Goal: Task Accomplishment & Management: Complete application form

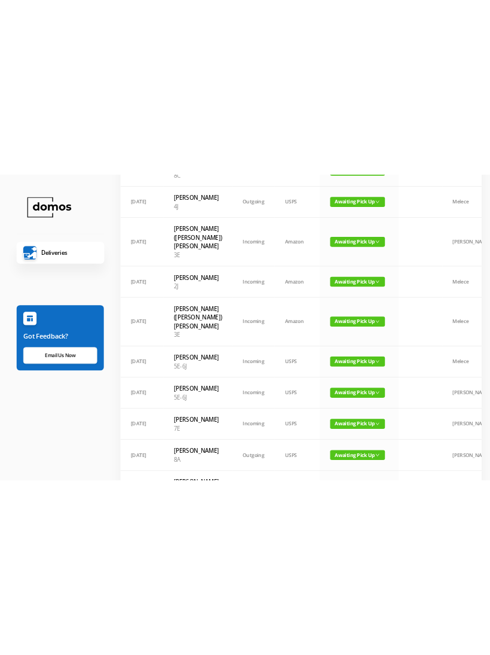
scroll to position [75, 0]
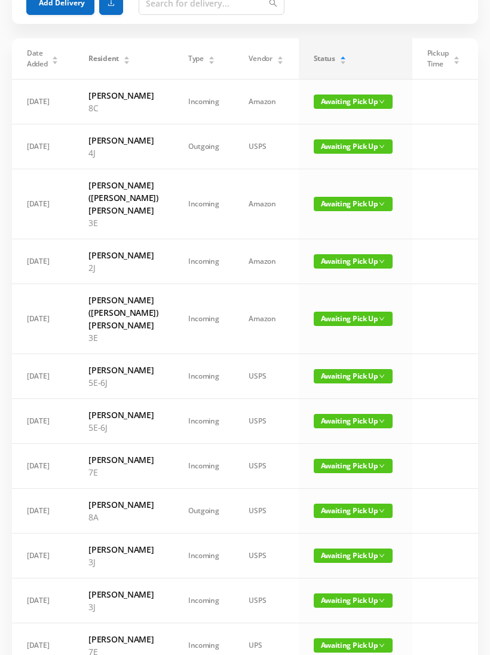
click at [33, 578] on td "09/04/2025" at bounding box center [43, 555] width 62 height 45
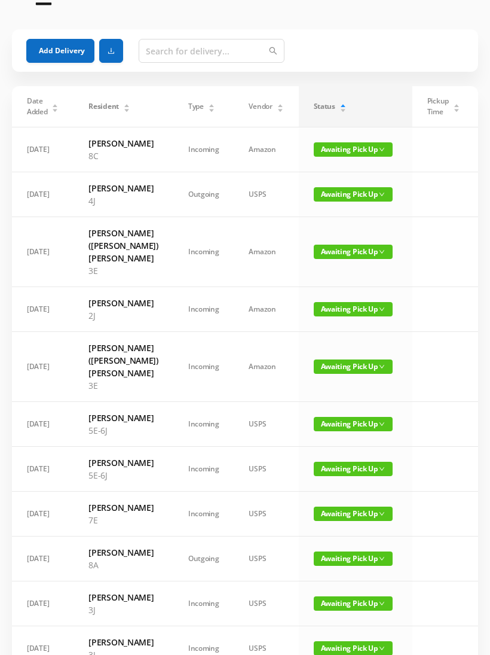
scroll to position [0, 0]
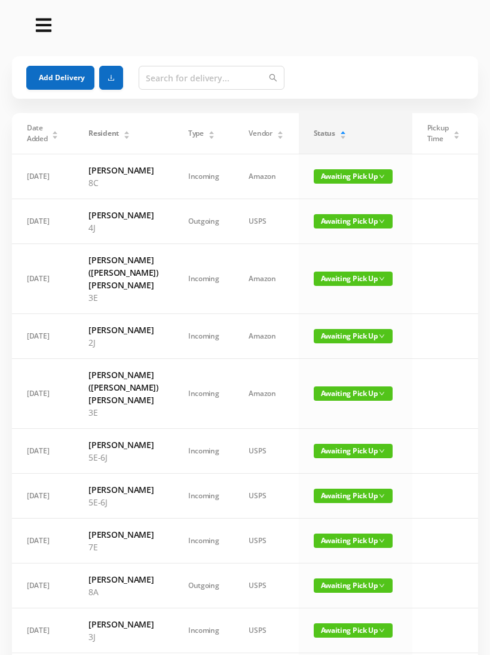
click at [64, 77] on button "Add Delivery" at bounding box center [60, 78] width 68 height 24
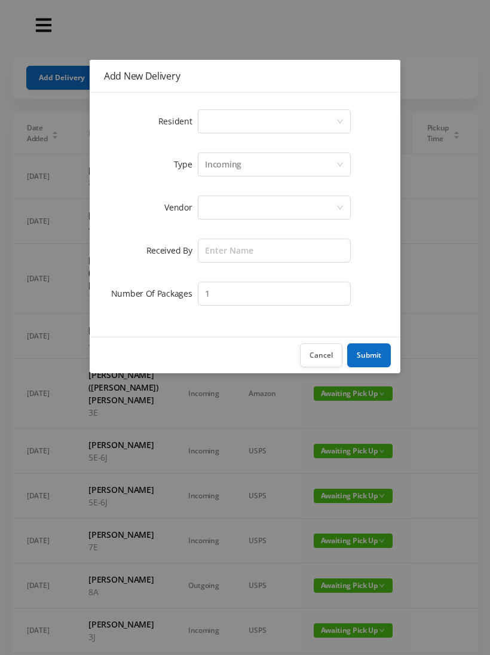
click at [336, 111] on div "Select a person" at bounding box center [270, 121] width 131 height 23
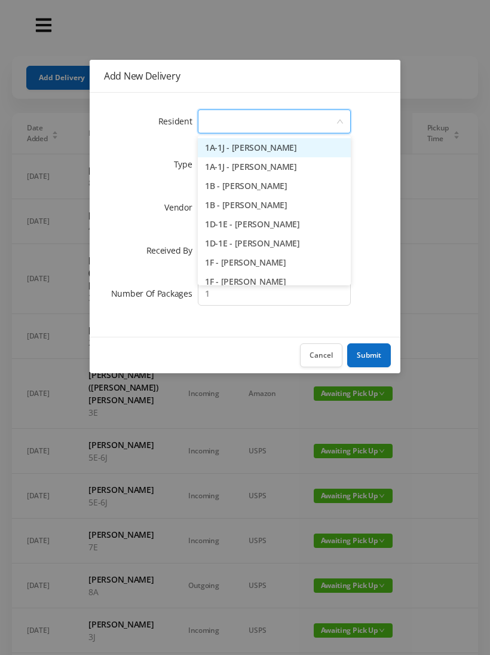
type input "6"
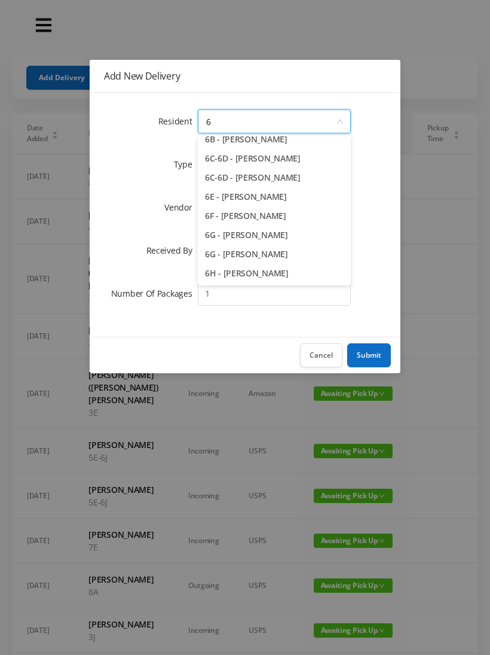
scroll to position [85, 0]
click at [255, 228] on li "6G - [PERSON_NAME]" at bounding box center [274, 234] width 153 height 19
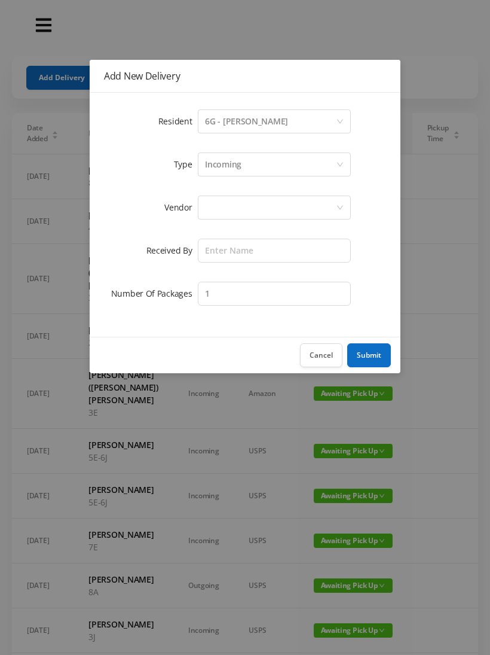
click at [336, 198] on div at bounding box center [270, 207] width 131 height 23
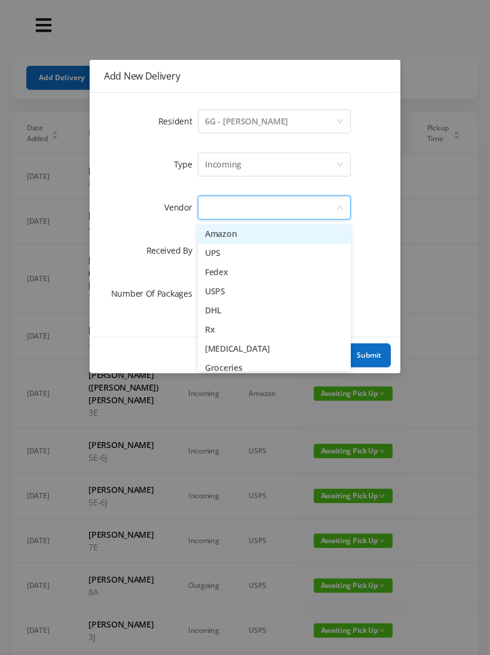
click at [314, 225] on li "Amazon" at bounding box center [274, 233] width 153 height 19
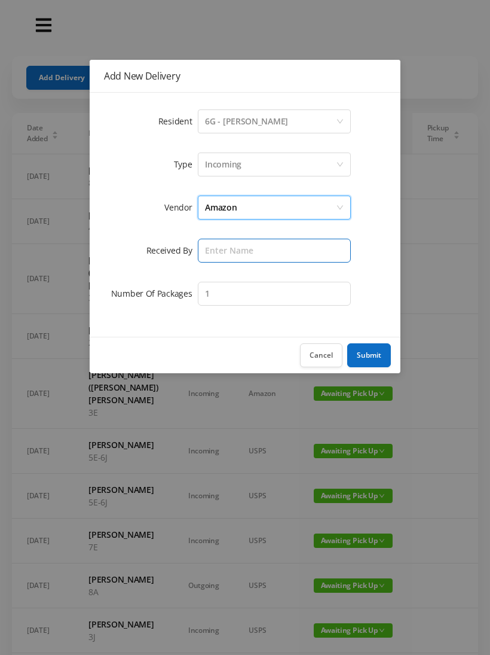
click at [298, 247] on input "text" at bounding box center [274, 251] width 153 height 24
type input "[PERSON_NAME]"
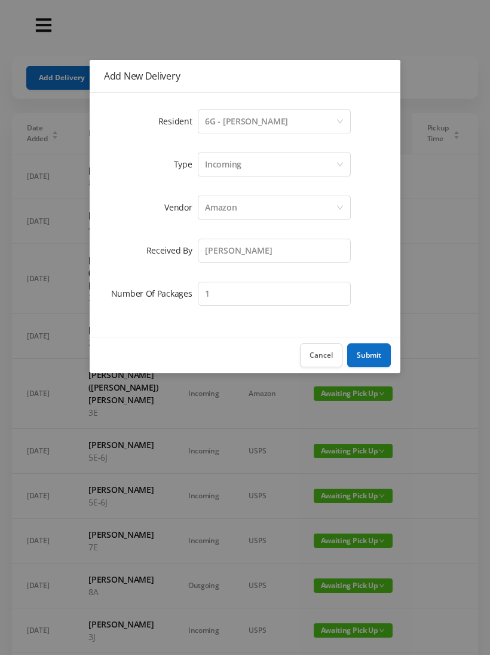
click at [375, 349] on button "Submit" at bounding box center [369, 355] width 44 height 24
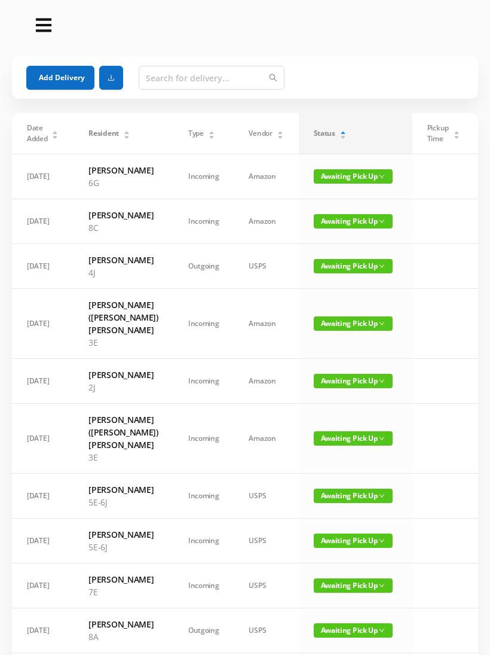
click at [60, 66] on button "Add Delivery" at bounding box center [60, 78] width 68 height 24
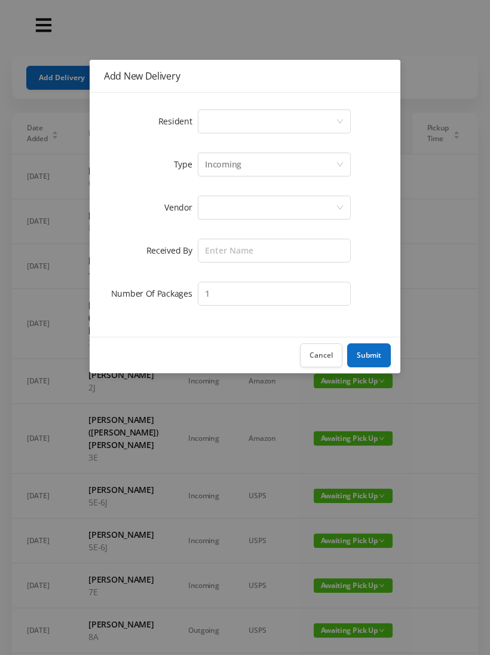
click at [334, 112] on div "Select a person" at bounding box center [270, 121] width 131 height 23
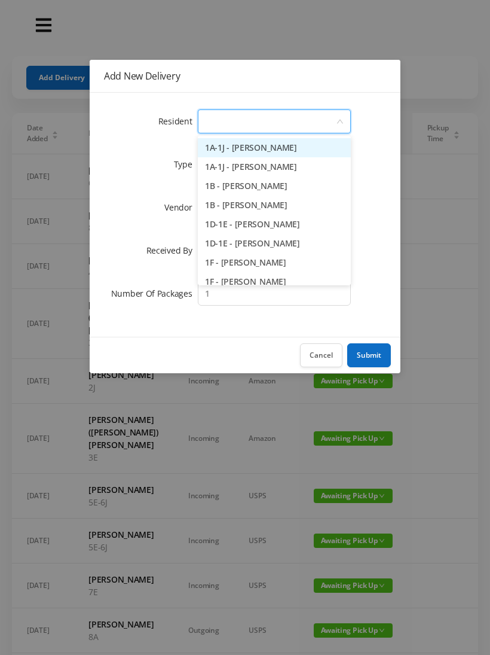
type input "4"
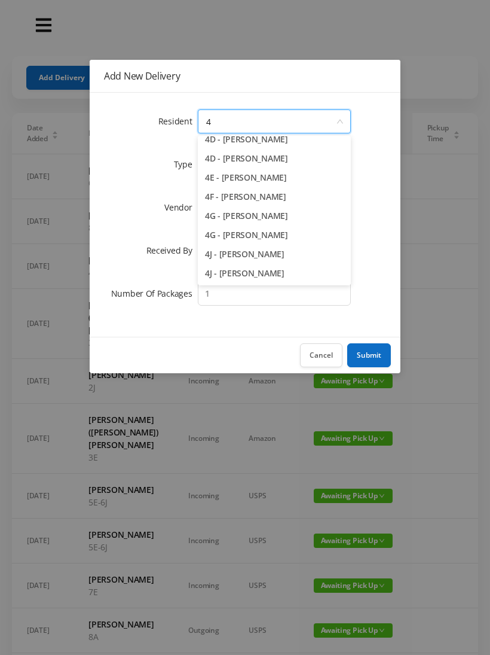
scroll to position [142, 0]
click at [258, 269] on li "4J - [PERSON_NAME]" at bounding box center [274, 273] width 153 height 19
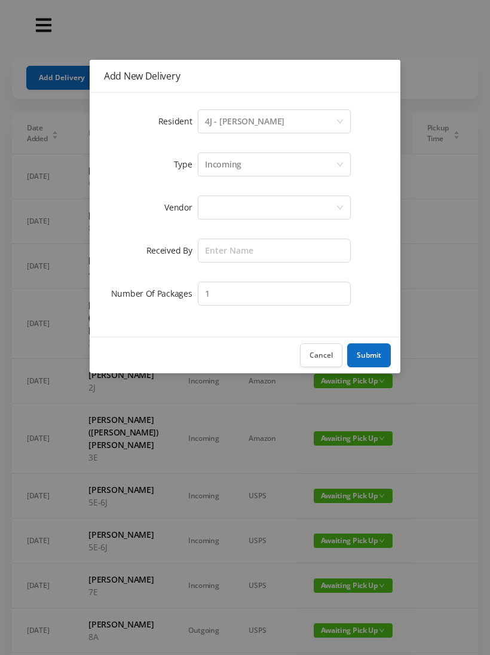
click at [335, 200] on div at bounding box center [270, 207] width 131 height 23
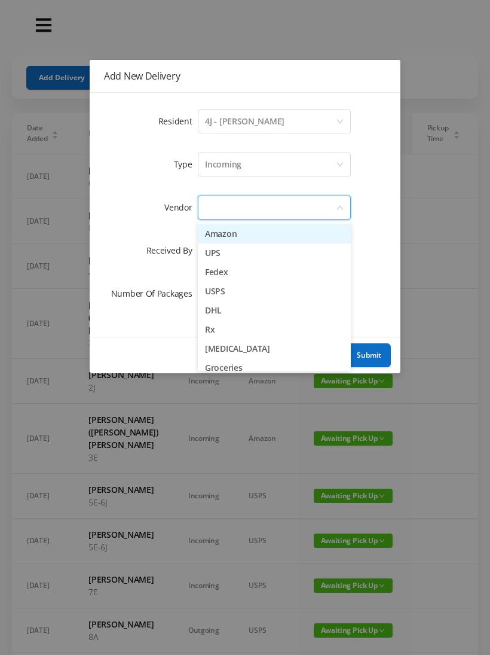
click at [252, 225] on li "Amazon" at bounding box center [274, 233] width 153 height 19
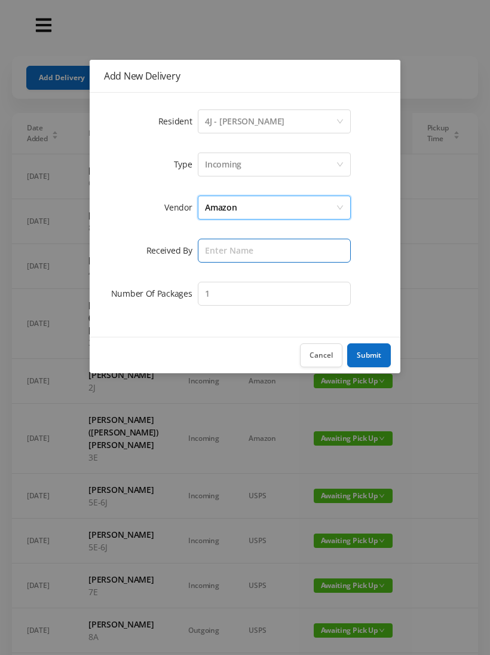
click at [270, 245] on input "text" at bounding box center [274, 251] width 153 height 24
type input "[PERSON_NAME]"
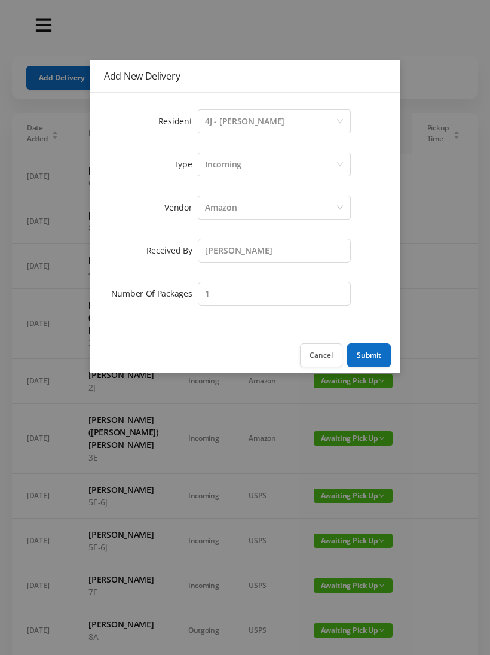
click at [374, 349] on button "Submit" at bounding box center [369, 355] width 44 height 24
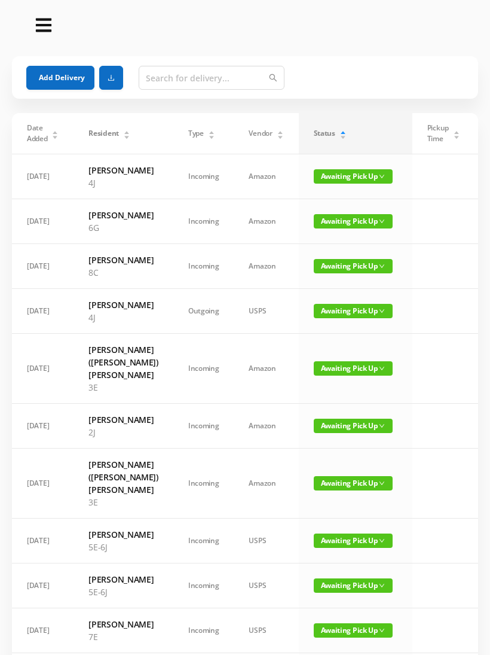
click at [66, 74] on button "Add Delivery" at bounding box center [60, 78] width 68 height 24
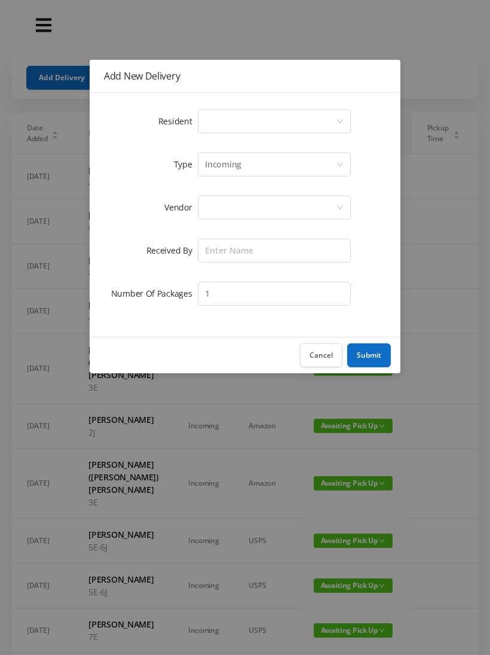
click at [333, 120] on div "Select a person" at bounding box center [270, 121] width 131 height 23
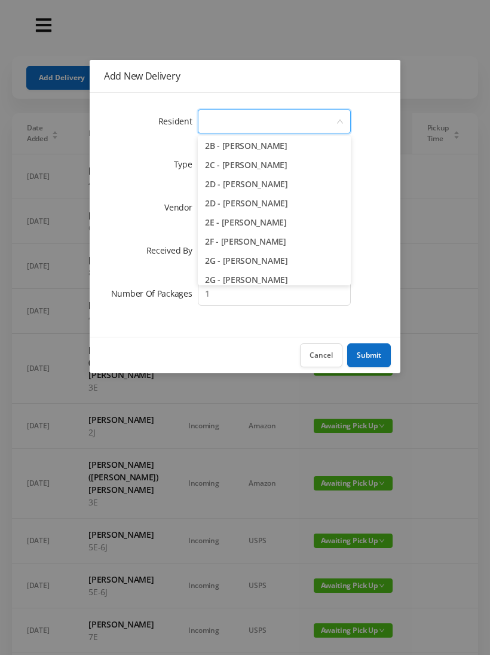
scroll to position [277, 0]
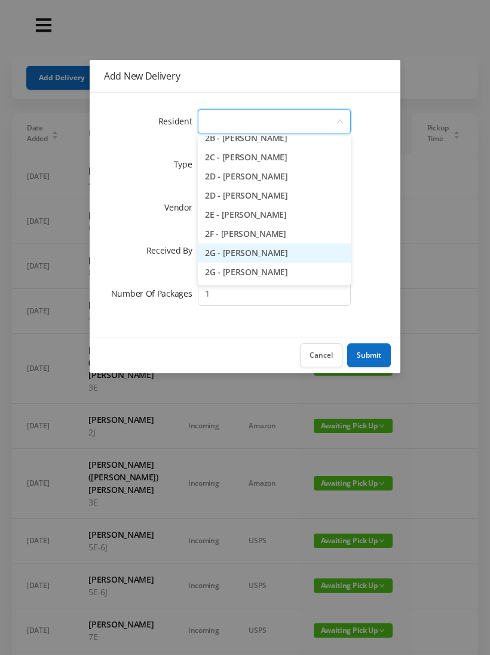
click at [252, 249] on li "2G - [PERSON_NAME]" at bounding box center [274, 252] width 153 height 19
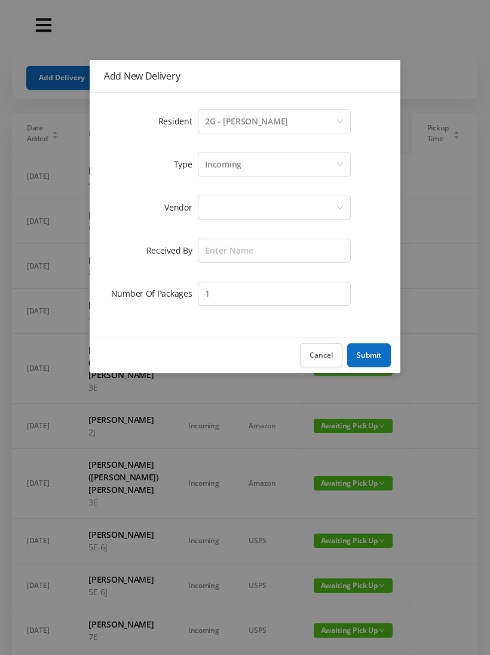
click at [330, 162] on div "Incoming" at bounding box center [270, 164] width 131 height 23
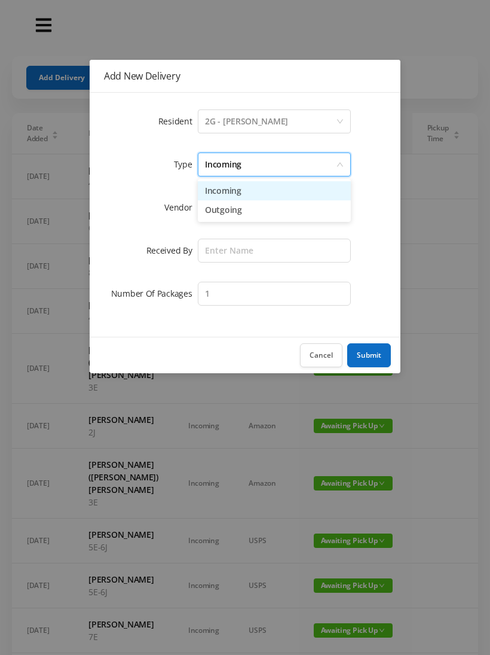
click at [280, 182] on li "Incoming" at bounding box center [274, 190] width 153 height 19
click at [289, 207] on div at bounding box center [270, 207] width 131 height 23
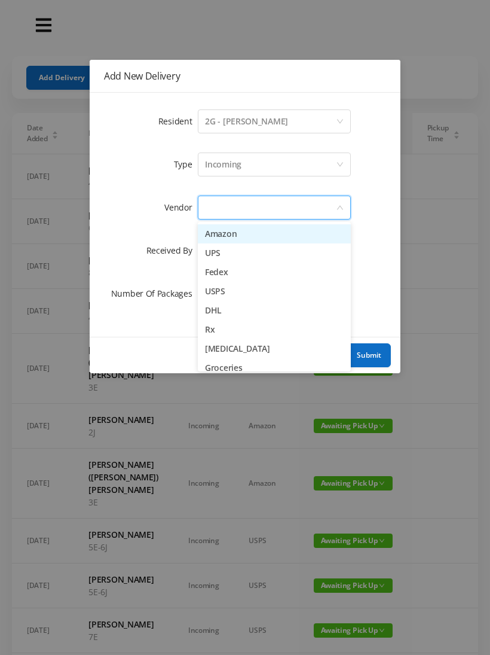
click at [247, 228] on li "Amazon" at bounding box center [274, 233] width 153 height 19
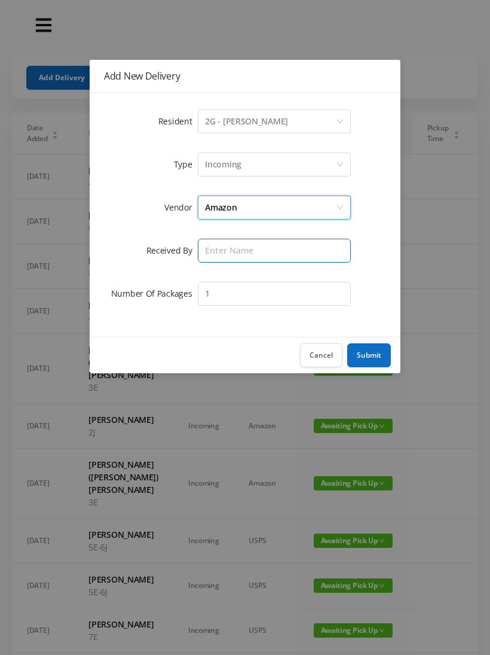
click at [272, 243] on input "text" at bounding box center [274, 251] width 153 height 24
type input "[PERSON_NAME]"
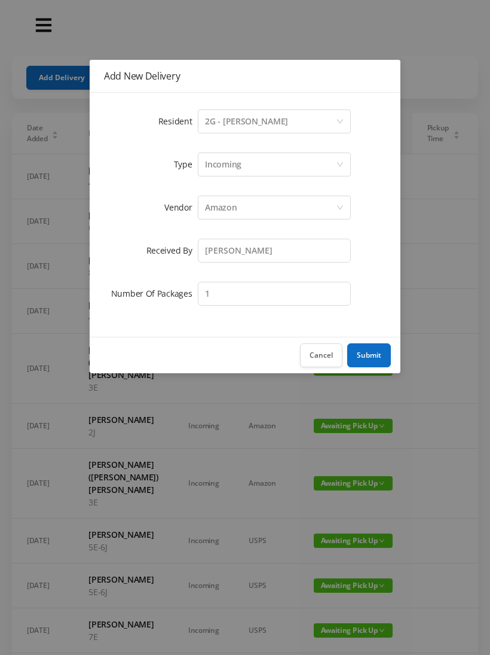
click at [374, 350] on button "Submit" at bounding box center [369, 355] width 44 height 24
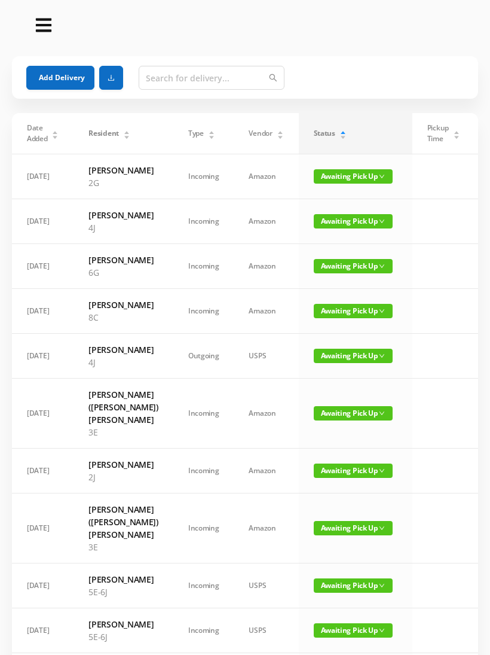
click at [67, 72] on button "Add Delivery" at bounding box center [60, 78] width 68 height 24
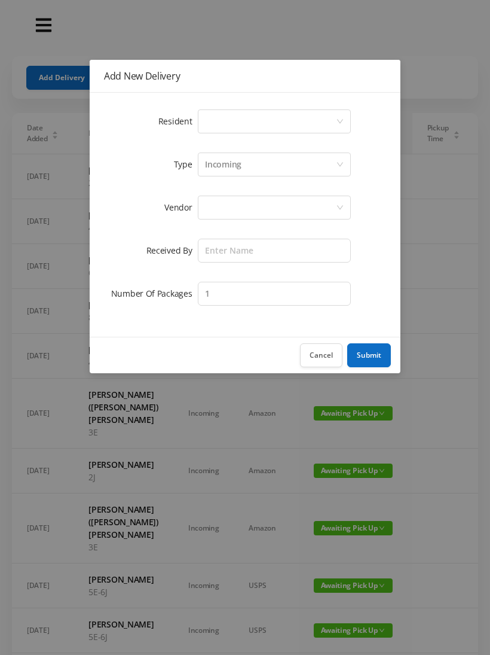
click at [332, 115] on div "Select a person" at bounding box center [270, 121] width 131 height 23
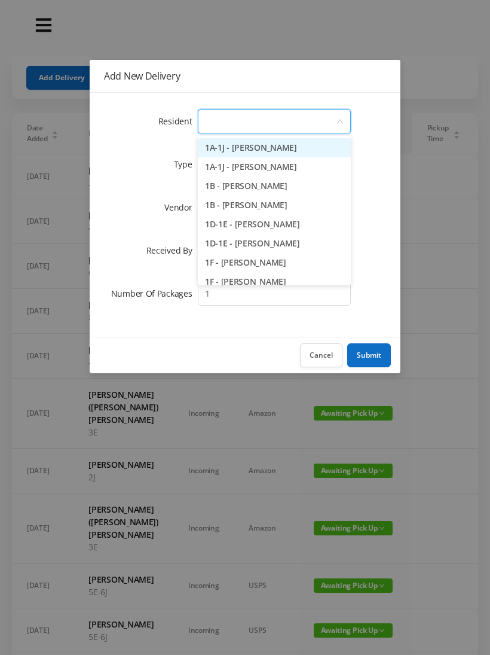
type input "5"
click at [275, 145] on li "5A - [PERSON_NAME] (Fried)" at bounding box center [274, 147] width 153 height 19
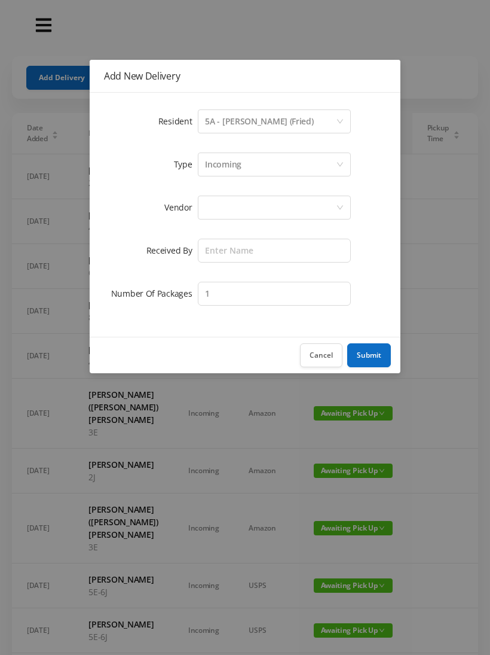
click at [304, 203] on div at bounding box center [270, 207] width 131 height 23
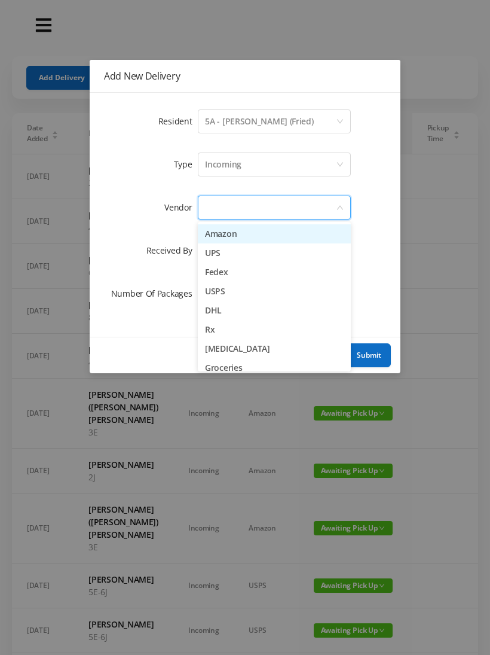
click at [261, 228] on li "Amazon" at bounding box center [274, 233] width 153 height 19
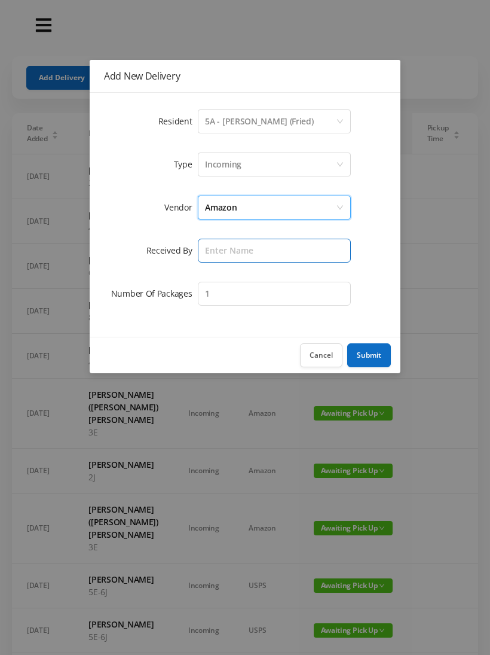
click at [295, 249] on input "text" at bounding box center [274, 251] width 153 height 24
type input "[PERSON_NAME]"
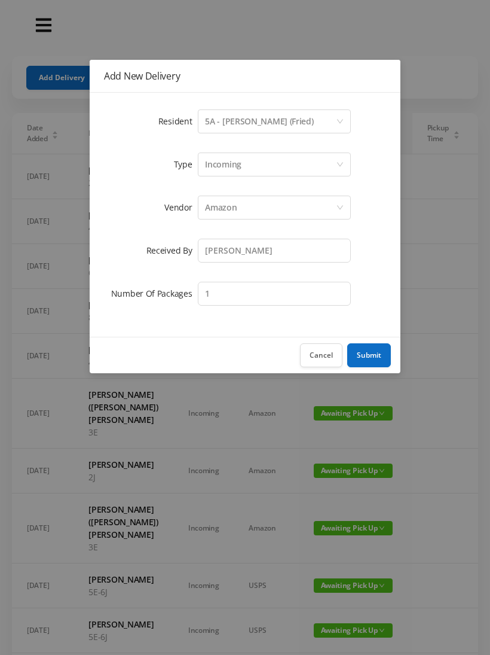
click at [376, 349] on button "Submit" at bounding box center [369, 355] width 44 height 24
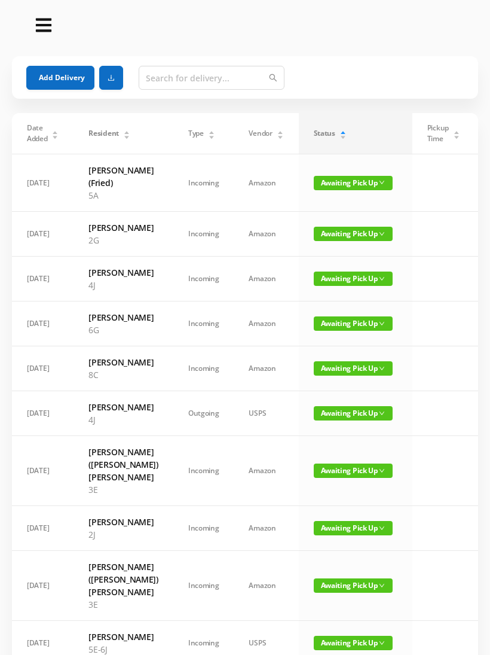
click at [53, 74] on button "Add Delivery" at bounding box center [60, 78] width 68 height 24
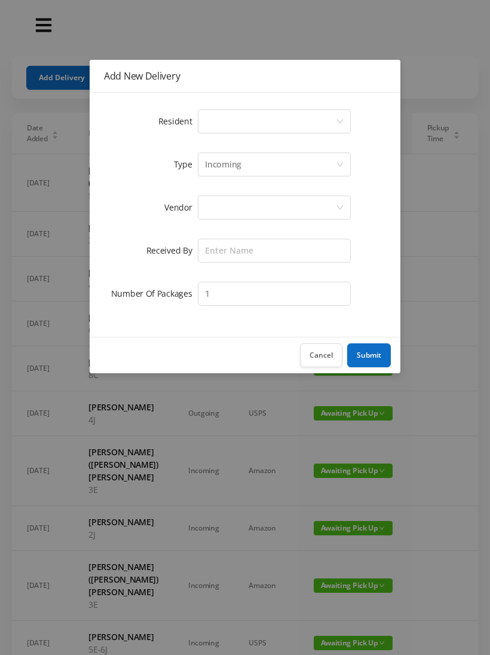
click at [334, 119] on div "Select a person" at bounding box center [270, 121] width 131 height 23
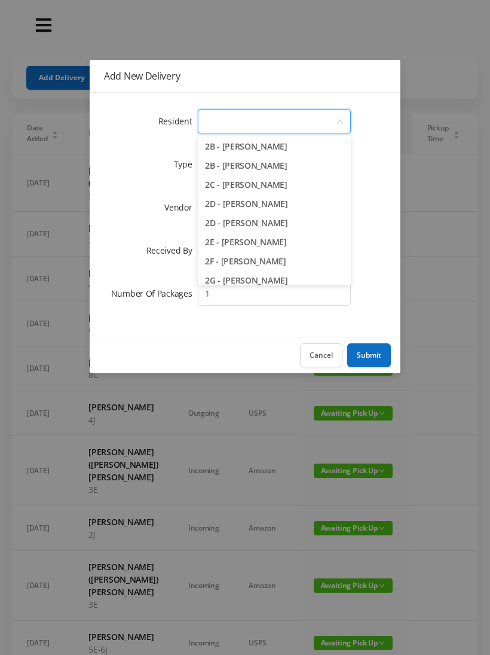
scroll to position [235, 0]
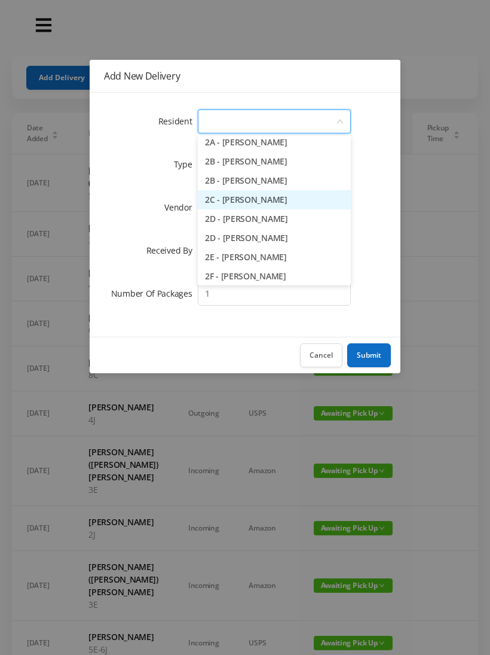
click at [256, 195] on li "2C - [PERSON_NAME]" at bounding box center [274, 199] width 153 height 19
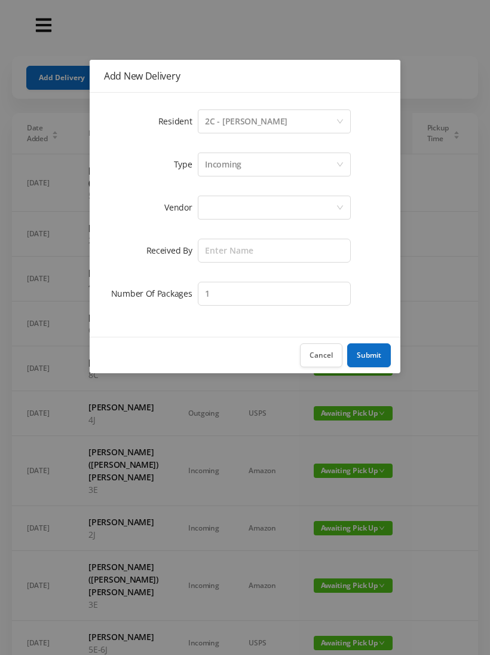
click at [338, 205] on icon "icon: down" at bounding box center [340, 207] width 7 height 7
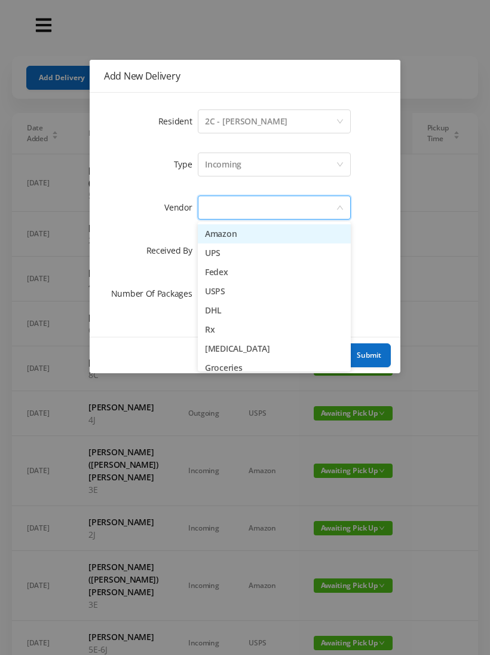
click at [251, 230] on li "Amazon" at bounding box center [274, 233] width 153 height 19
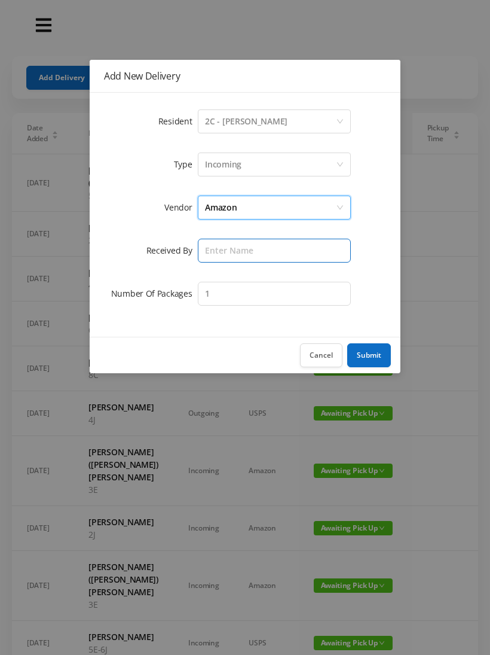
click at [287, 246] on input "text" at bounding box center [274, 251] width 153 height 24
type input "[PERSON_NAME]"
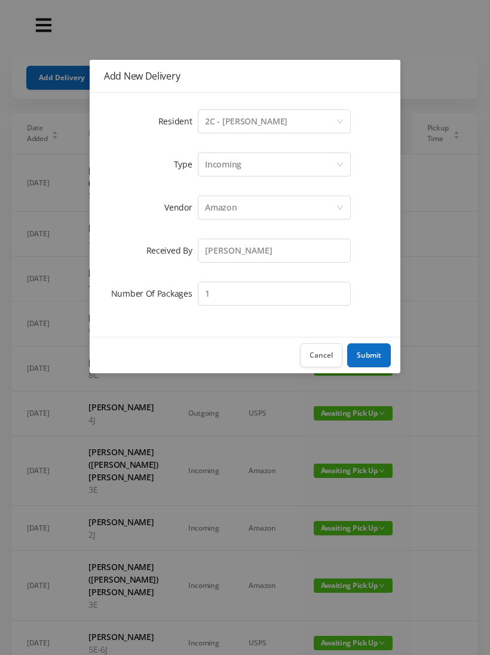
click at [371, 348] on button "Submit" at bounding box center [369, 355] width 44 height 24
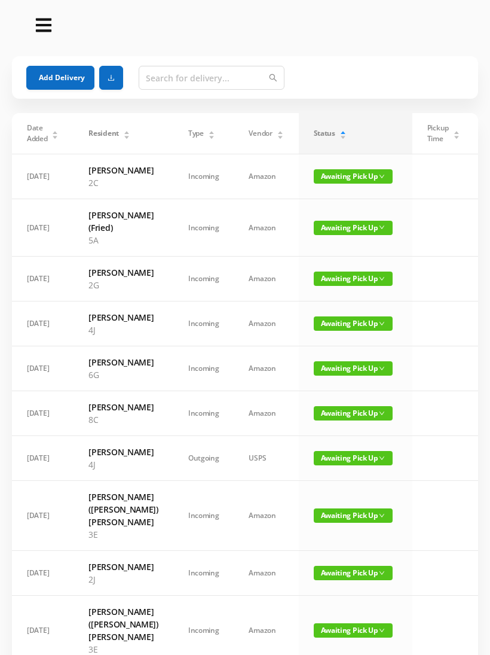
click at [65, 69] on button "Add Delivery" at bounding box center [60, 78] width 68 height 24
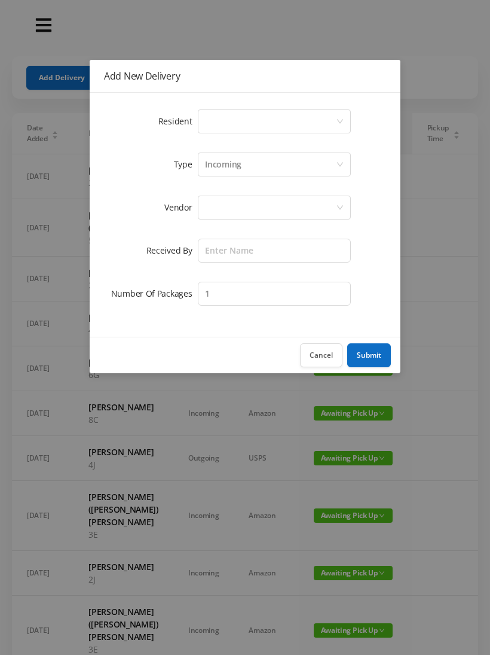
click at [334, 117] on div "Select a person" at bounding box center [270, 121] width 131 height 23
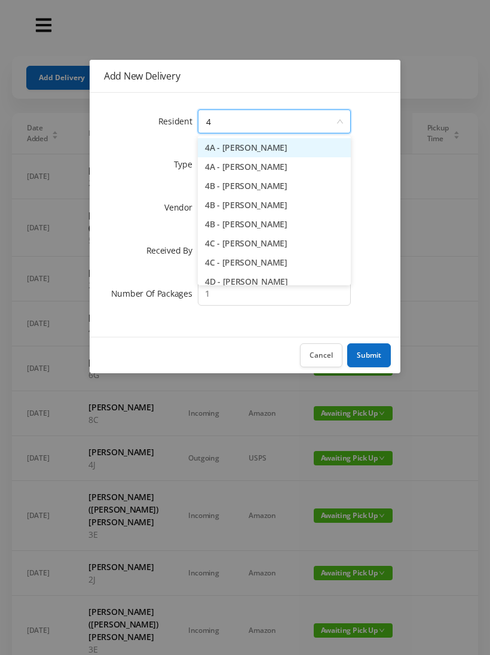
type input "4d"
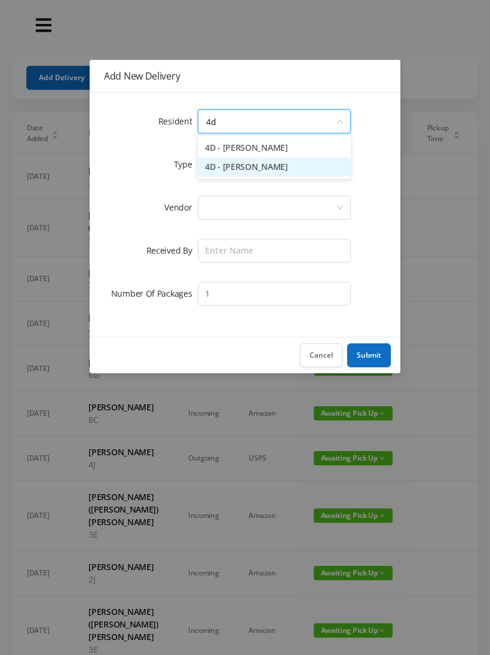
click at [275, 162] on li "4D - [PERSON_NAME]" at bounding box center [274, 166] width 153 height 19
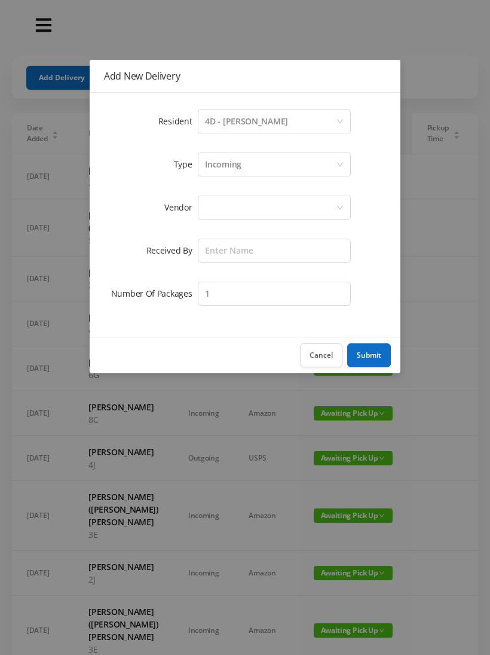
click at [346, 200] on div at bounding box center [274, 208] width 153 height 24
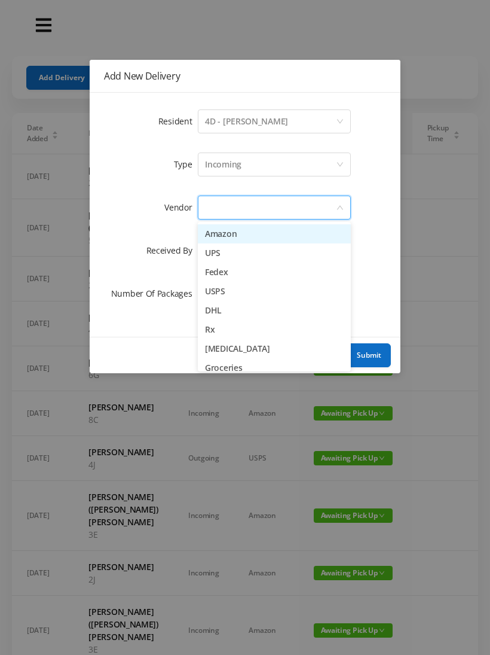
click at [245, 226] on li "Amazon" at bounding box center [274, 233] width 153 height 19
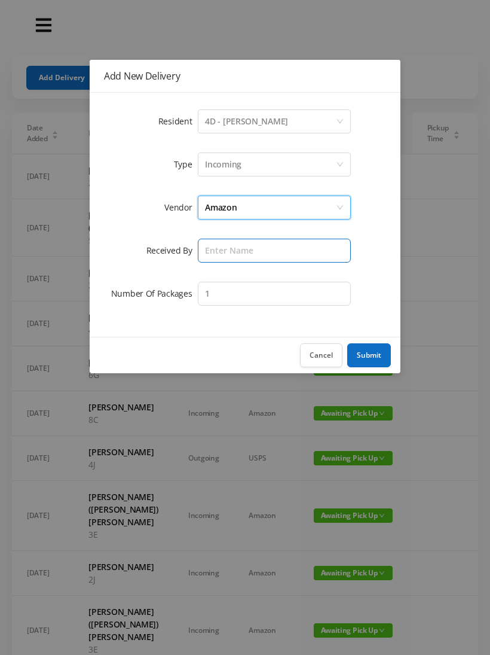
click at [274, 245] on input "text" at bounding box center [274, 251] width 153 height 24
type input "[PERSON_NAME]"
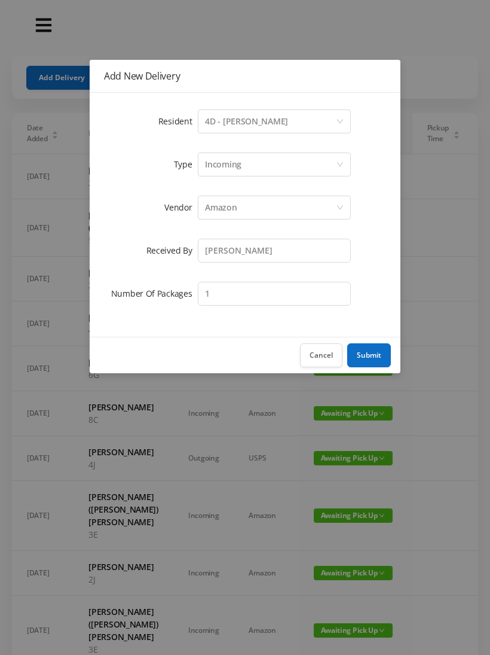
click at [370, 355] on button "Submit" at bounding box center [369, 355] width 44 height 24
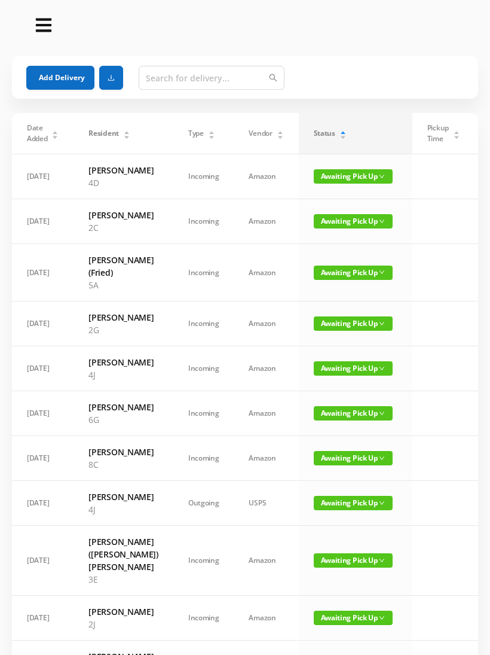
click at [58, 74] on button "Add Delivery" at bounding box center [60, 78] width 68 height 24
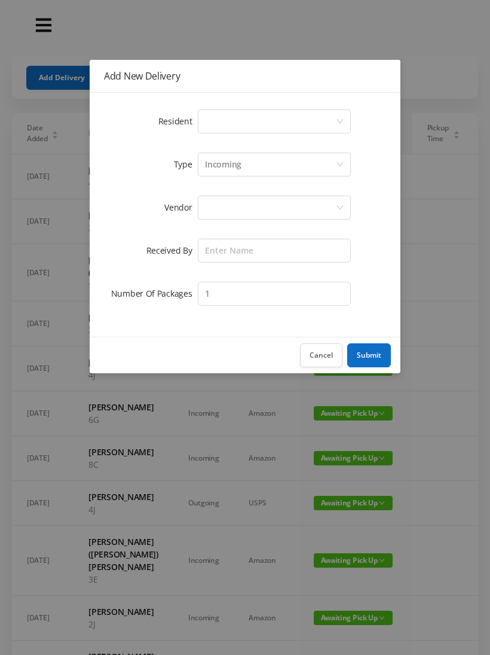
click at [319, 118] on div "Select a person" at bounding box center [270, 121] width 131 height 23
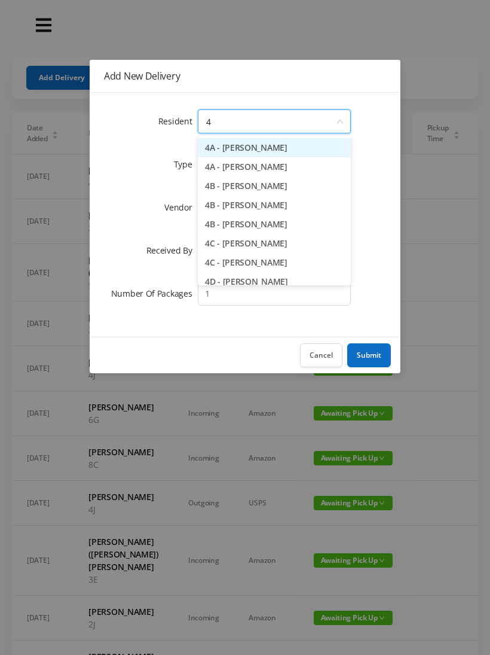
type input "4f"
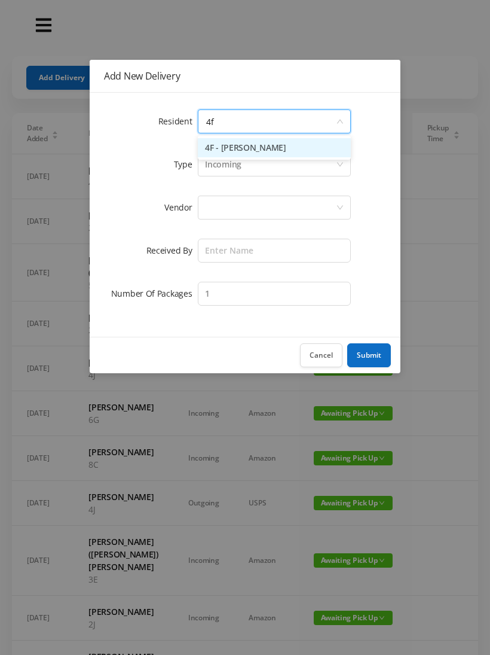
click at [282, 145] on li "4F - [PERSON_NAME]" at bounding box center [274, 147] width 153 height 19
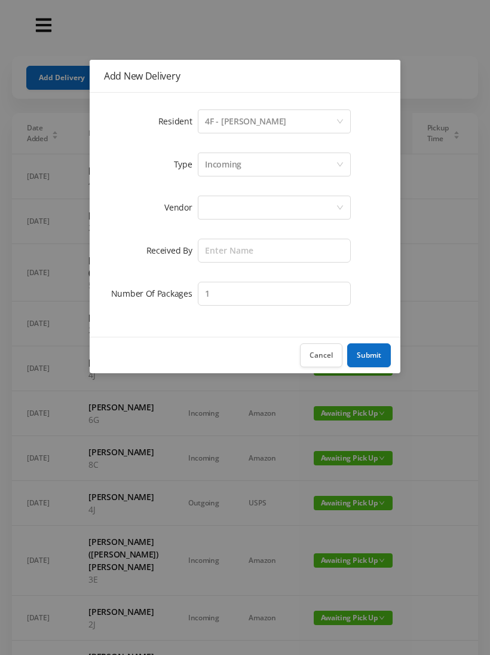
click at [334, 202] on div at bounding box center [270, 207] width 131 height 23
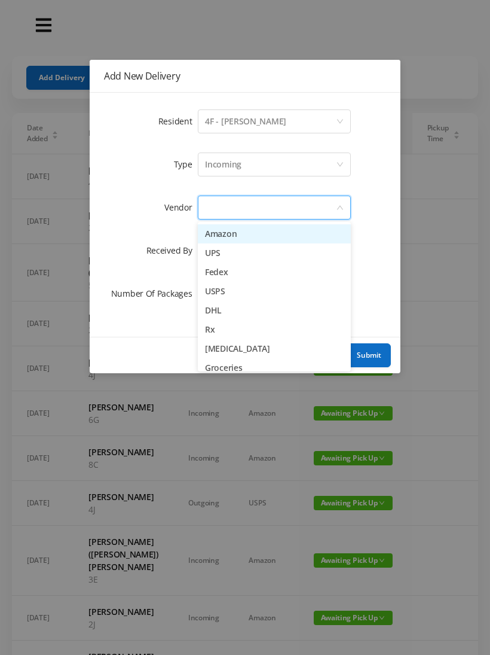
click at [286, 225] on li "Amazon" at bounding box center [274, 233] width 153 height 19
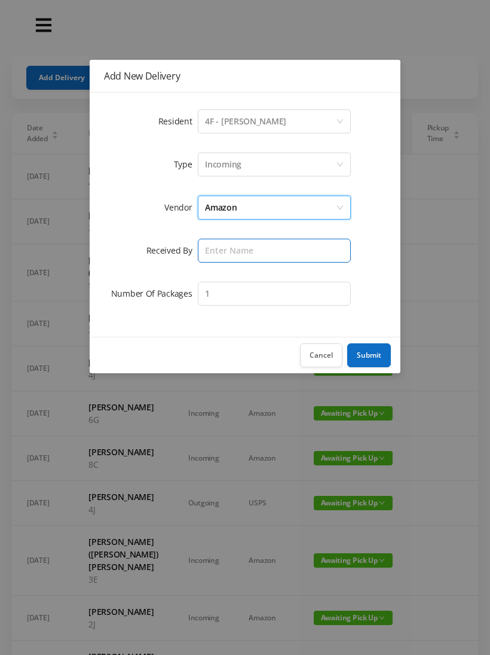
click at [287, 245] on input "text" at bounding box center [274, 251] width 153 height 24
type input "[PERSON_NAME]"
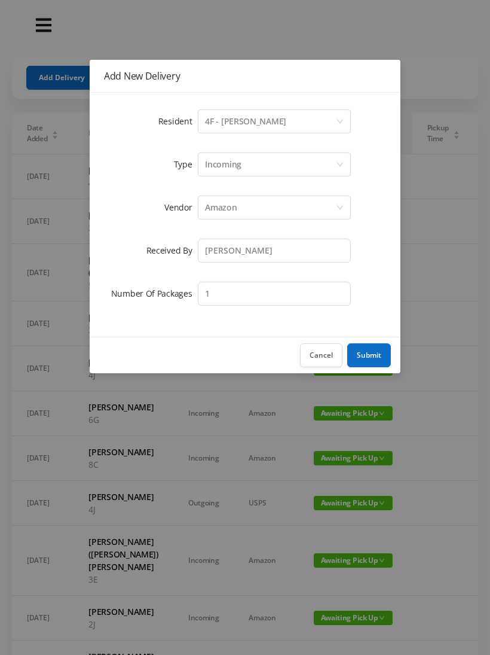
click at [371, 349] on button "Submit" at bounding box center [369, 355] width 44 height 24
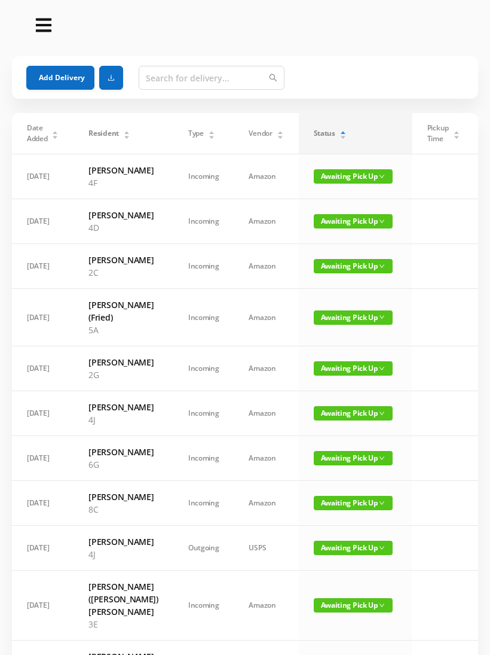
click at [61, 78] on button "Add Delivery" at bounding box center [60, 78] width 68 height 24
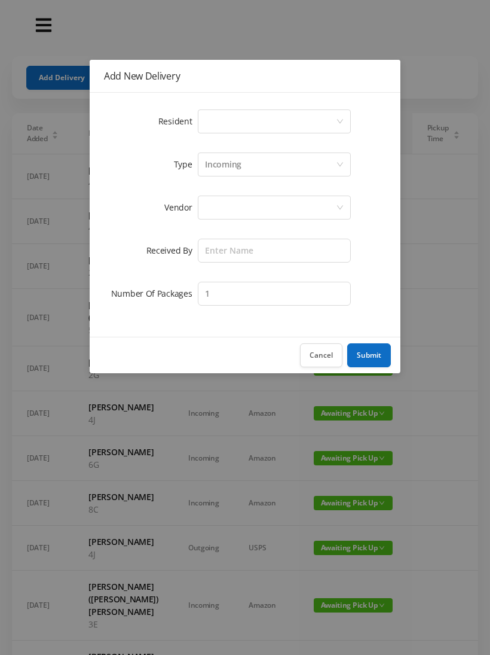
click at [344, 117] on div "Select a person" at bounding box center [274, 121] width 153 height 24
type input "6"
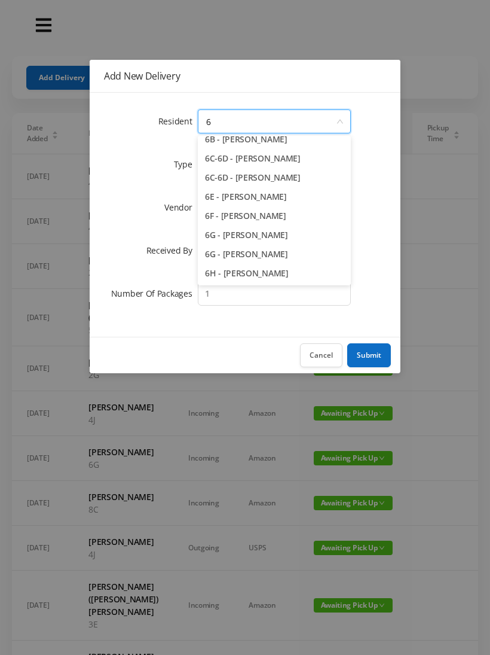
scroll to position [85, 0]
click at [256, 230] on li "6G - [PERSON_NAME]" at bounding box center [274, 234] width 153 height 19
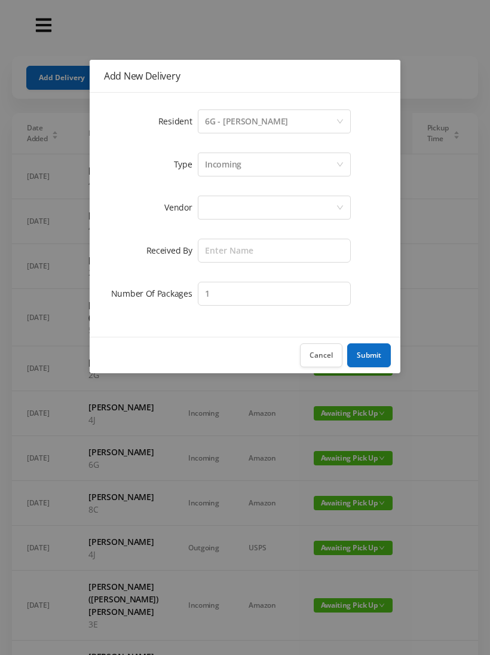
click at [316, 205] on div at bounding box center [270, 207] width 131 height 23
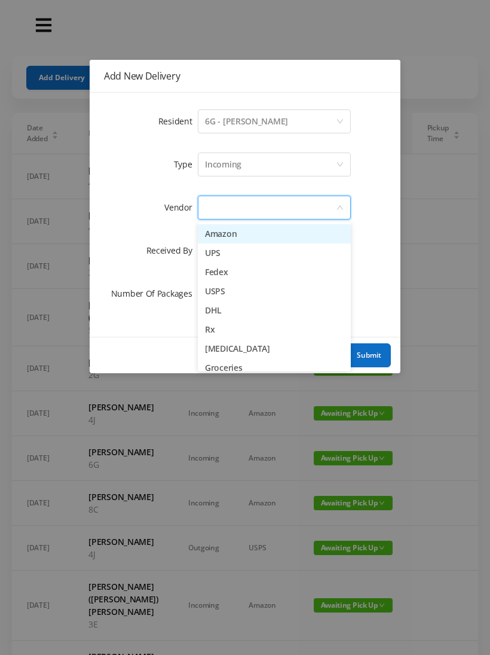
click at [243, 225] on li "Amazon" at bounding box center [274, 233] width 153 height 19
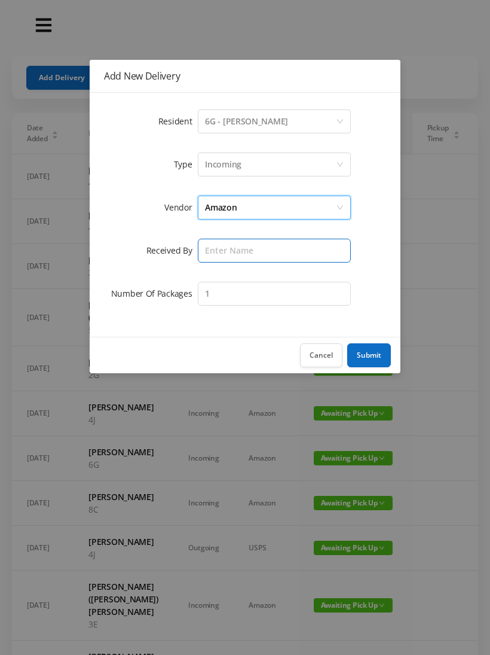
click at [269, 243] on input "text" at bounding box center [274, 251] width 153 height 24
type input "[PERSON_NAME]"
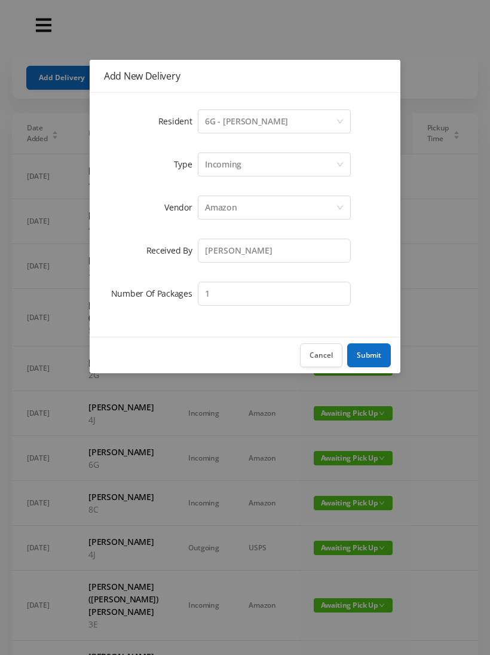
click at [375, 353] on button "Submit" at bounding box center [369, 355] width 44 height 24
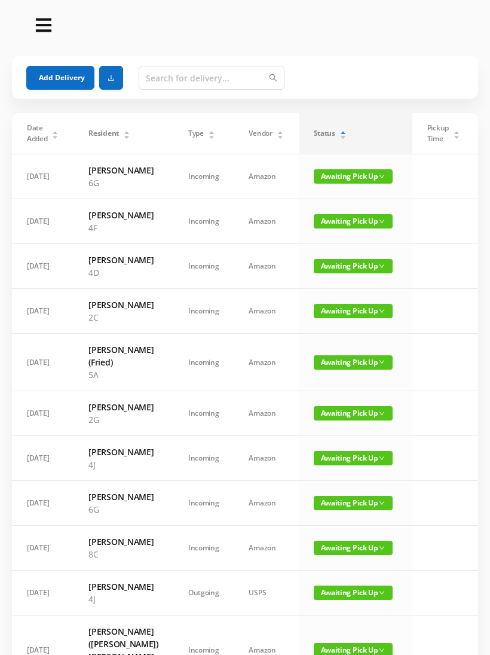
click at [59, 71] on button "Add Delivery" at bounding box center [60, 78] width 68 height 24
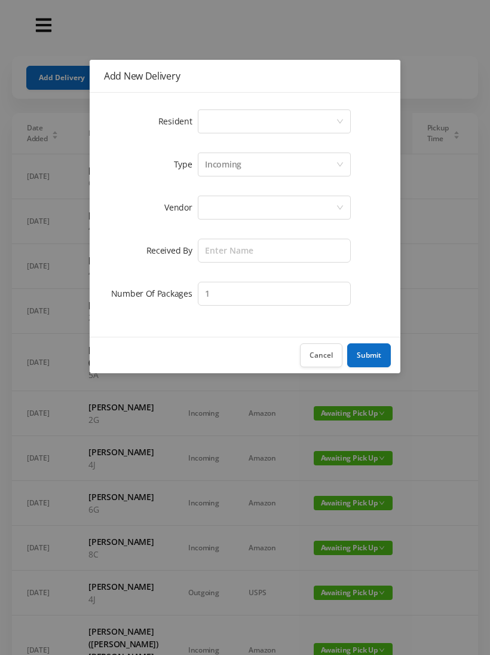
click at [334, 115] on div "Select a person" at bounding box center [270, 121] width 131 height 23
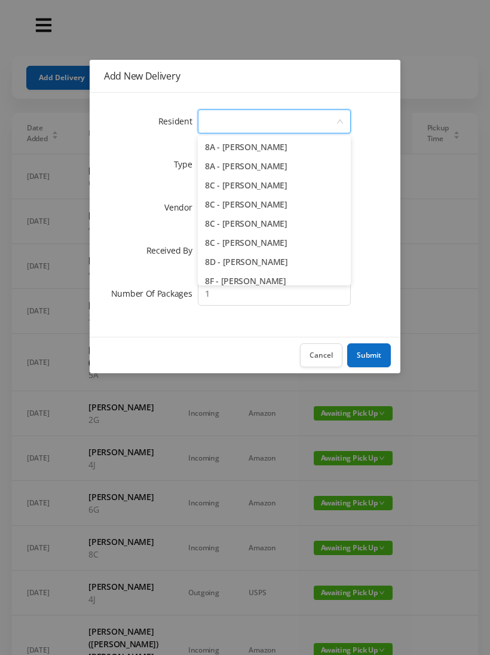
scroll to position [1569, 0]
click at [260, 146] on li "8A - [PERSON_NAME]" at bounding box center [274, 147] width 153 height 19
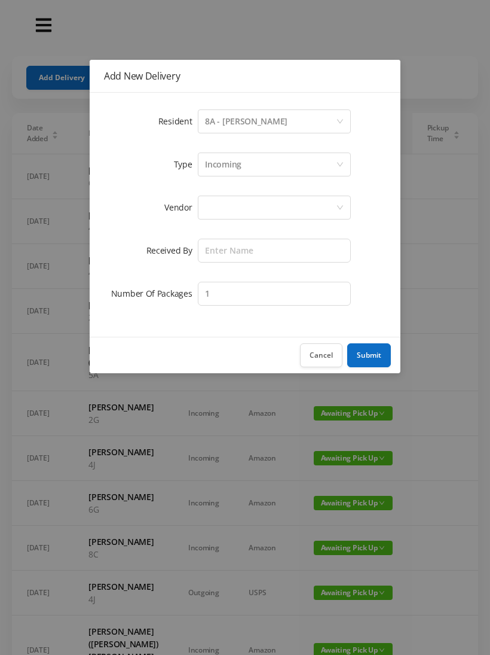
click at [317, 202] on div at bounding box center [270, 207] width 131 height 23
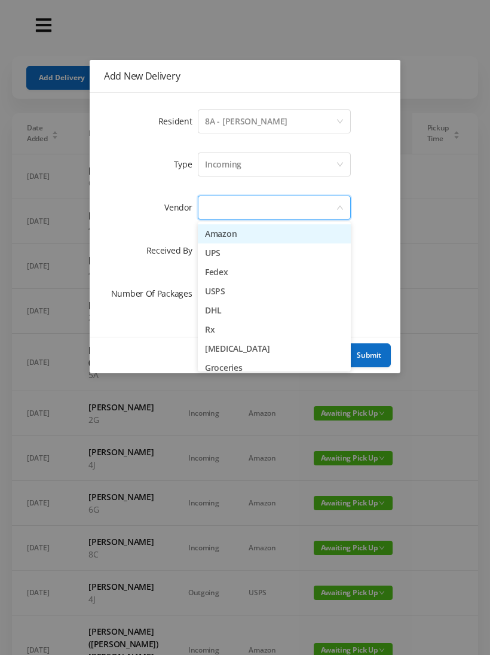
click at [255, 227] on li "Amazon" at bounding box center [274, 233] width 153 height 19
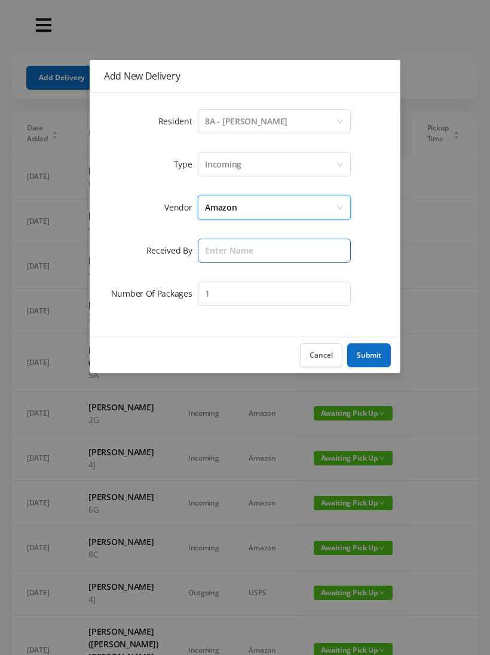
click at [269, 245] on input "text" at bounding box center [274, 251] width 153 height 24
type input "[PERSON_NAME]"
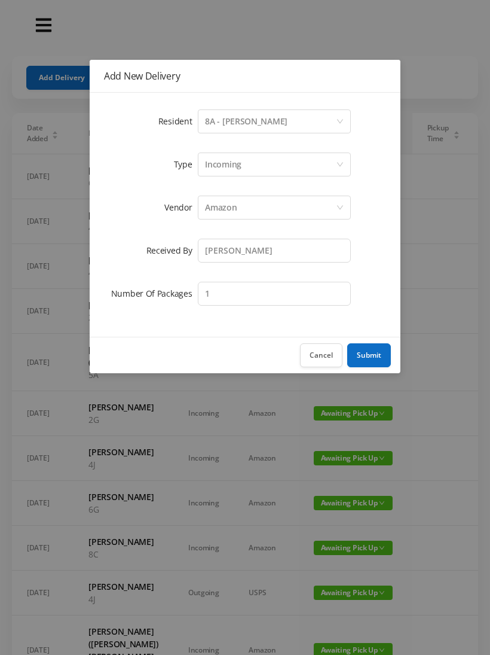
click at [371, 353] on button "Submit" at bounding box center [369, 355] width 44 height 24
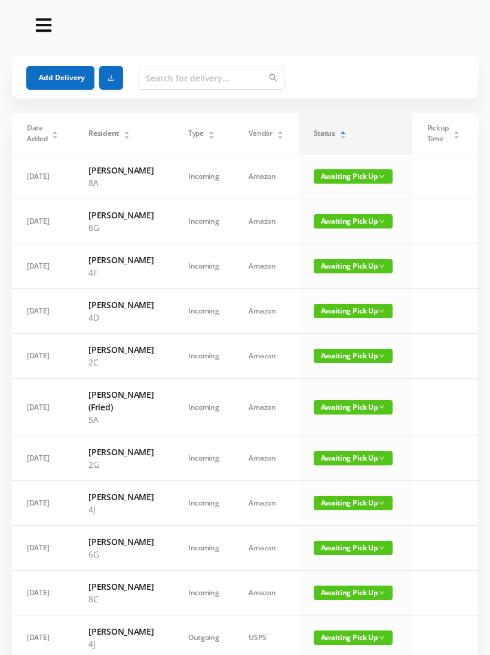
click at [63, 75] on button "Add Delivery" at bounding box center [60, 78] width 68 height 24
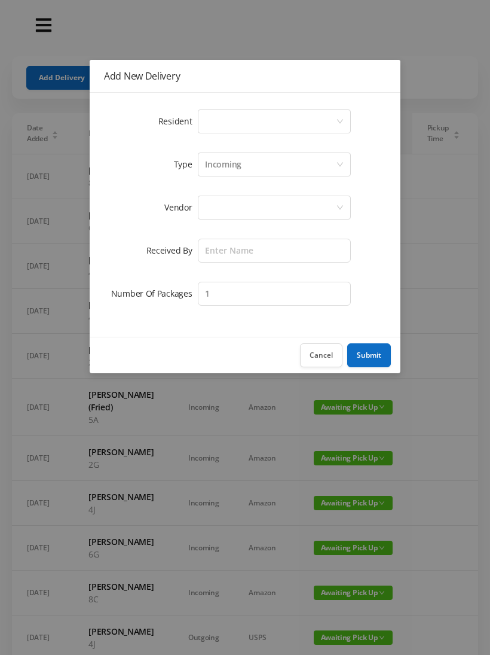
click at [333, 111] on div "Select a person" at bounding box center [270, 121] width 131 height 23
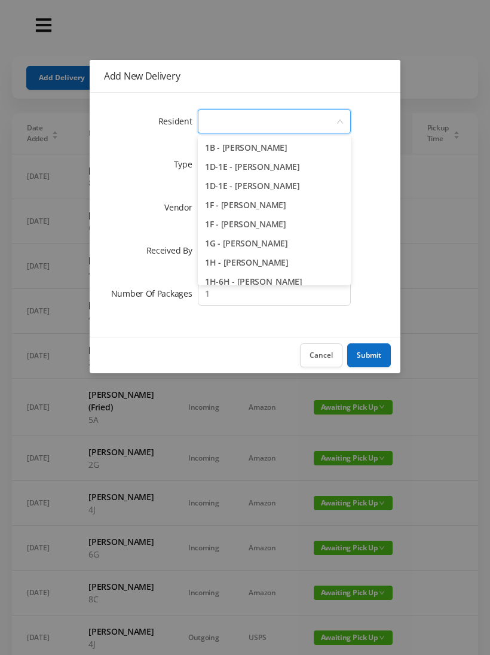
scroll to position [58, 0]
click at [248, 258] on li "1H - [PERSON_NAME]" at bounding box center [274, 261] width 153 height 19
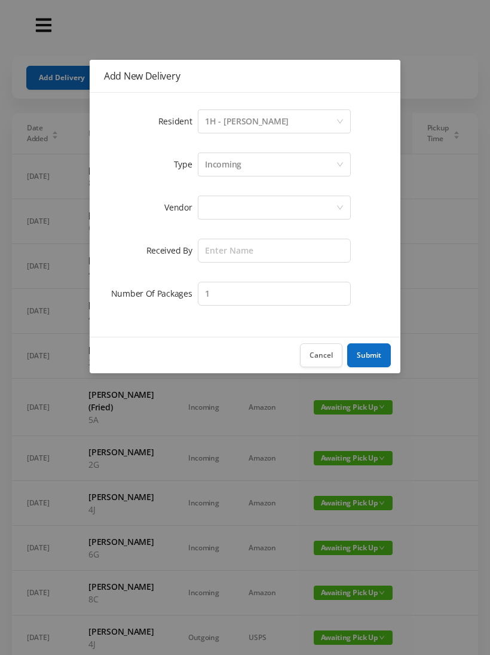
click at [291, 206] on div at bounding box center [270, 207] width 131 height 23
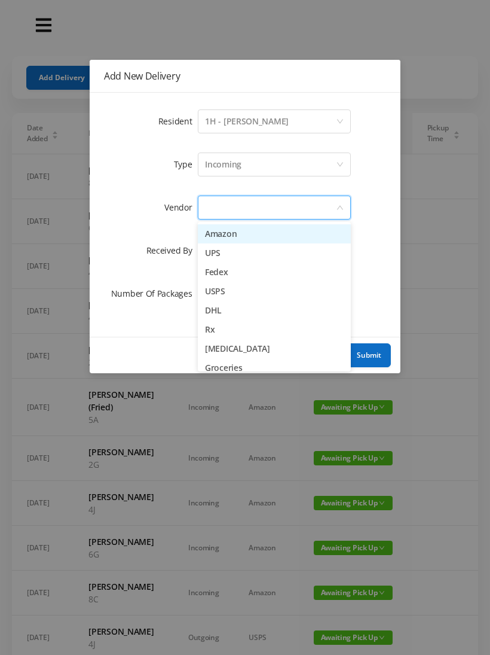
click at [248, 225] on li "Amazon" at bounding box center [274, 233] width 153 height 19
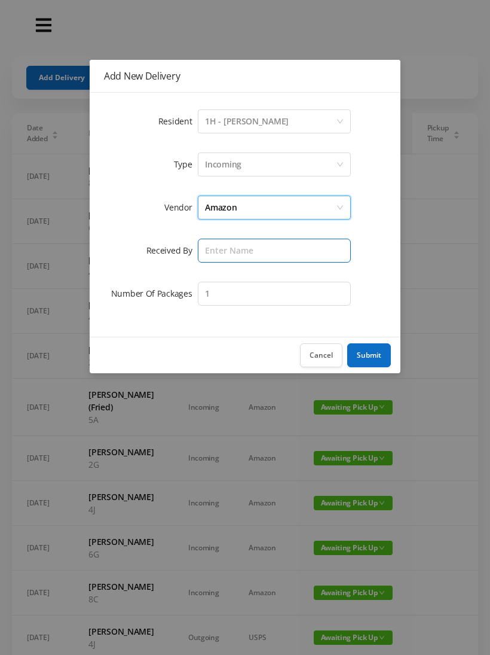
click at [272, 248] on input "text" at bounding box center [274, 251] width 153 height 24
type input "[PERSON_NAME]"
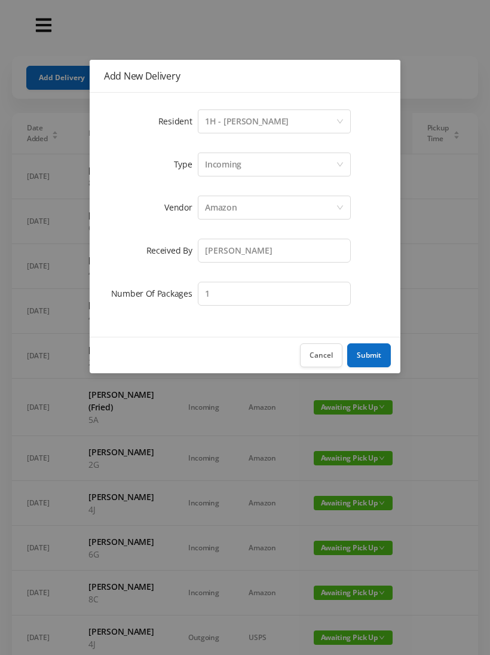
click at [371, 350] on button "Submit" at bounding box center [369, 355] width 44 height 24
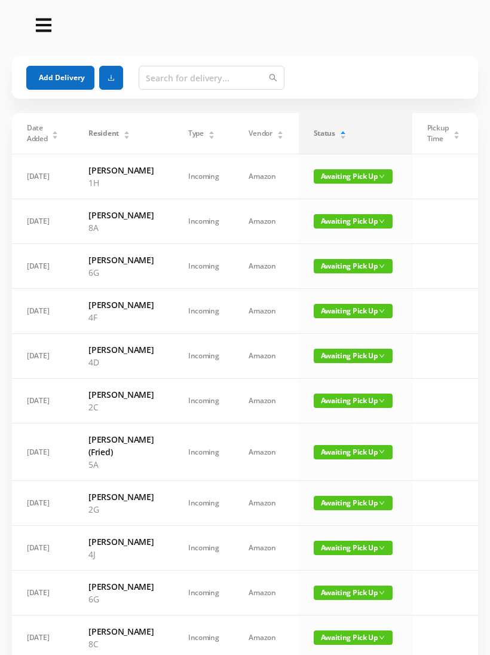
click at [68, 76] on button "Add Delivery" at bounding box center [60, 78] width 68 height 24
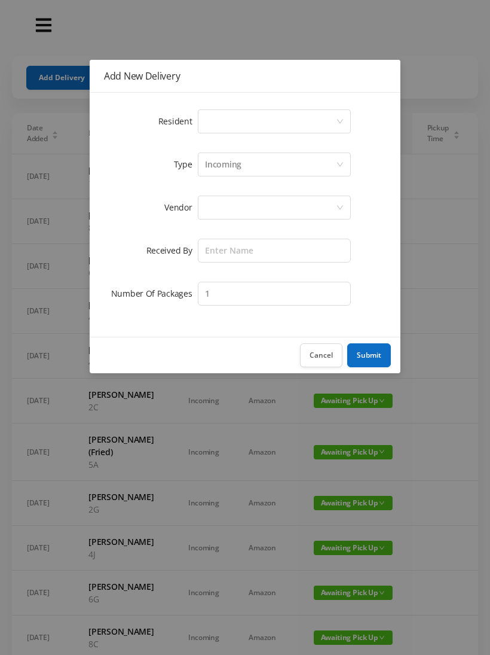
click at [341, 115] on div "Select a person" at bounding box center [274, 121] width 153 height 24
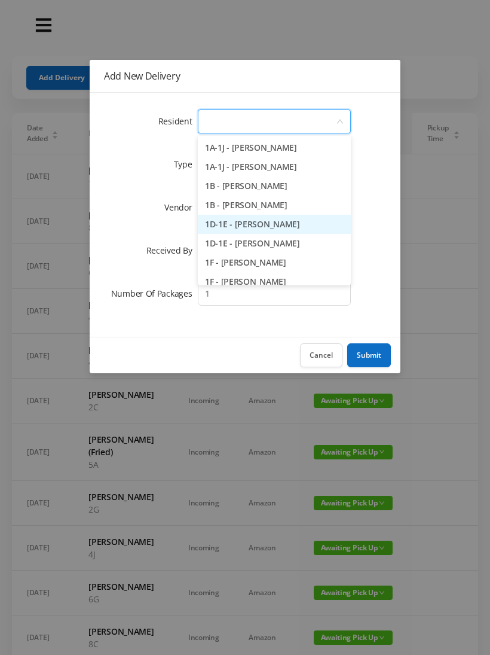
click at [270, 221] on li "1D-1E - [PERSON_NAME]" at bounding box center [274, 224] width 153 height 19
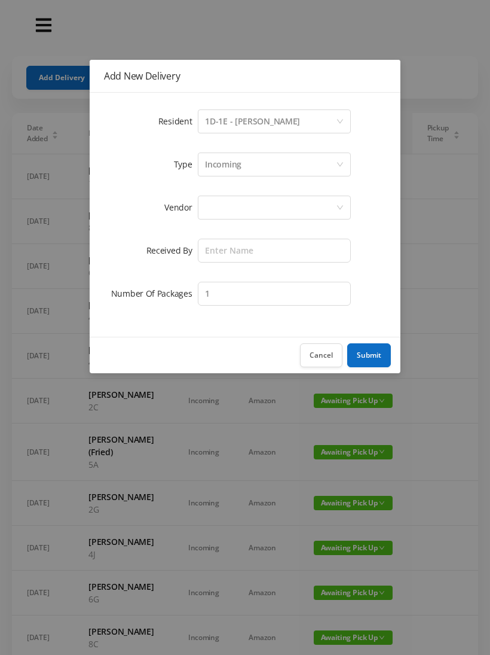
click at [336, 199] on div at bounding box center [270, 207] width 131 height 23
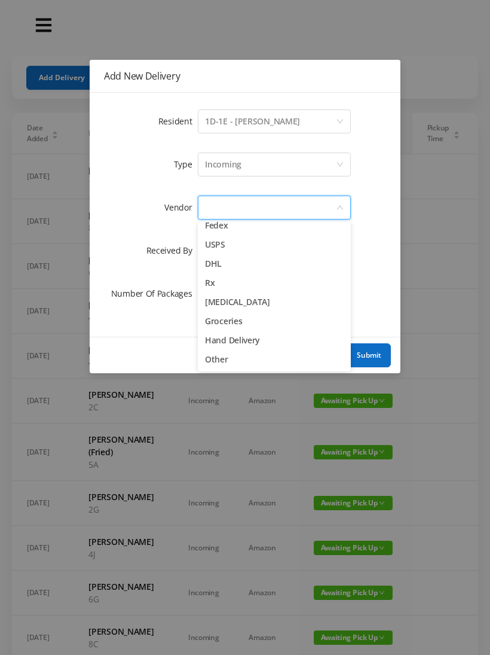
scroll to position [47, 0]
click at [229, 331] on li "Hand Delivery" at bounding box center [274, 340] width 153 height 19
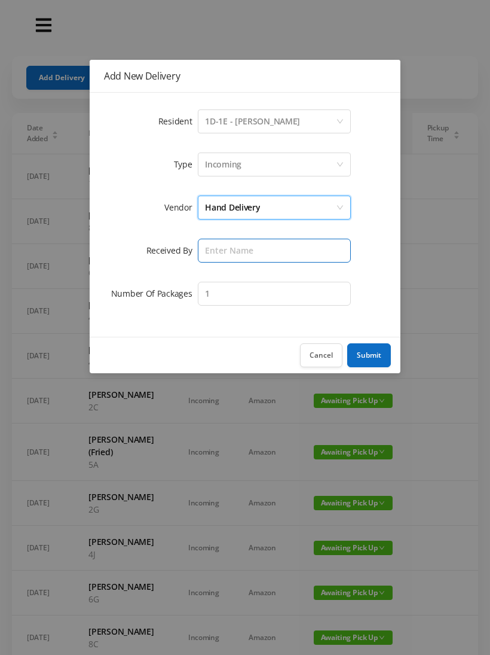
click at [276, 248] on input "text" at bounding box center [274, 251] width 153 height 24
type input "[PERSON_NAME]"
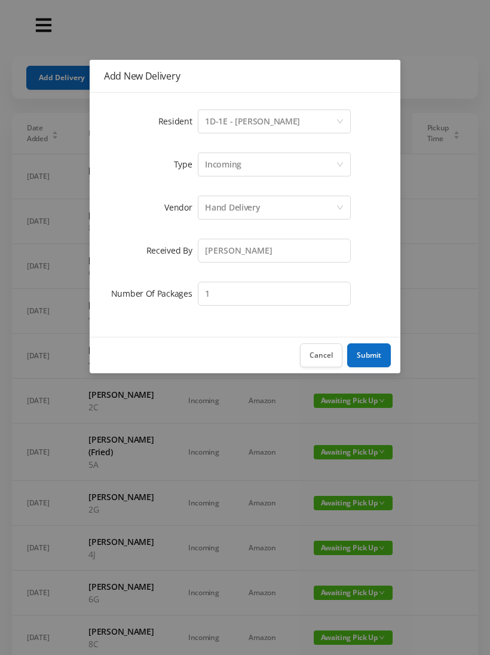
click at [292, 200] on div "Hand Delivery" at bounding box center [270, 207] width 131 height 23
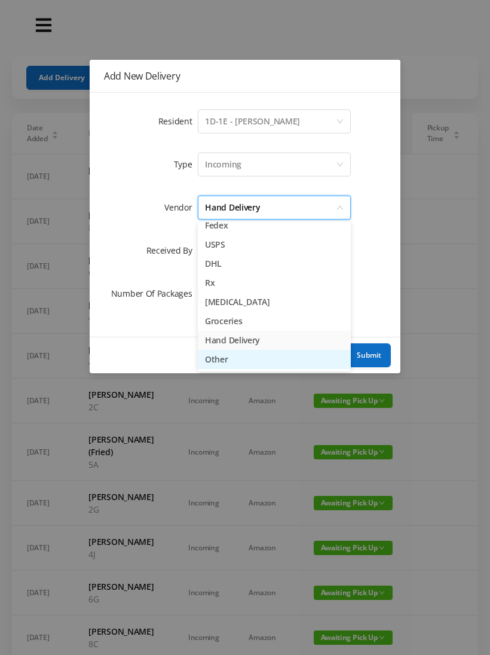
click at [227, 356] on li "Other" at bounding box center [274, 359] width 153 height 19
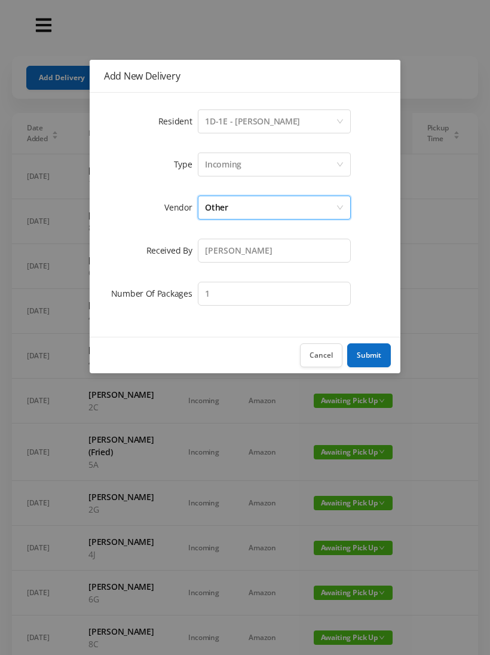
click at [374, 353] on button "Submit" at bounding box center [369, 355] width 44 height 24
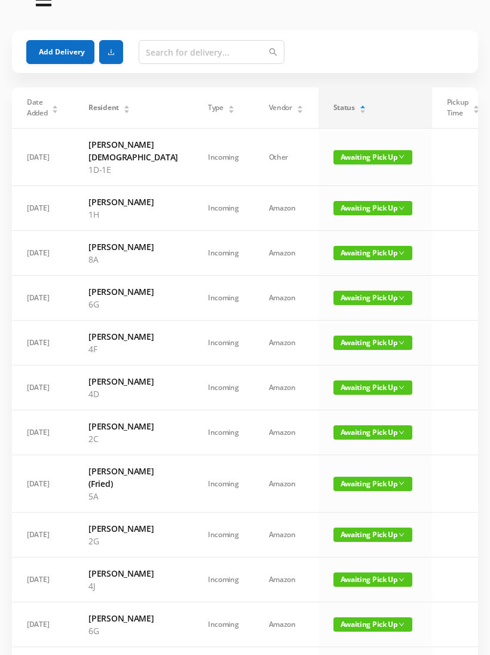
scroll to position [0, 0]
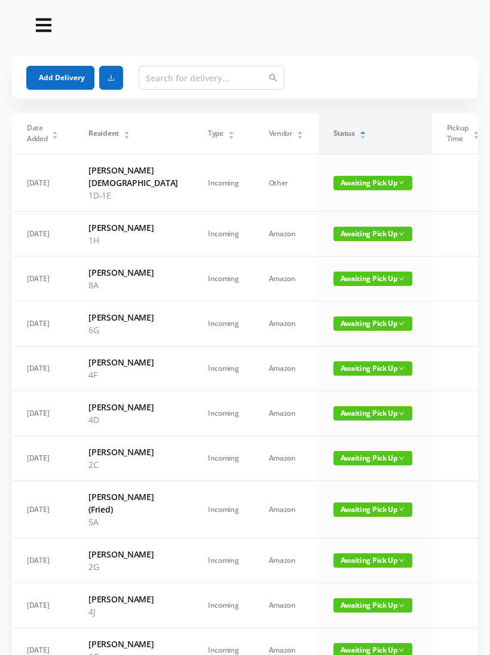
click at [57, 84] on button "Add Delivery" at bounding box center [60, 78] width 68 height 24
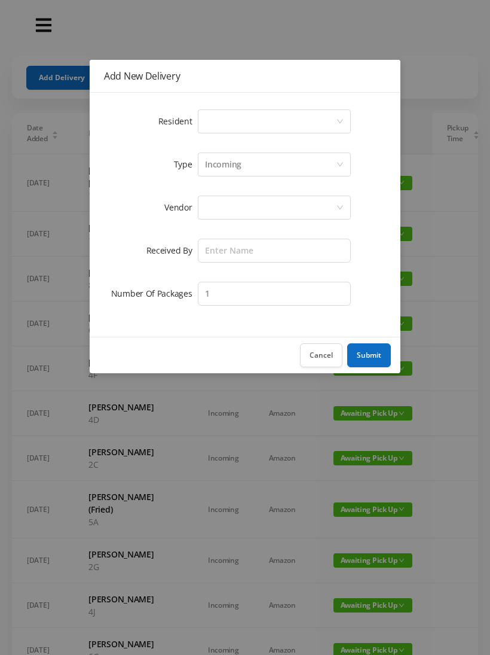
click at [221, 123] on div "Select a person" at bounding box center [270, 121] width 131 height 23
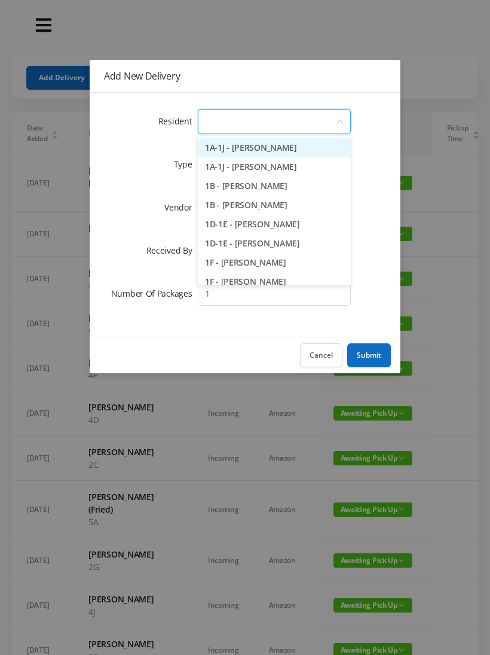
type input "5"
click at [253, 203] on li "5B - [PERSON_NAME]" at bounding box center [274, 205] width 153 height 19
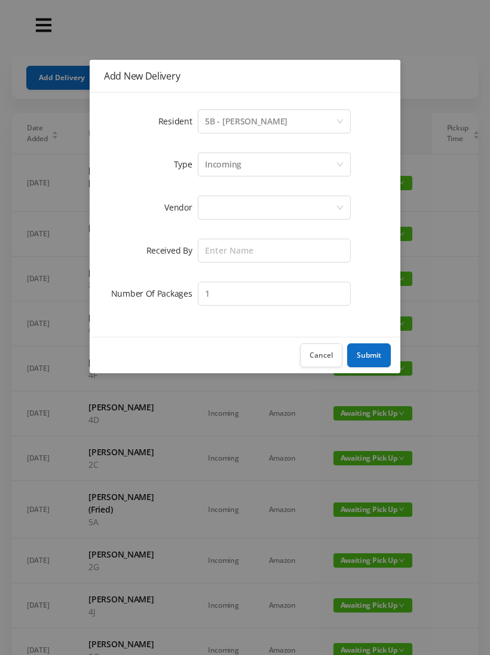
click at [324, 357] on button "Cancel" at bounding box center [321, 355] width 42 height 24
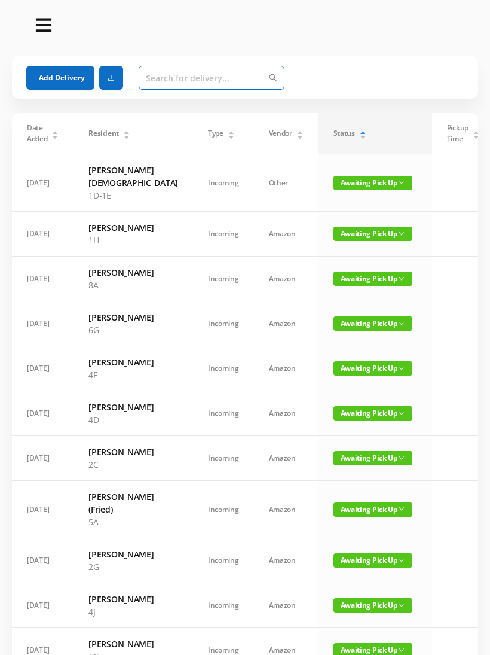
click at [161, 75] on input "text" at bounding box center [212, 78] width 146 height 24
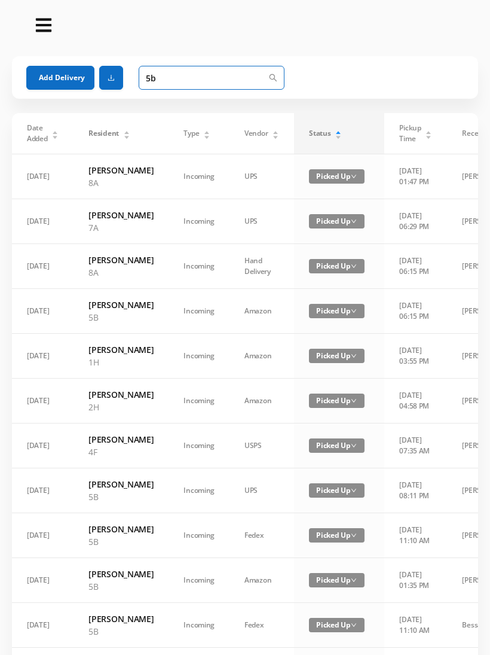
type input "5"
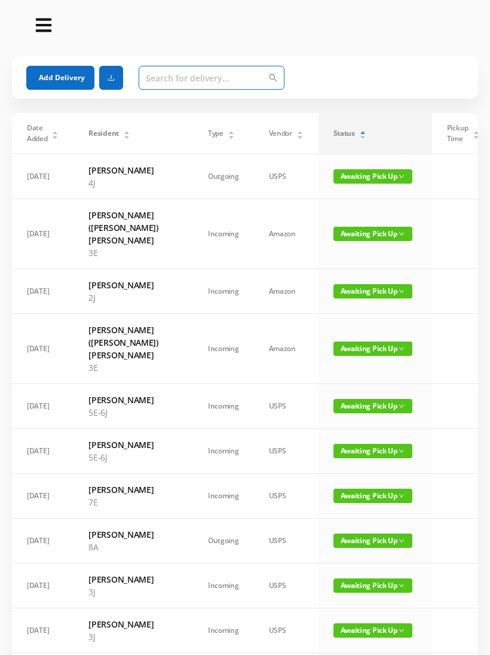
type input "5"
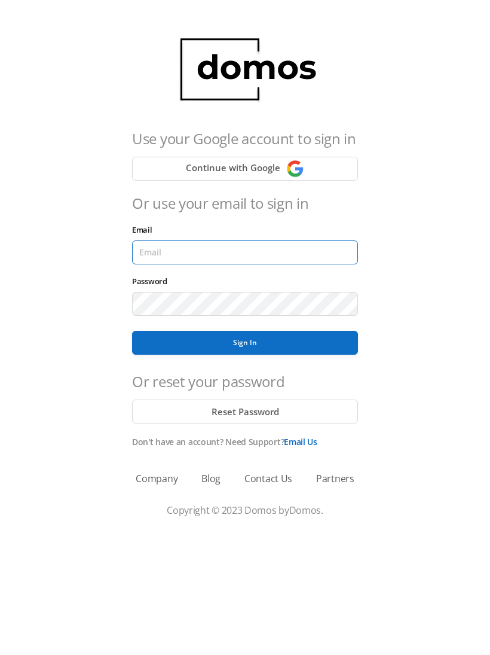
type input "[EMAIL_ADDRESS][DOMAIN_NAME]"
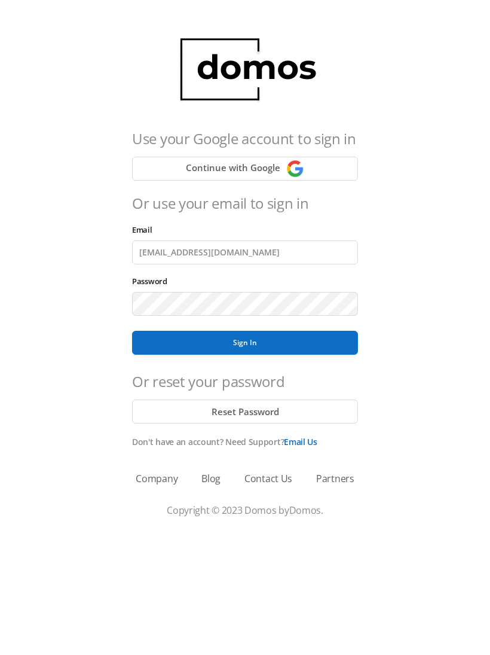
click at [245, 343] on button "Sign In" at bounding box center [245, 343] width 226 height 24
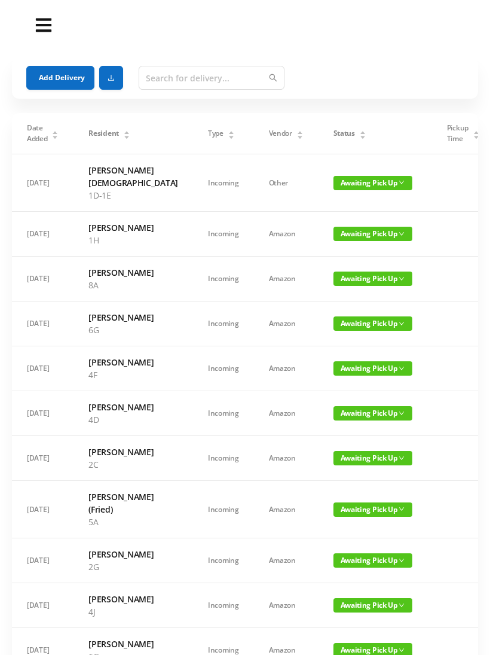
click at [56, 73] on button "Add Delivery" at bounding box center [60, 78] width 68 height 24
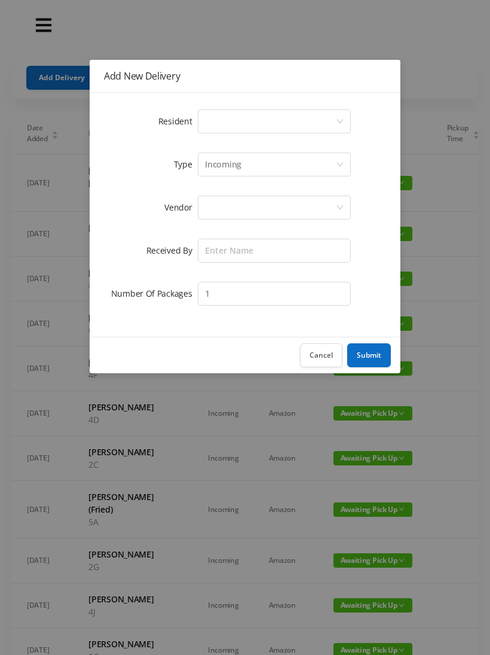
click at [220, 123] on div "Select a person" at bounding box center [270, 121] width 131 height 23
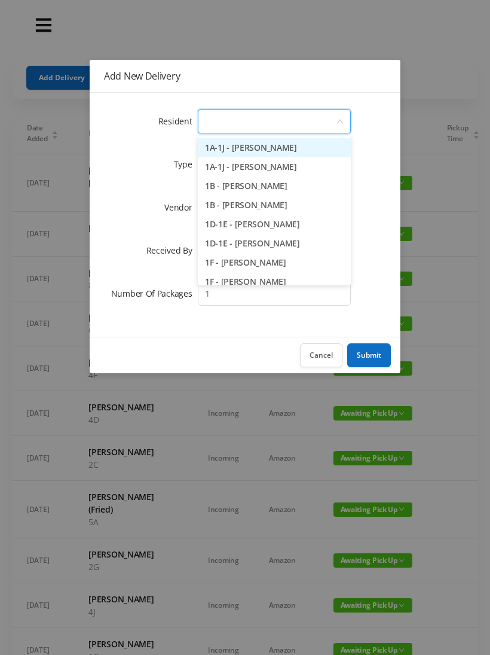
type input "5"
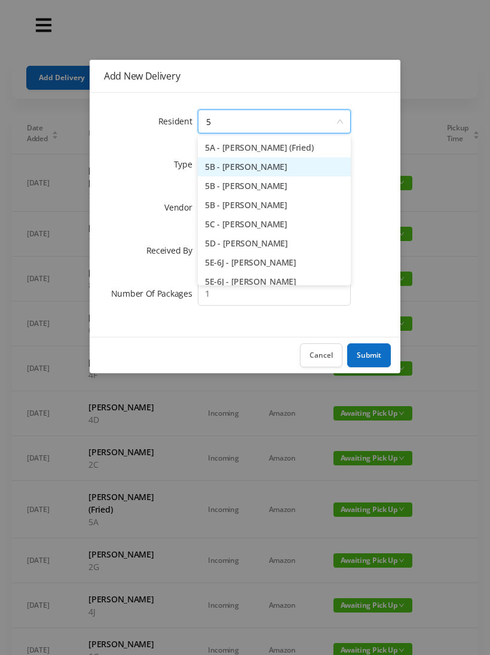
click at [252, 167] on li "5B - [PERSON_NAME]" at bounding box center [274, 166] width 153 height 19
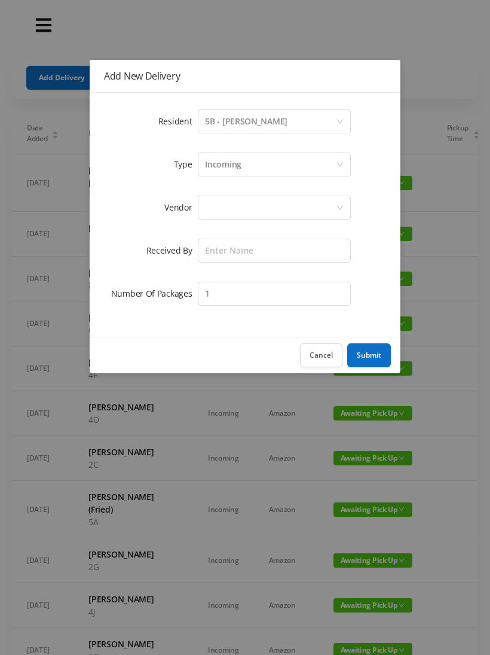
click at [222, 213] on div at bounding box center [270, 207] width 131 height 23
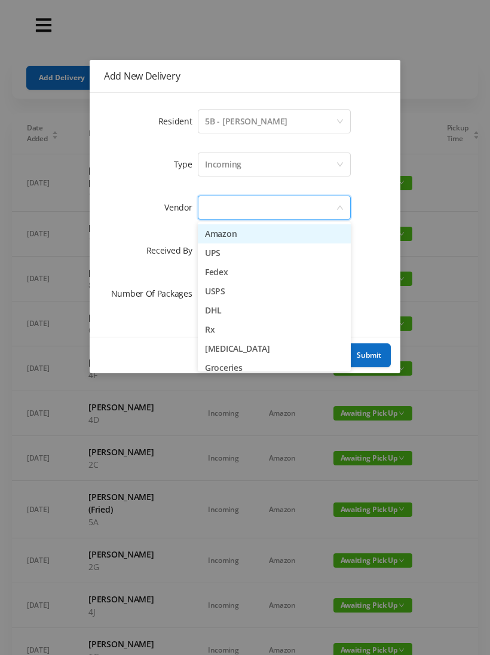
click at [252, 234] on li "Amazon" at bounding box center [274, 233] width 153 height 19
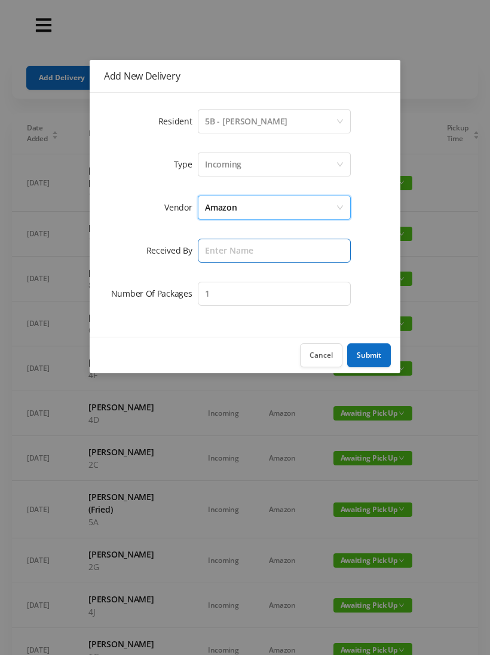
click at [227, 254] on input "text" at bounding box center [274, 251] width 153 height 24
type input "[PERSON_NAME]"
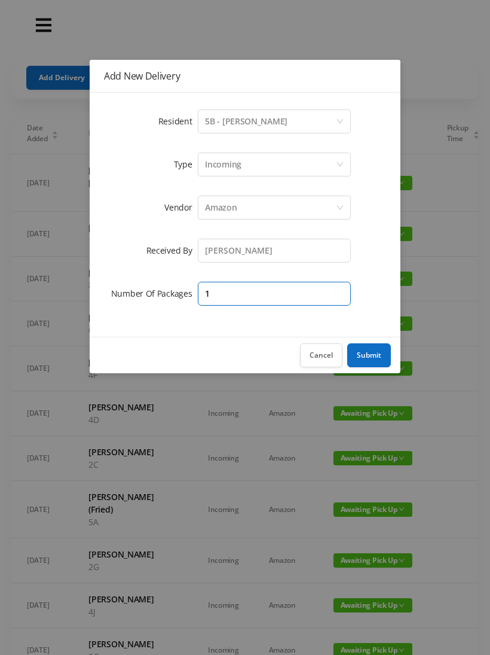
click at [224, 300] on input "1" at bounding box center [274, 294] width 153 height 24
type input "2"
click at [374, 352] on button "Submit" at bounding box center [369, 355] width 44 height 24
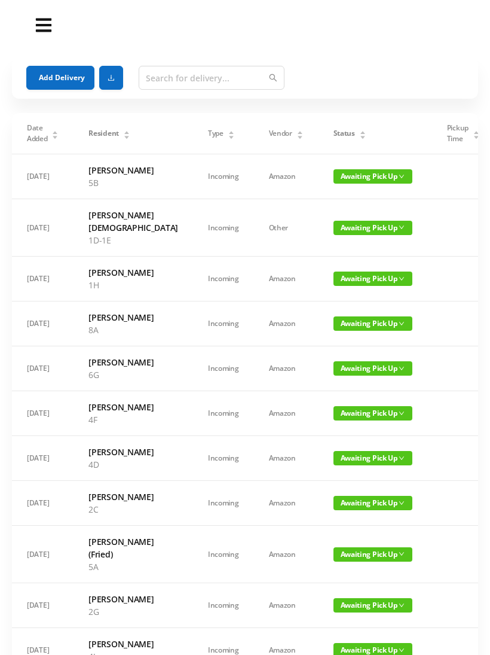
click at [359, 135] on icon "icon: caret-down" at bounding box center [362, 137] width 7 height 7
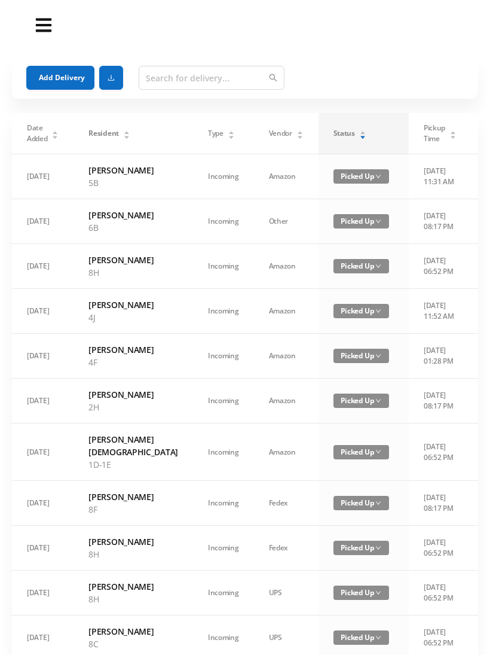
click at [359, 139] on icon "icon: caret-down" at bounding box center [362, 137] width 7 height 7
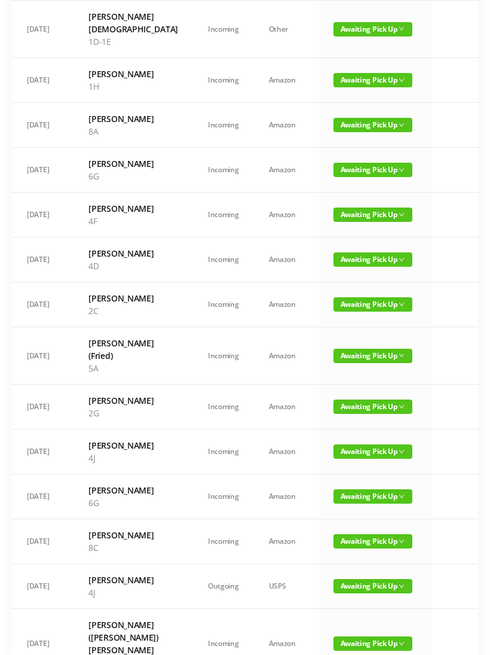
scroll to position [199, 0]
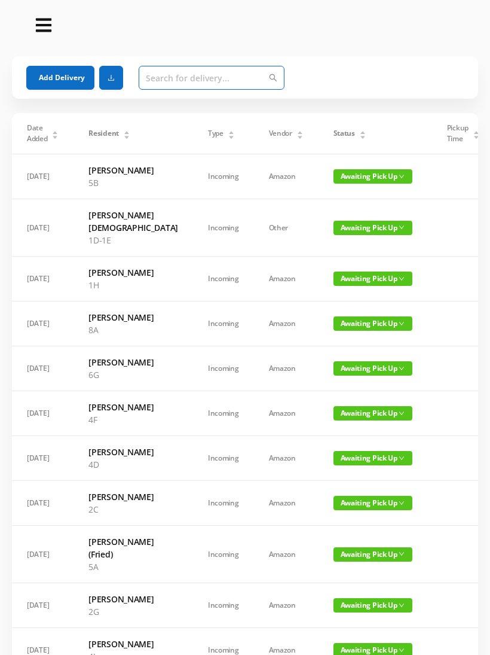
click at [167, 78] on input "text" at bounding box center [212, 78] width 146 height 24
click at [62, 79] on button "Add Delivery" at bounding box center [60, 78] width 68 height 24
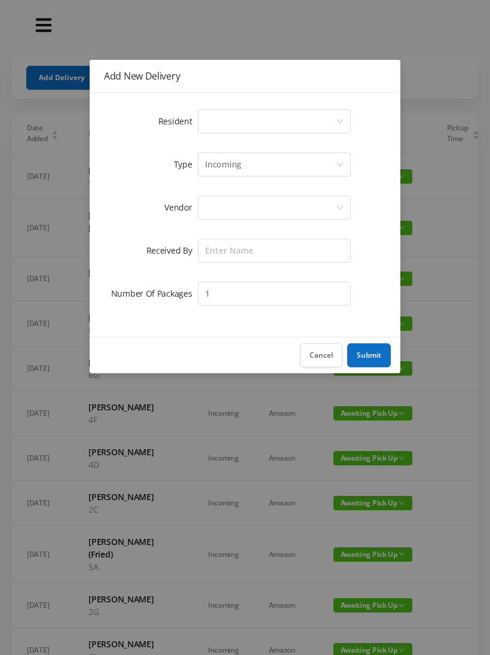
click at [219, 120] on div "Select a person" at bounding box center [270, 121] width 131 height 23
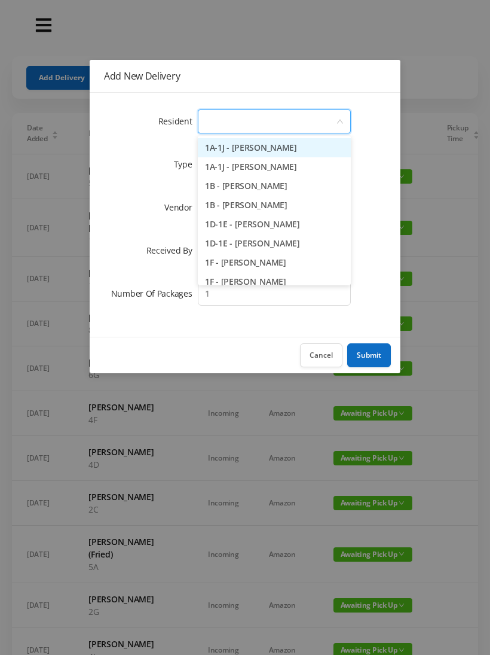
type input "4"
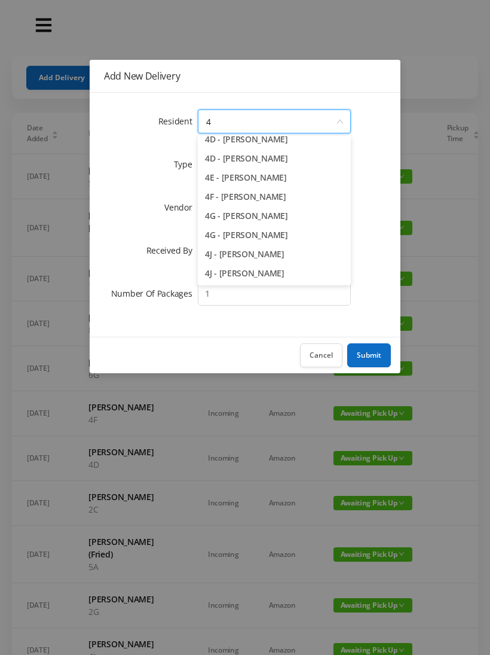
scroll to position [142, 0]
click at [261, 179] on li "4E - Jane Jovanovic" at bounding box center [274, 177] width 153 height 19
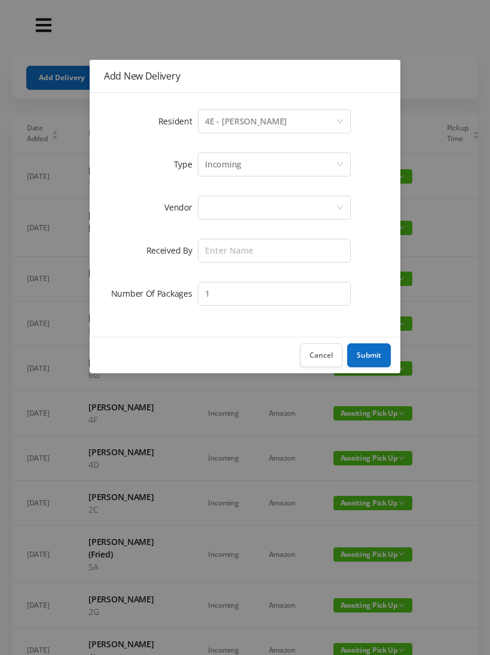
click at [221, 208] on div at bounding box center [270, 207] width 131 height 23
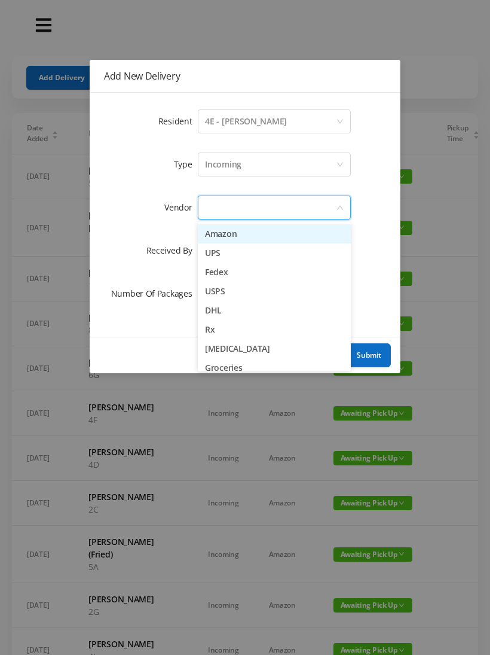
scroll to position [0, 0]
click at [241, 271] on li "Fedex" at bounding box center [274, 272] width 153 height 19
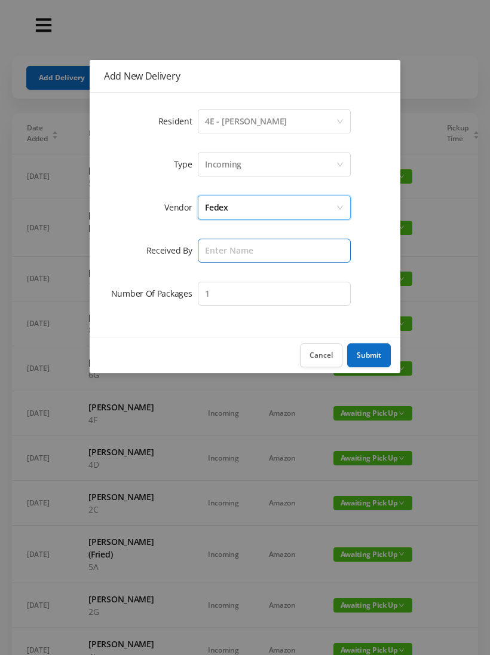
click at [218, 257] on input "text" at bounding box center [274, 251] width 153 height 24
type input "[PERSON_NAME]"
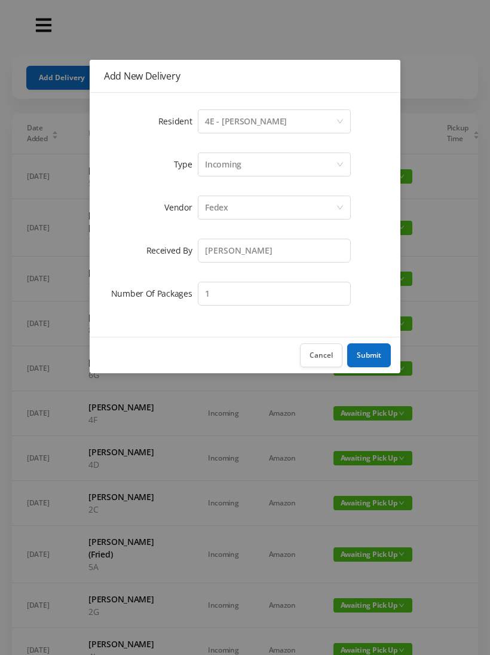
click at [370, 352] on button "Submit" at bounding box center [369, 355] width 44 height 24
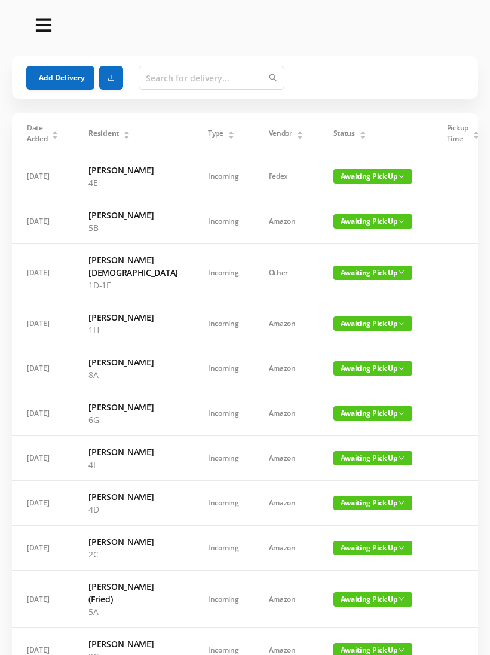
click at [57, 66] on button "Add Delivery" at bounding box center [60, 78] width 68 height 24
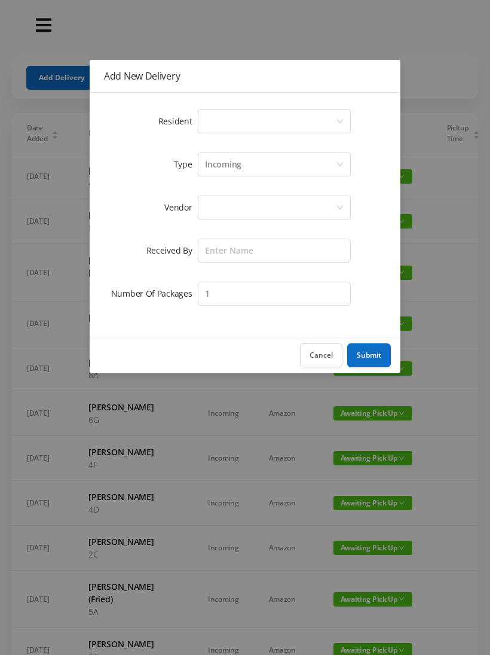
click at [216, 121] on div "Select a person" at bounding box center [270, 121] width 131 height 23
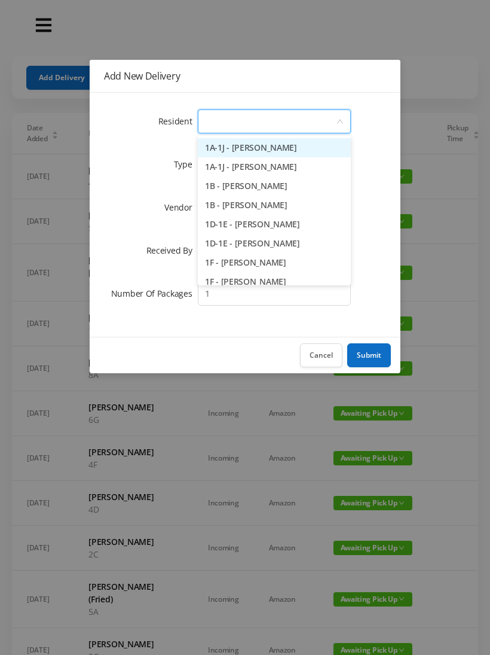
type input "1"
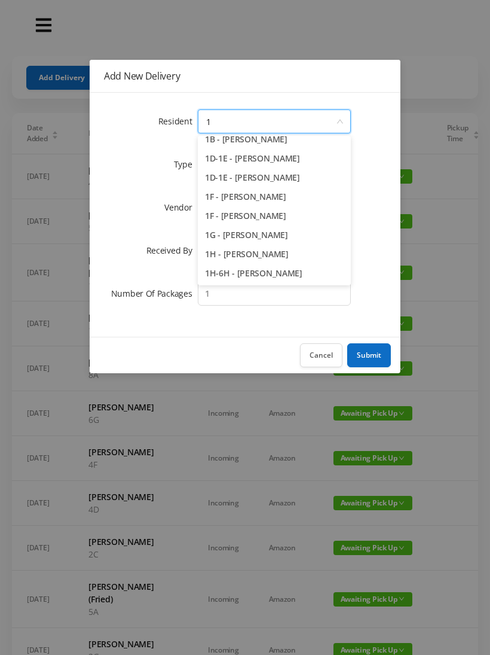
scroll to position [66, 0]
click at [254, 257] on li "1H - [PERSON_NAME]" at bounding box center [274, 254] width 153 height 19
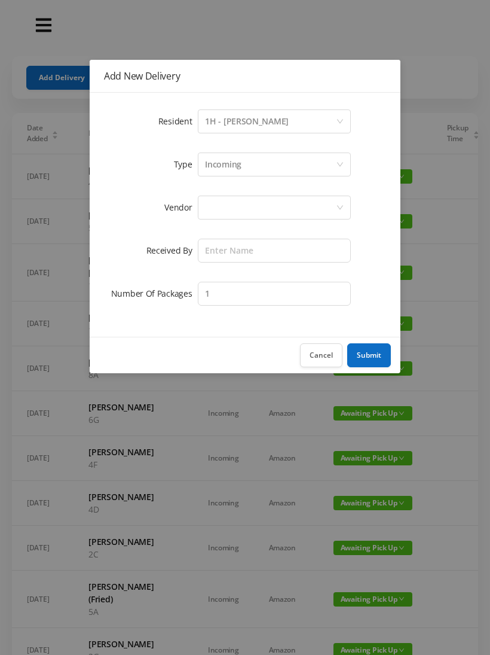
click at [215, 209] on div at bounding box center [270, 207] width 131 height 23
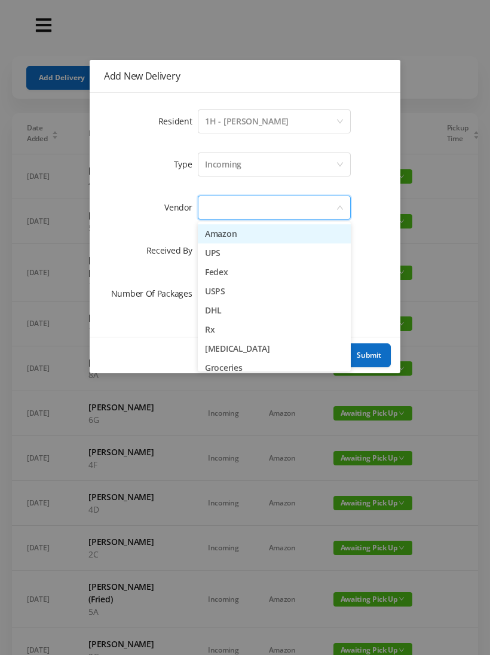
click at [249, 233] on li "Amazon" at bounding box center [274, 233] width 153 height 19
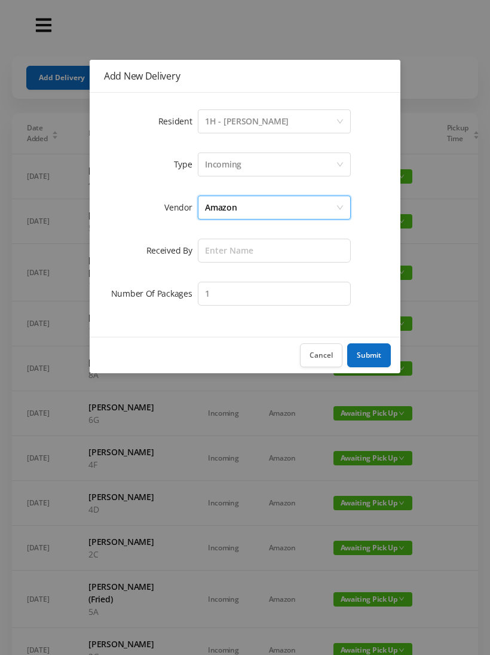
click at [248, 205] on div "Amazon" at bounding box center [270, 207] width 131 height 23
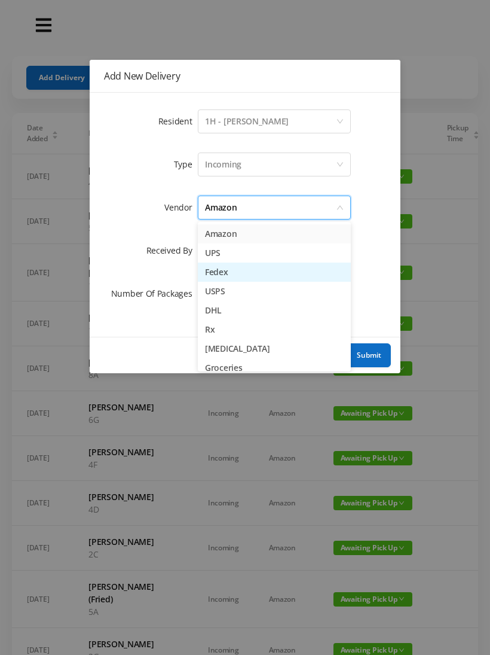
click at [240, 277] on li "Fedex" at bounding box center [274, 272] width 153 height 19
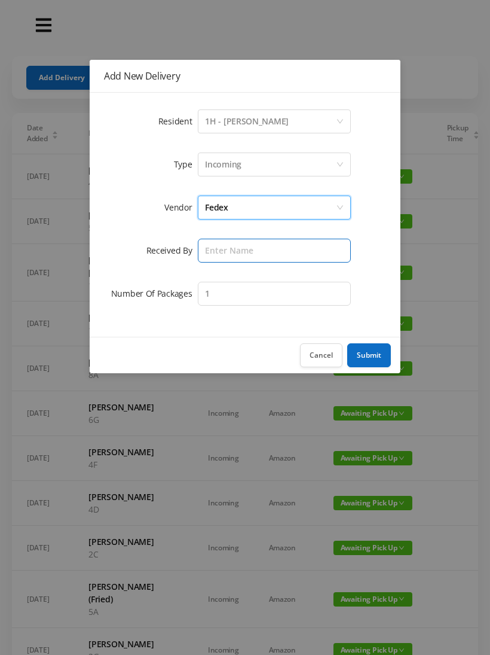
click at [225, 249] on input "text" at bounding box center [274, 251] width 153 height 24
type input "[PERSON_NAME]"
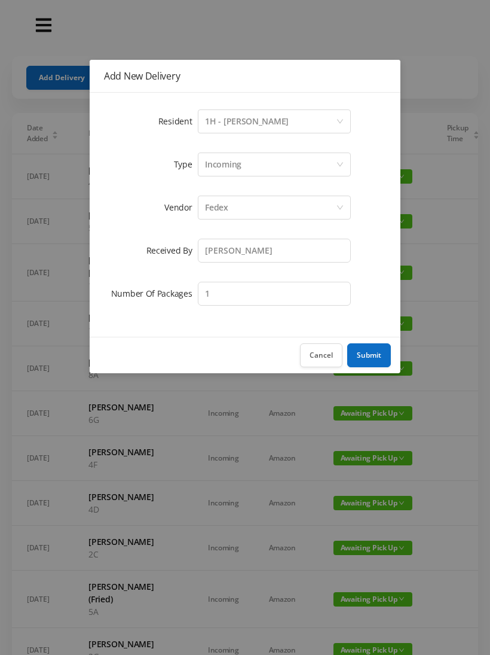
click at [380, 355] on button "Submit" at bounding box center [369, 355] width 44 height 24
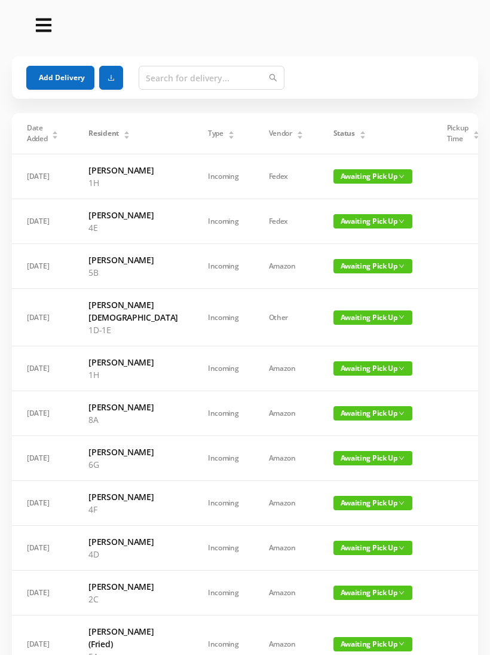
click at [71, 78] on button "Add Delivery" at bounding box center [60, 78] width 68 height 24
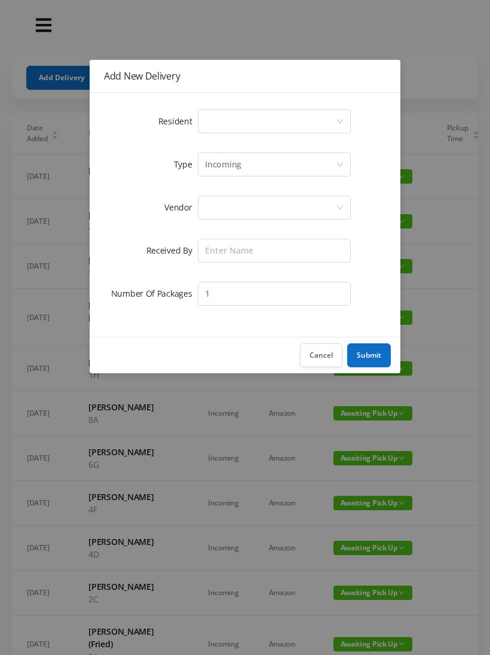
click at [245, 127] on div "Select a person" at bounding box center [270, 121] width 131 height 23
type input "4"
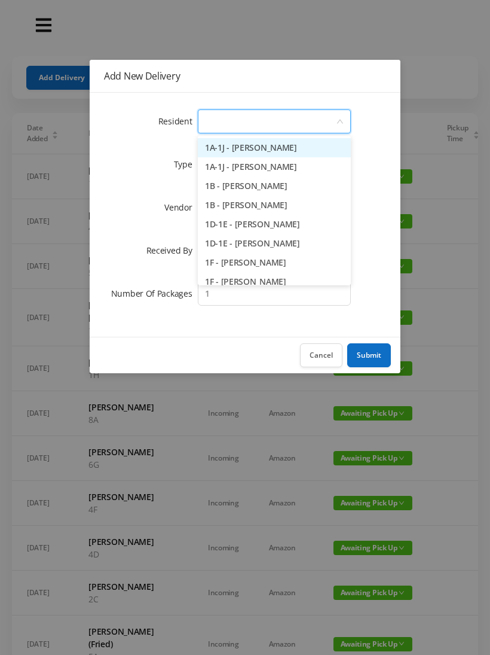
type input "4"
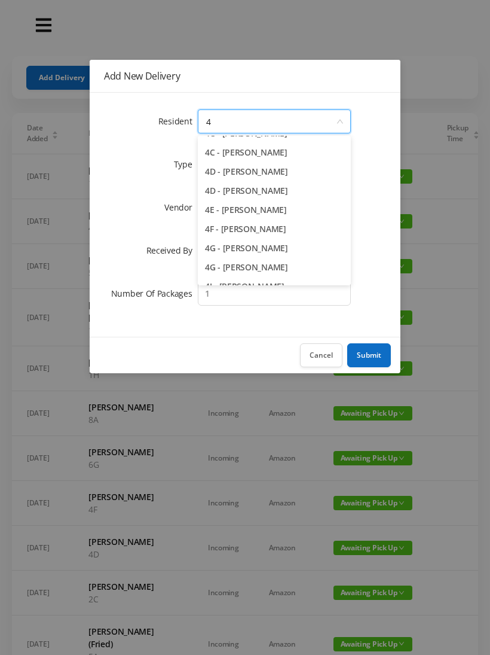
scroll to position [111, 0]
click at [237, 250] on li "4G - [PERSON_NAME]" at bounding box center [274, 246] width 153 height 19
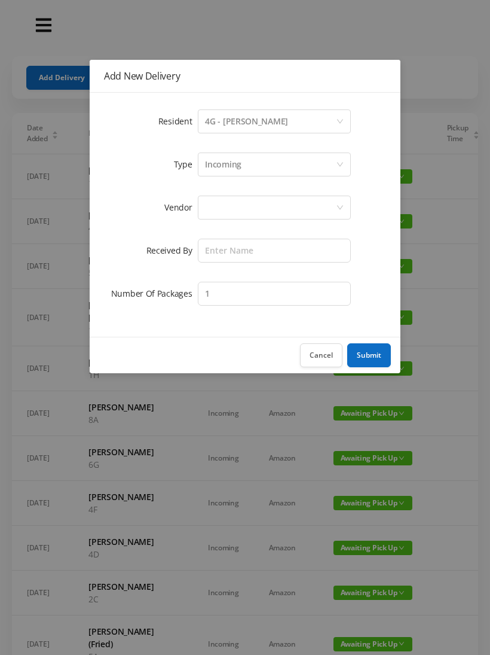
click at [220, 209] on div at bounding box center [270, 207] width 131 height 23
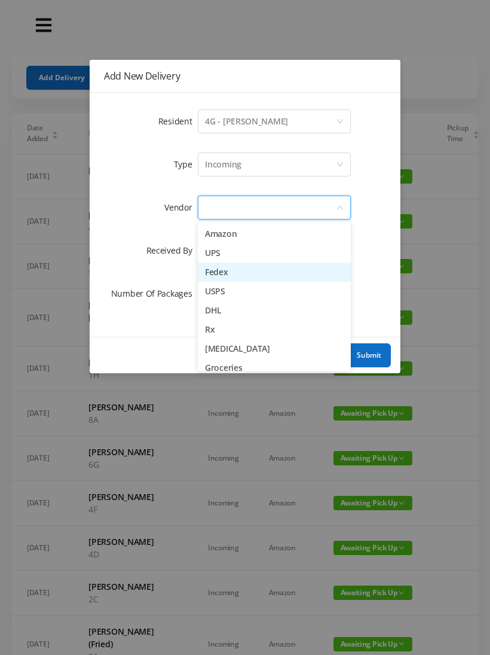
click at [234, 273] on li "Fedex" at bounding box center [274, 272] width 153 height 19
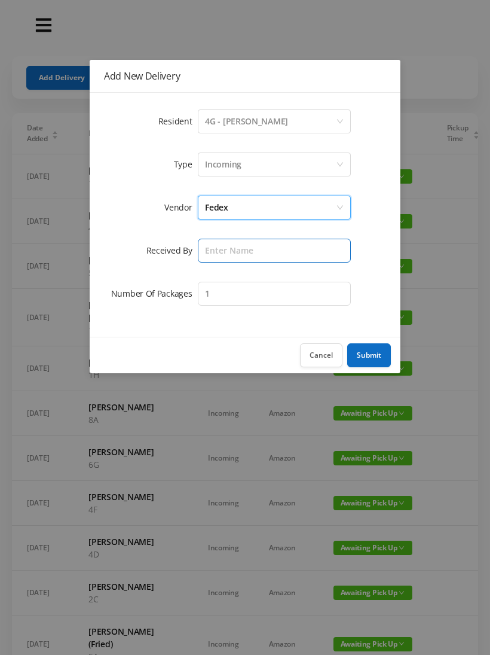
click at [221, 252] on input "text" at bounding box center [274, 251] width 153 height 24
type input "[PERSON_NAME]"
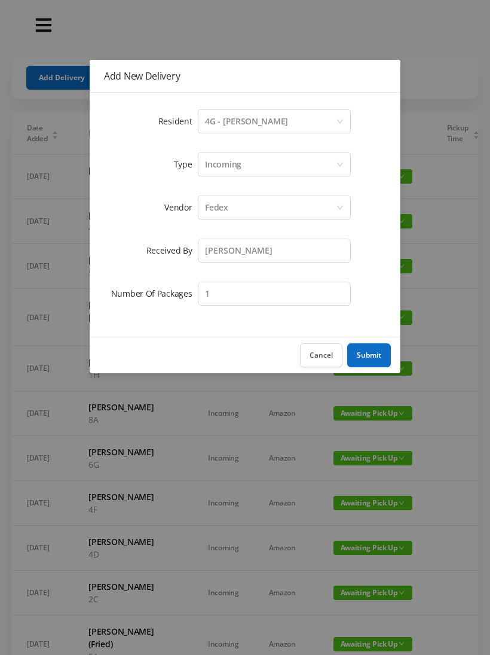
click at [373, 350] on button "Submit" at bounding box center [369, 355] width 44 height 24
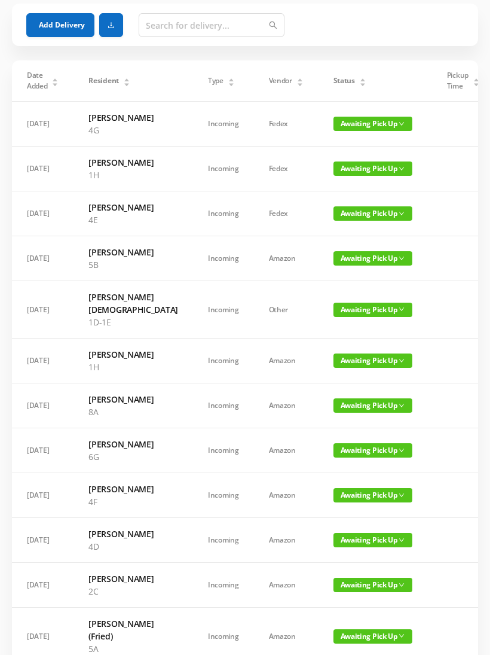
scroll to position [0, 0]
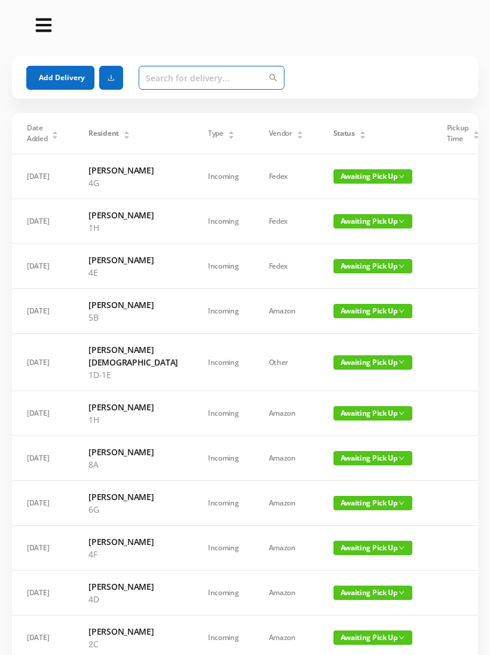
click at [173, 78] on input "text" at bounding box center [212, 78] width 146 height 24
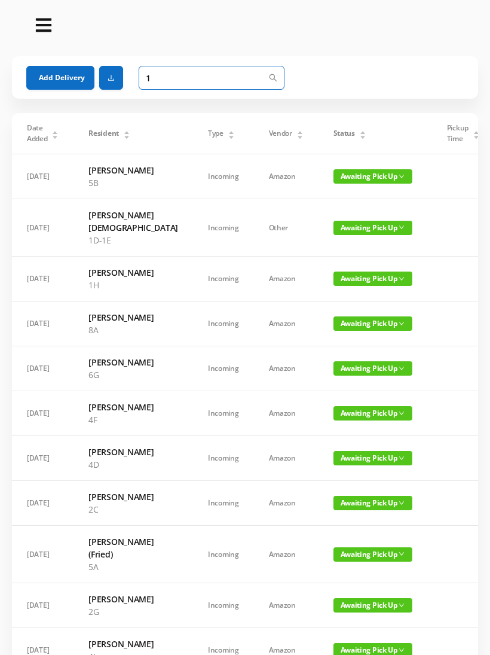
type input "1"
click at [338, 221] on span "Awaiting Pick Up" at bounding box center [373, 228] width 79 height 14
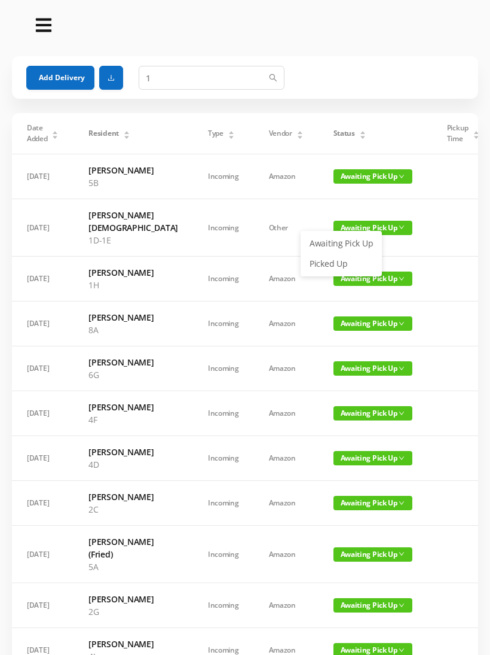
click at [342, 269] on link "Picked Up" at bounding box center [342, 263] width 78 height 19
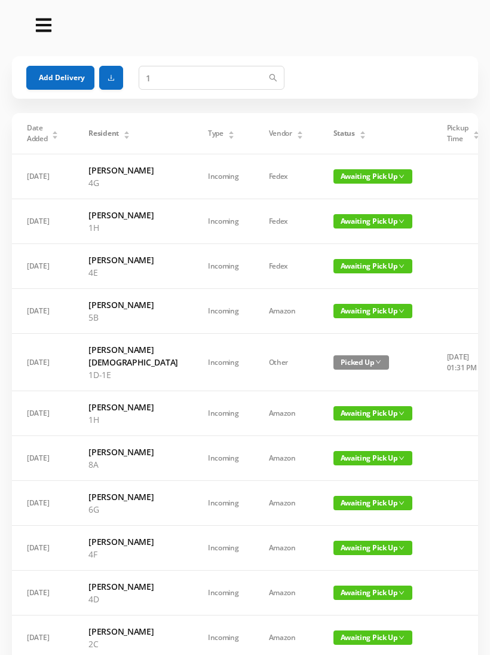
click at [361, 138] on icon "icon: caret-down" at bounding box center [363, 137] width 5 height 3
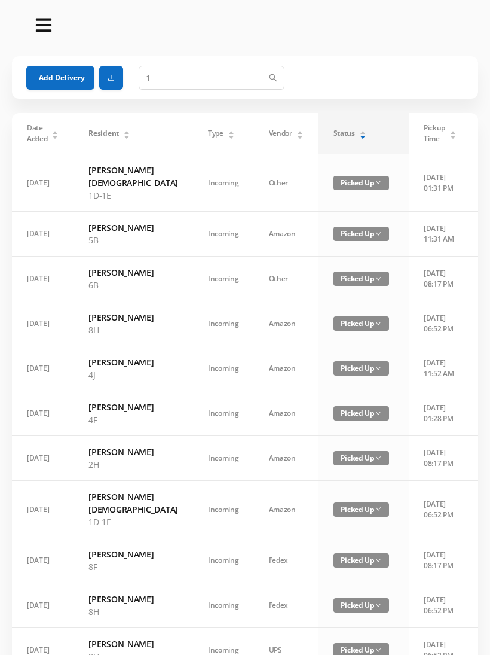
click at [334, 133] on div "Status" at bounding box center [350, 133] width 33 height 11
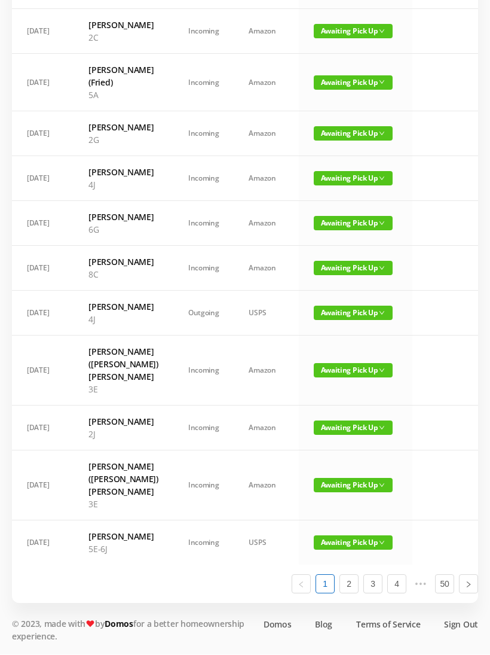
scroll to position [562, 0]
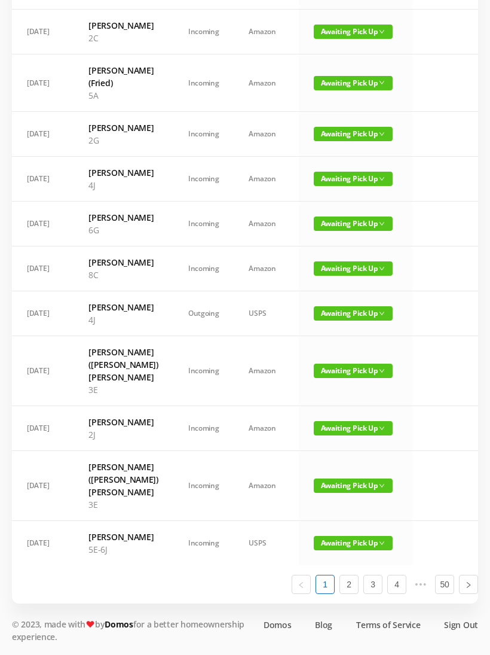
click at [343, 90] on span "Awaiting Pick Up" at bounding box center [353, 83] width 79 height 14
click at [339, 222] on link "Picked Up" at bounding box center [342, 231] width 78 height 19
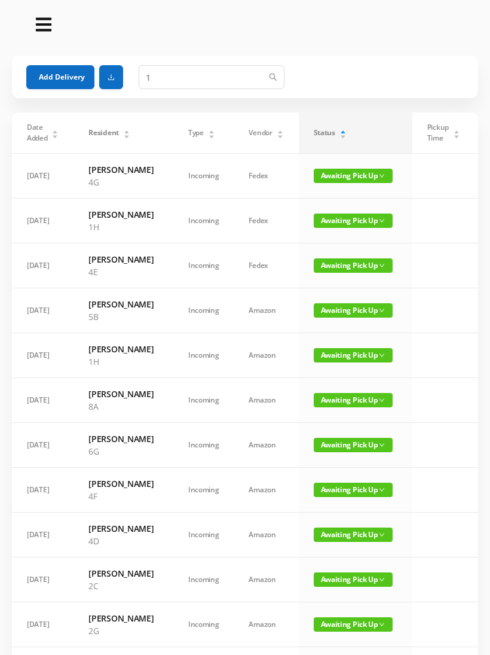
scroll to position [0, 0]
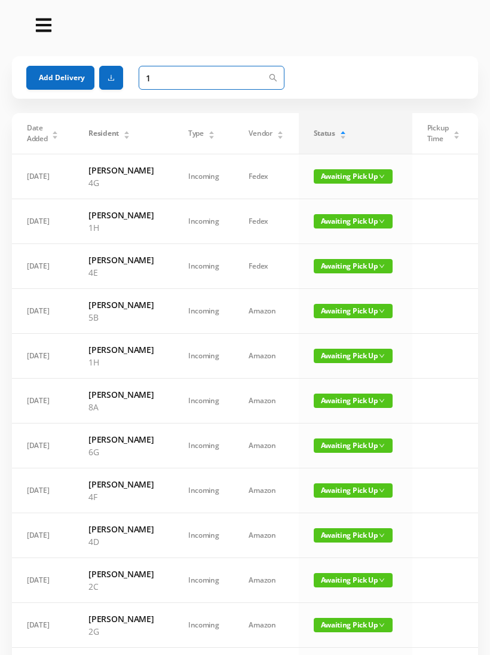
click at [145, 89] on input "1" at bounding box center [212, 78] width 146 height 24
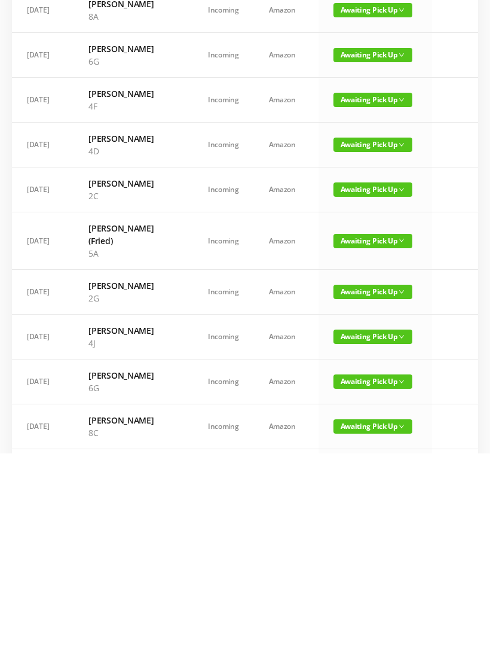
scroll to position [138, 0]
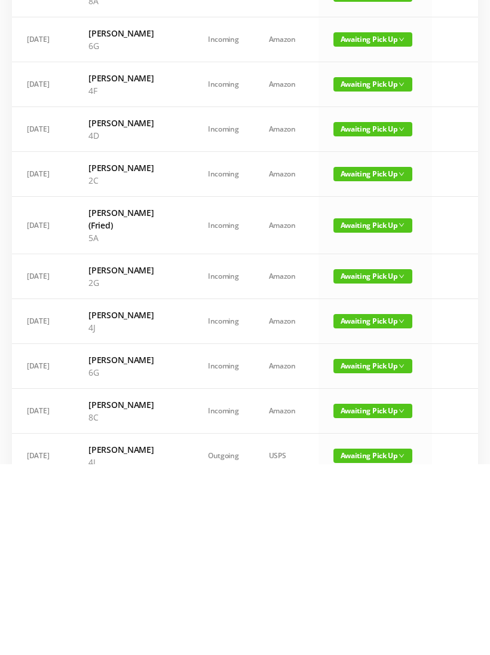
type input "5"
click at [346, 410] on span "Awaiting Pick Up" at bounding box center [373, 417] width 79 height 14
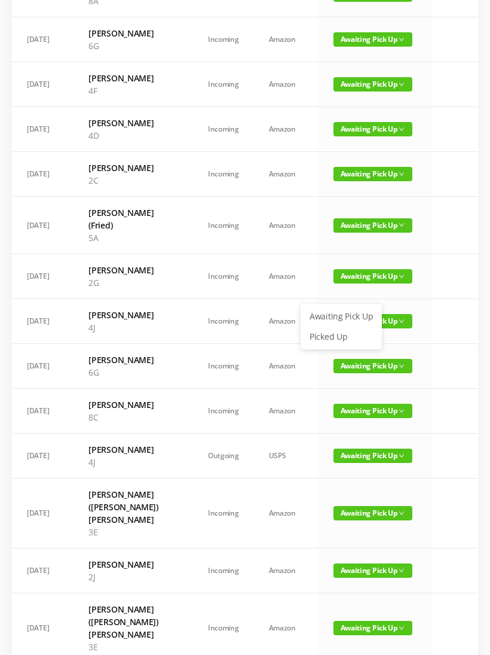
click at [338, 336] on link "Picked Up" at bounding box center [342, 336] width 78 height 19
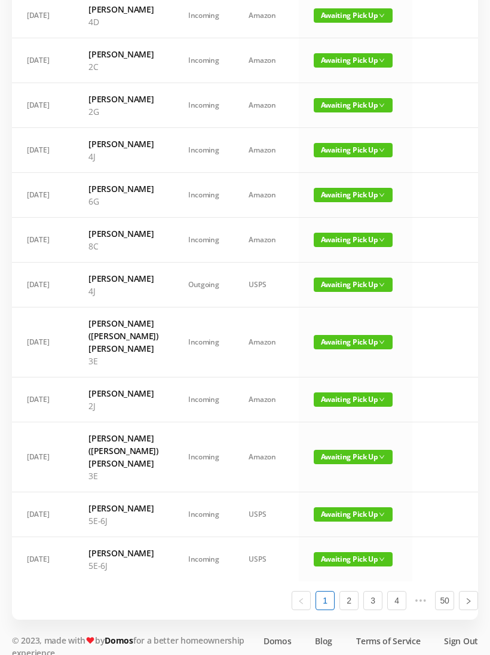
scroll to position [525, 0]
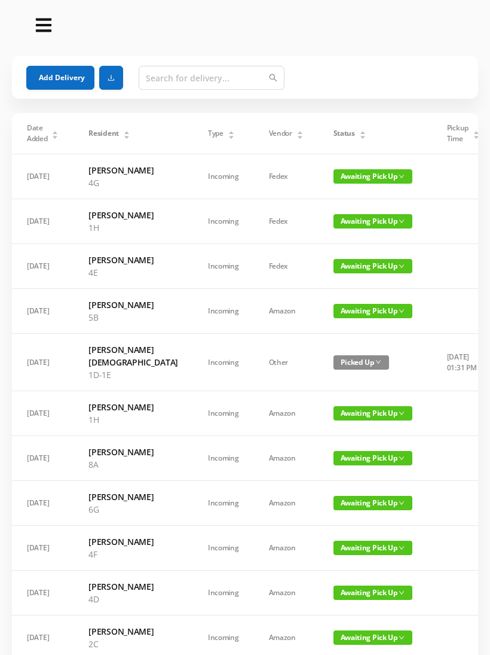
click at [60, 86] on button "Add Delivery" at bounding box center [60, 78] width 68 height 24
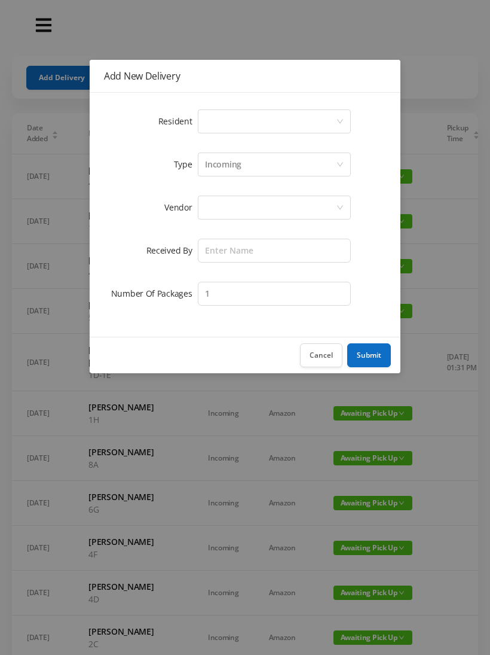
click at [228, 121] on div "Select a person" at bounding box center [270, 121] width 131 height 23
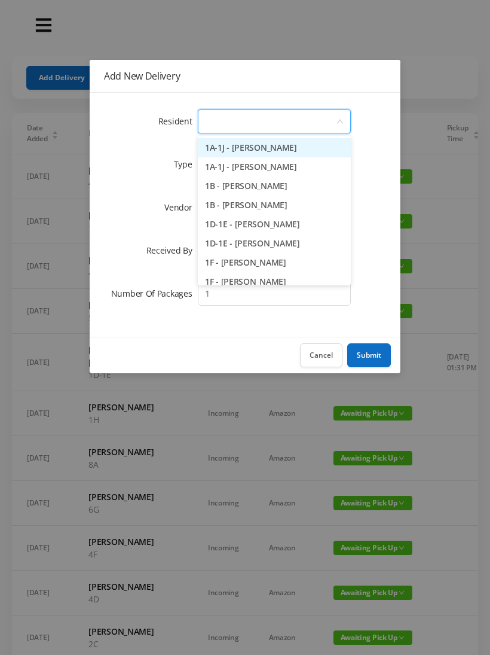
type input "5"
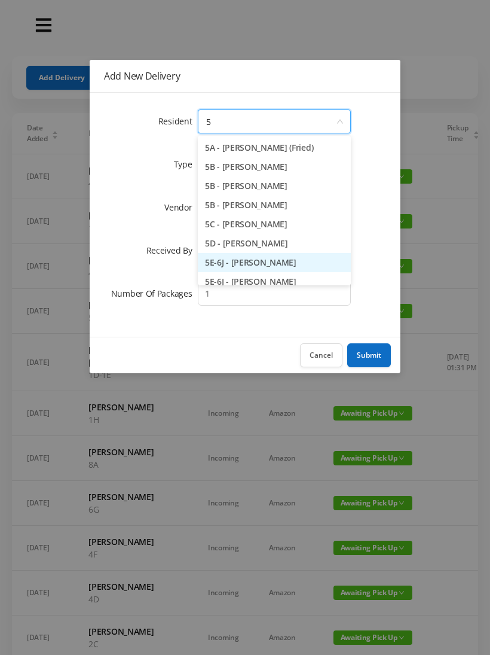
click at [266, 255] on li "5E-6J - [PERSON_NAME]" at bounding box center [274, 262] width 153 height 19
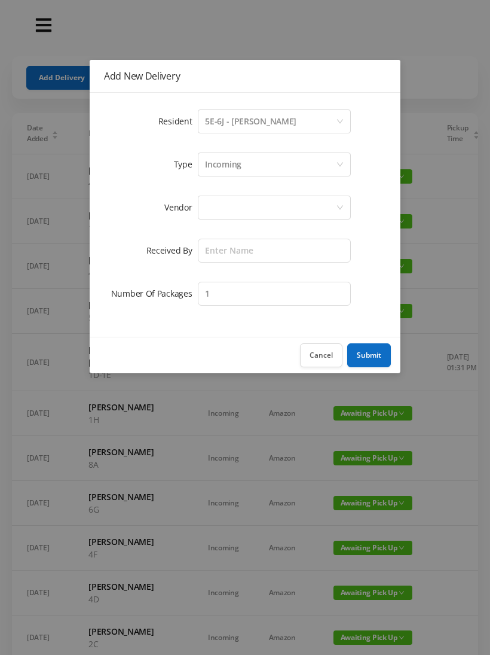
click at [210, 212] on div at bounding box center [270, 207] width 131 height 23
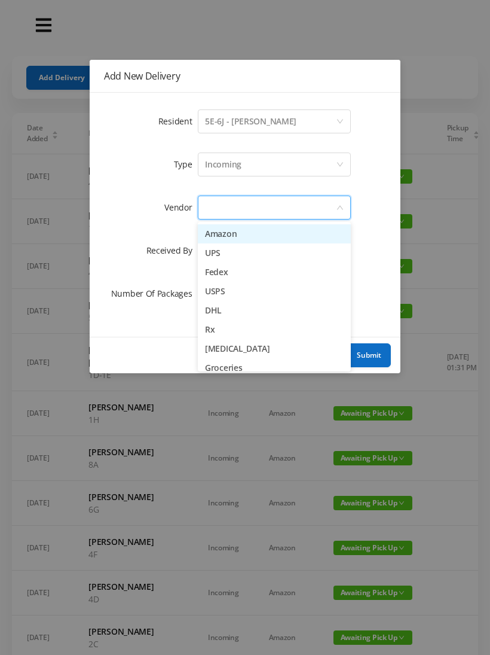
click at [232, 295] on li "USPS" at bounding box center [274, 291] width 153 height 19
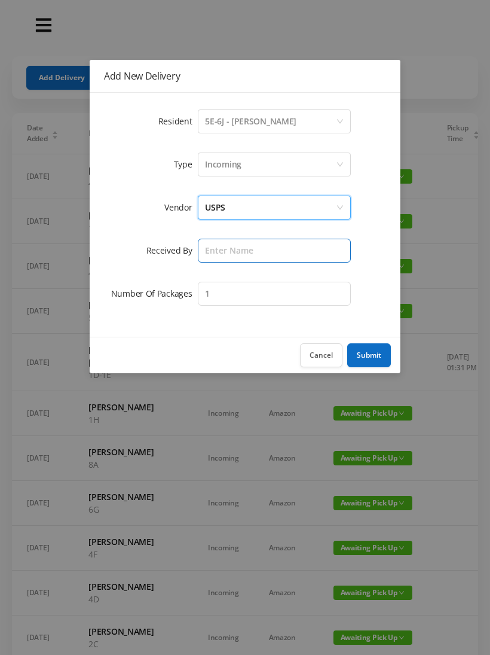
click at [220, 252] on input "text" at bounding box center [274, 251] width 153 height 24
type input "[PERSON_NAME]"
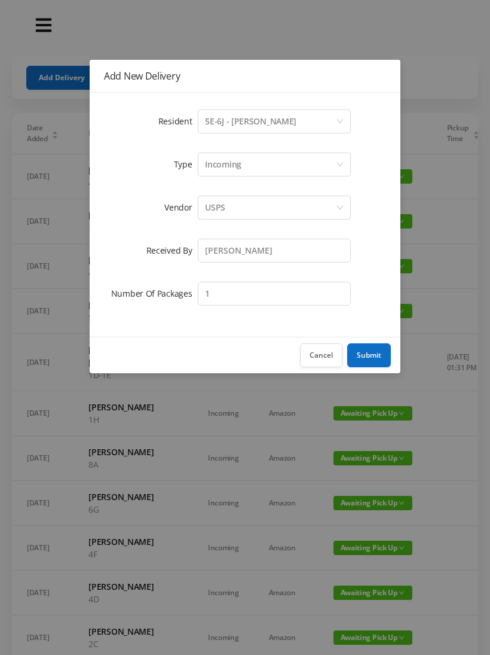
click at [375, 352] on button "Submit" at bounding box center [369, 355] width 44 height 24
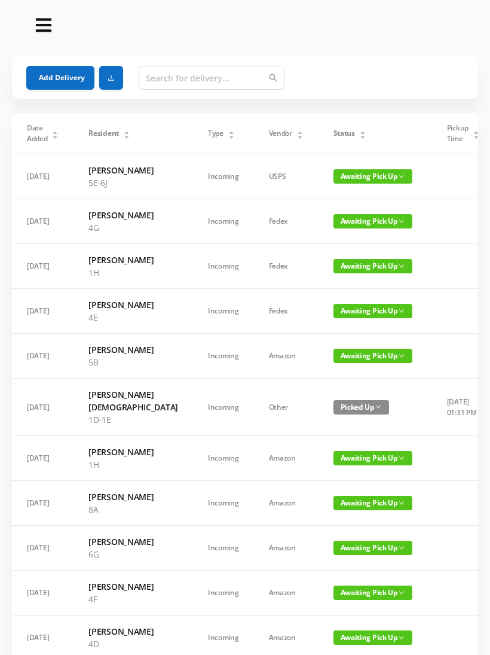
click at [56, 80] on button "Add Delivery" at bounding box center [60, 78] width 68 height 24
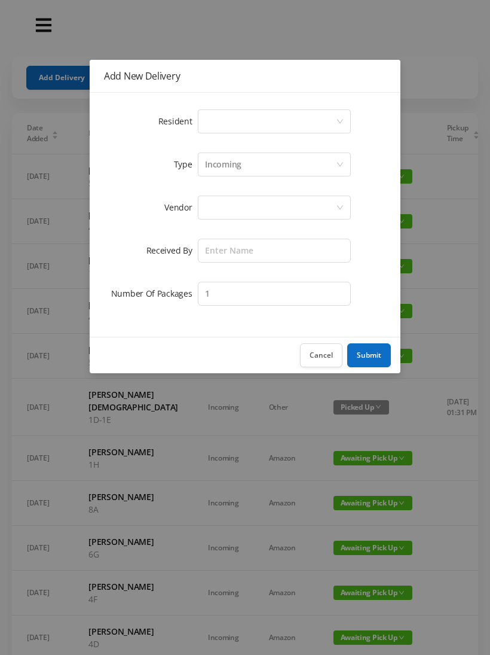
click at [223, 132] on div "Select a person" at bounding box center [270, 121] width 131 height 23
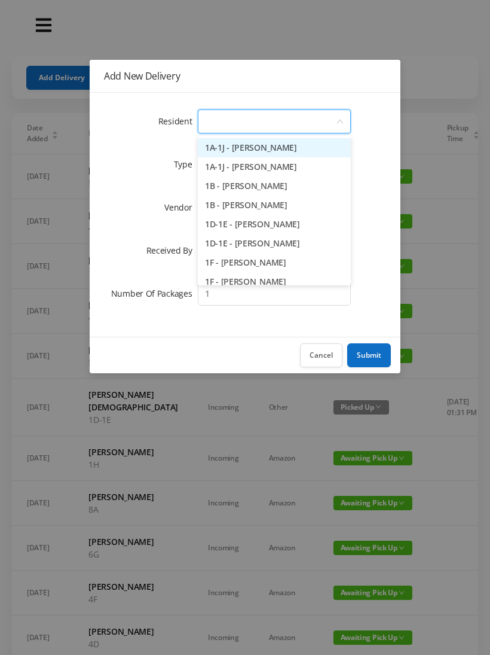
type input "2"
click at [258, 162] on li "2A - [PERSON_NAME]" at bounding box center [274, 166] width 153 height 19
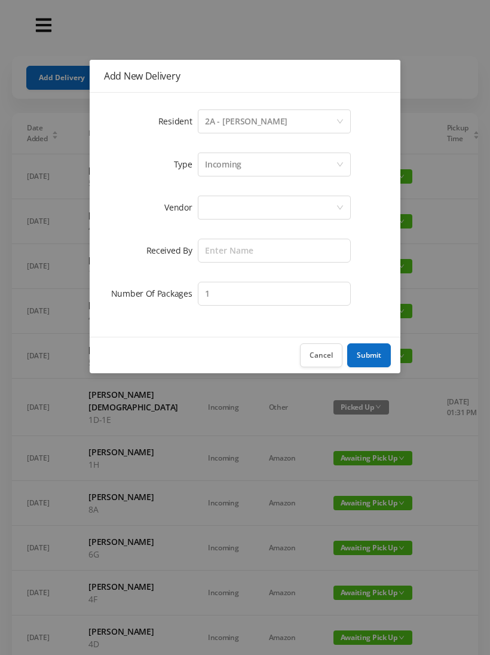
click at [222, 209] on div at bounding box center [270, 207] width 131 height 23
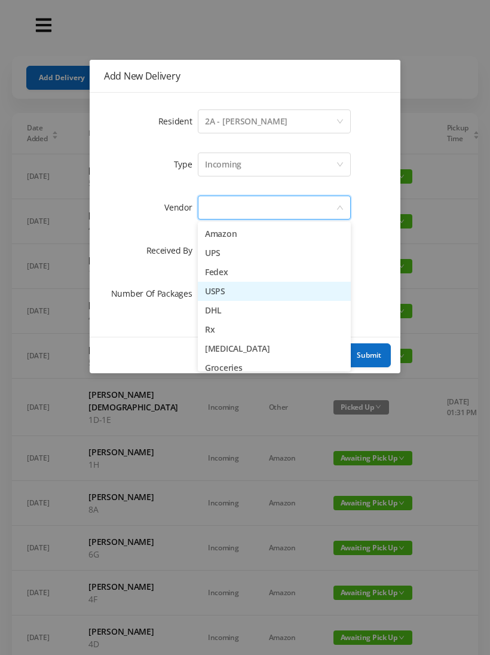
click at [233, 291] on li "USPS" at bounding box center [274, 291] width 153 height 19
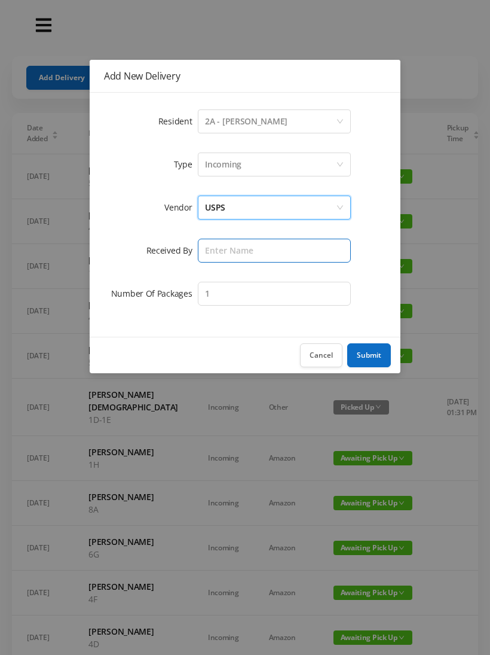
click at [227, 246] on input "text" at bounding box center [274, 251] width 153 height 24
type input "[PERSON_NAME]"
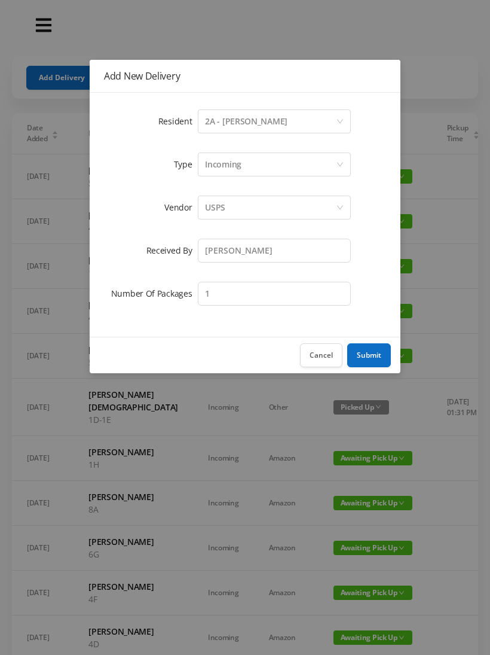
click at [371, 354] on button "Submit" at bounding box center [369, 355] width 44 height 24
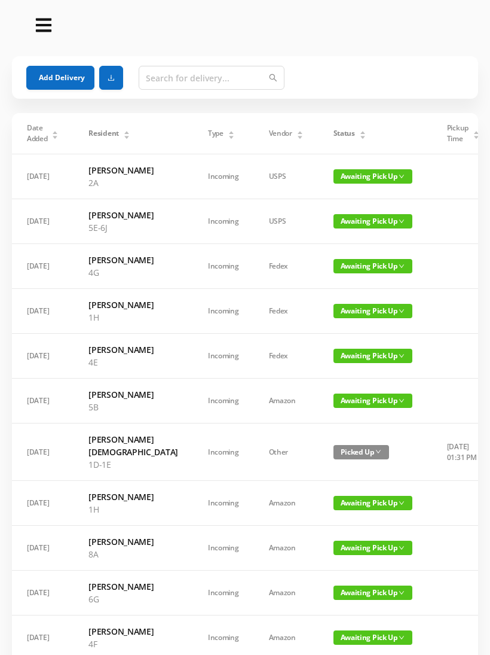
click at [334, 228] on span "Awaiting Pick Up" at bounding box center [373, 221] width 79 height 14
click at [332, 291] on link "Picked Up" at bounding box center [342, 282] width 78 height 19
click at [64, 72] on button "Add Delivery" at bounding box center [60, 78] width 68 height 24
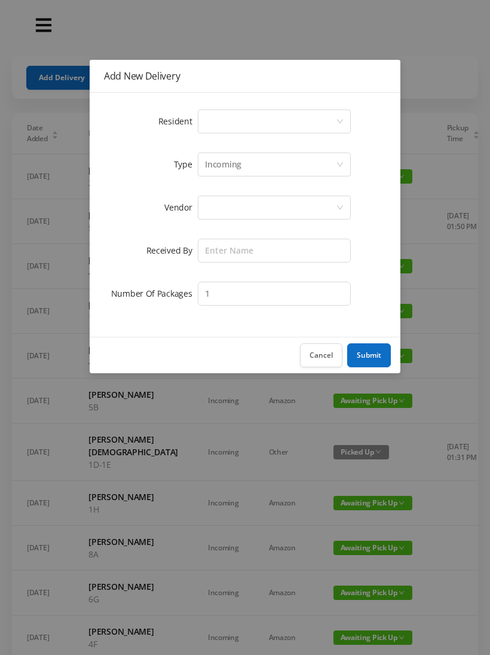
click at [218, 130] on div "Select a person" at bounding box center [270, 121] width 131 height 23
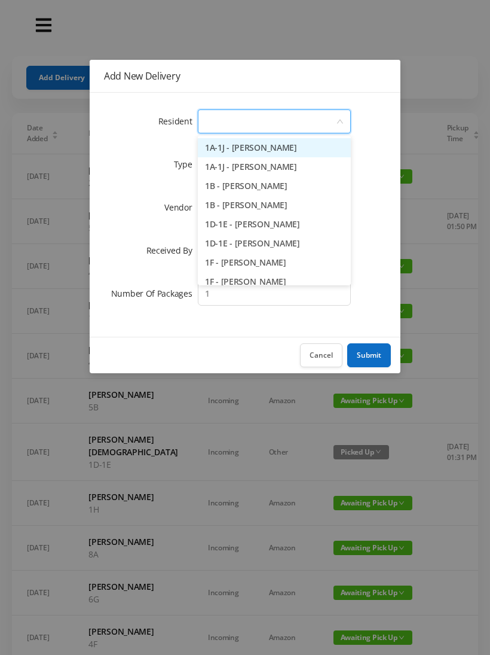
type input "5"
click at [290, 268] on li "5E-6J - [PERSON_NAME]" at bounding box center [274, 262] width 153 height 19
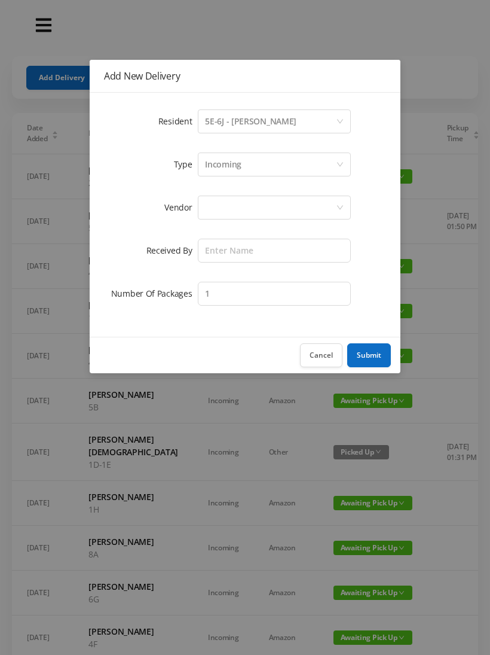
click at [325, 366] on button "Cancel" at bounding box center [321, 355] width 42 height 24
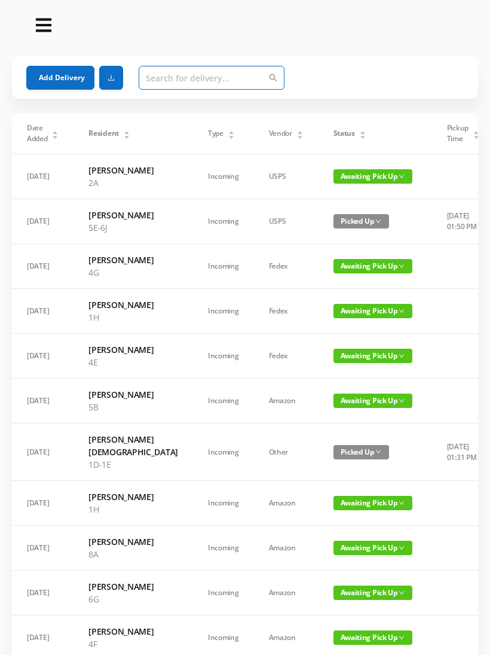
click at [167, 78] on input "text" at bounding box center [212, 78] width 146 height 24
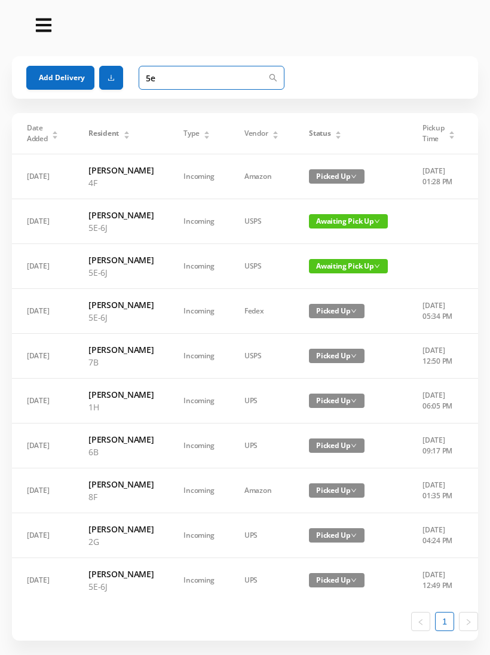
type input "5"
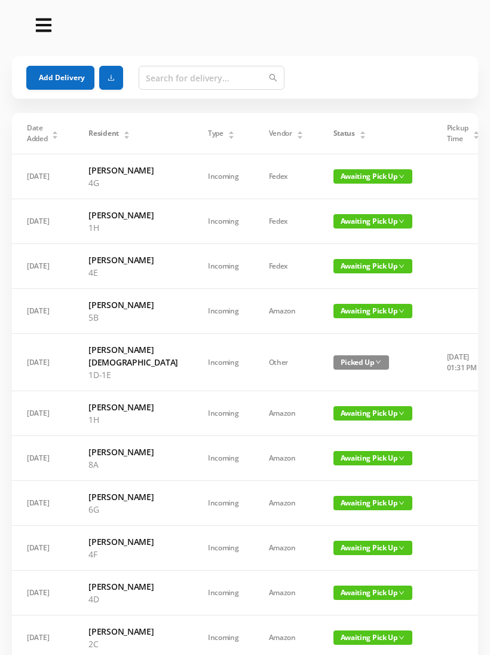
click at [58, 83] on button "Add Delivery" at bounding box center [60, 78] width 68 height 24
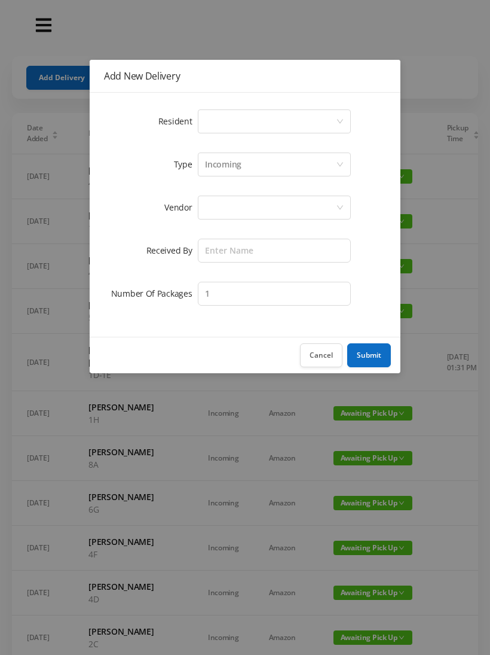
click at [230, 115] on div "Select a person" at bounding box center [270, 121] width 131 height 23
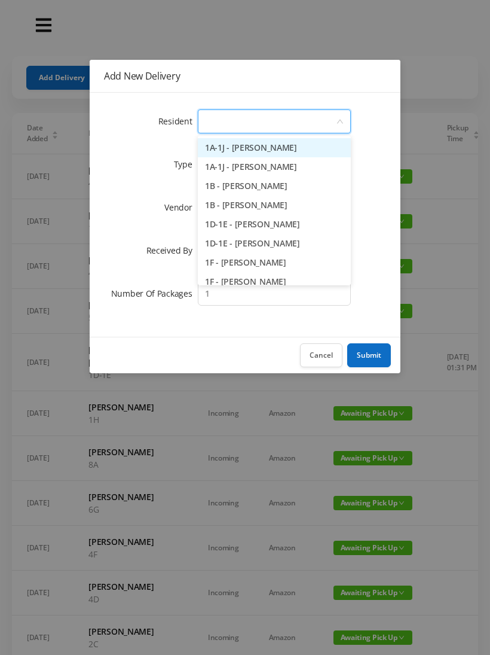
type input "5"
click at [254, 248] on li "5D - [PERSON_NAME]" at bounding box center [274, 243] width 153 height 19
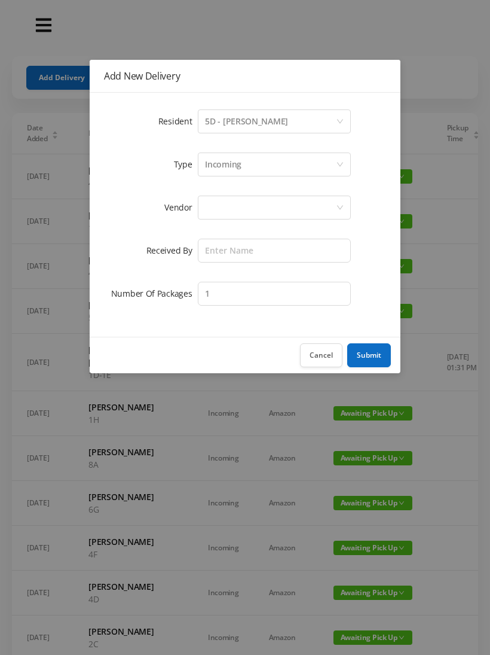
click at [209, 214] on div at bounding box center [270, 207] width 131 height 23
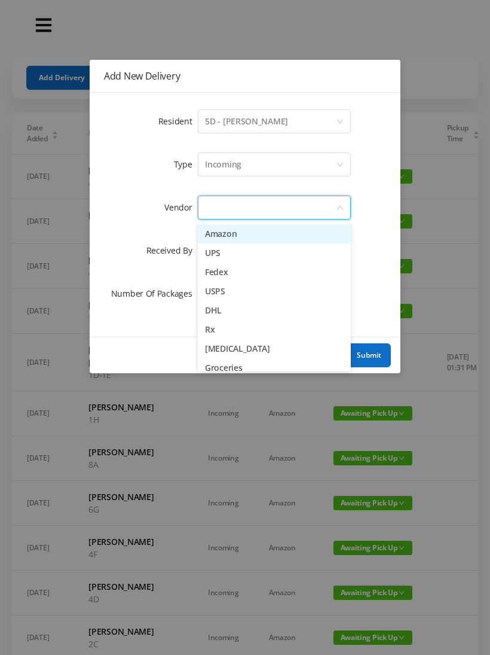
click at [236, 297] on li "USPS" at bounding box center [274, 291] width 153 height 19
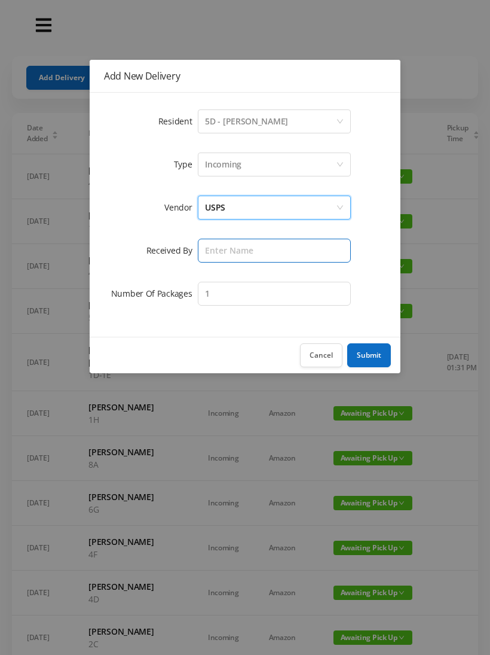
click at [233, 249] on input "text" at bounding box center [274, 251] width 153 height 24
type input "[PERSON_NAME]"
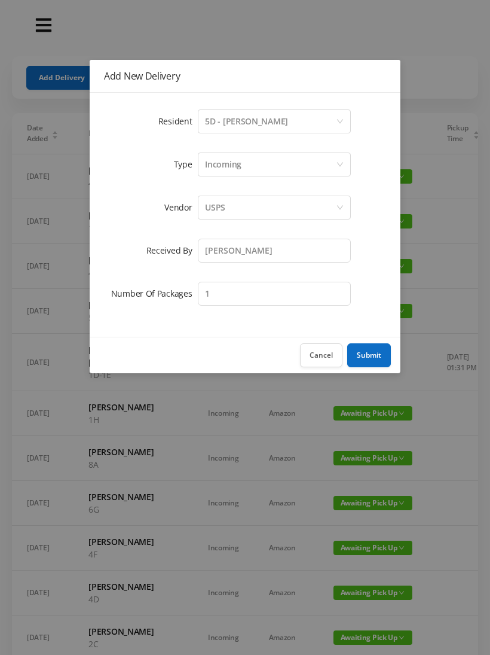
click at [389, 348] on button "Submit" at bounding box center [369, 355] width 44 height 24
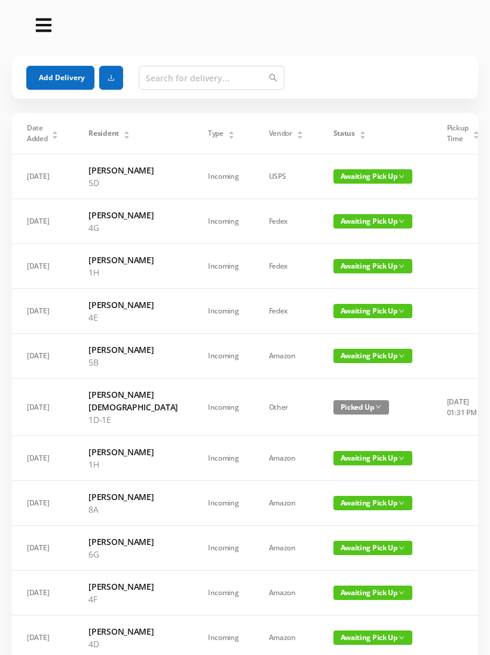
click at [68, 76] on button "Add Delivery" at bounding box center [60, 78] width 68 height 24
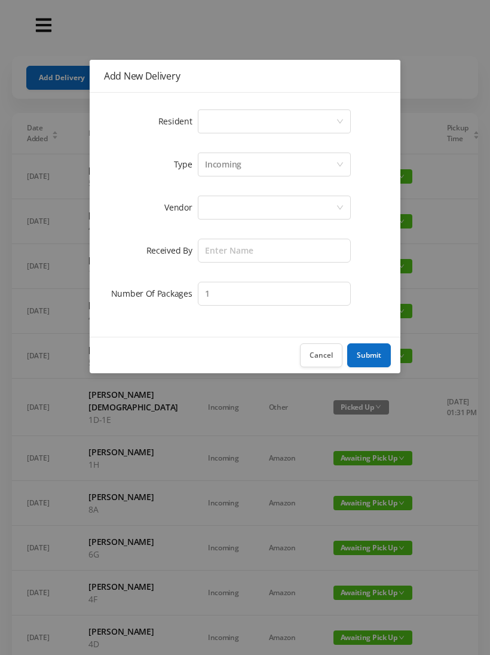
click at [327, 349] on button "Cancel" at bounding box center [321, 355] width 42 height 24
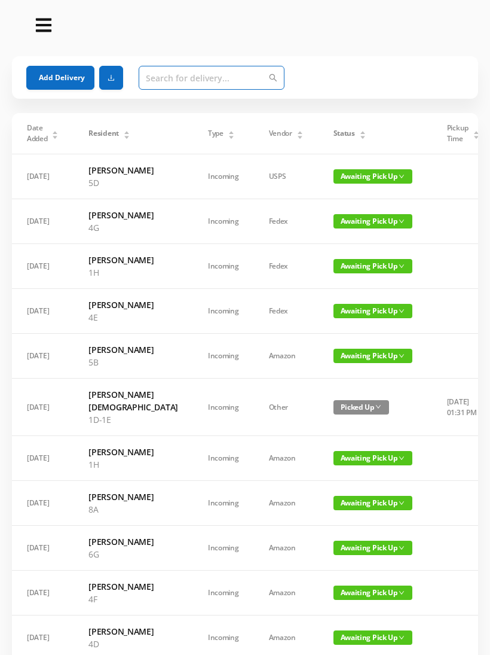
click at [162, 75] on input "text" at bounding box center [212, 78] width 146 height 24
type input "7"
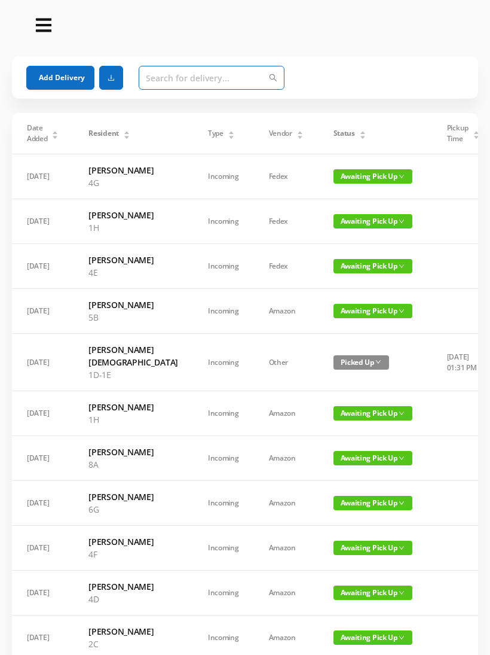
type input "7"
click at [63, 75] on button "Add Delivery" at bounding box center [60, 78] width 68 height 24
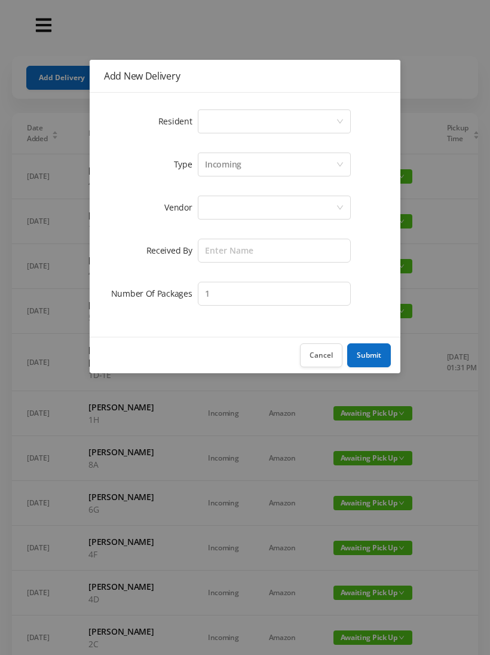
click at [219, 126] on div "Select a person" at bounding box center [270, 121] width 131 height 23
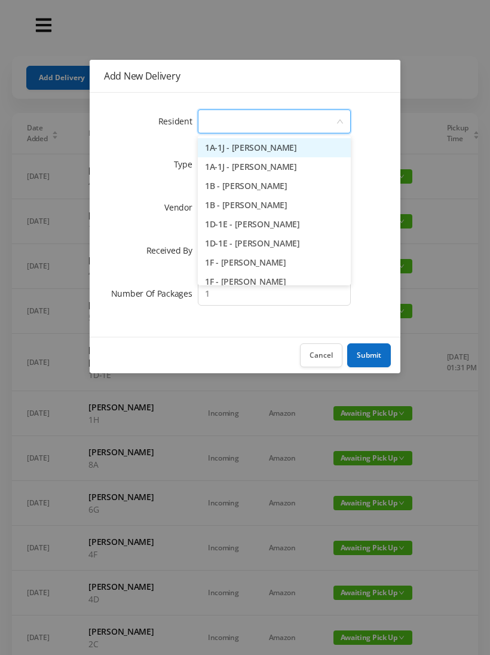
type input "7"
click at [247, 141] on li "7A - [PERSON_NAME]" at bounding box center [274, 147] width 153 height 19
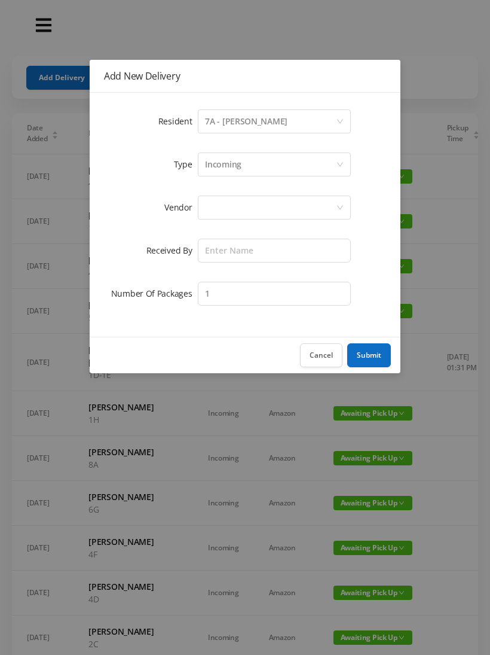
click at [225, 211] on div at bounding box center [270, 207] width 131 height 23
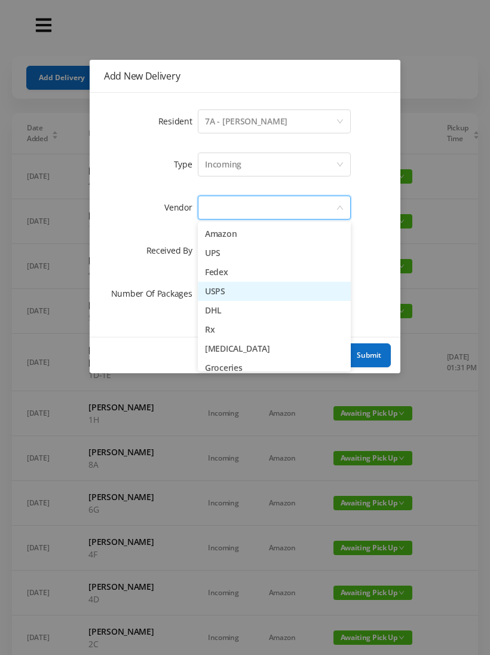
click at [236, 295] on li "USPS" at bounding box center [274, 291] width 153 height 19
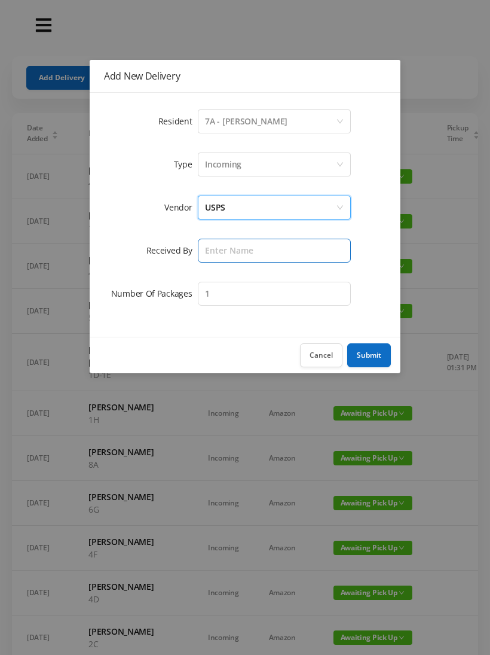
click at [219, 251] on input "text" at bounding box center [274, 251] width 153 height 24
type input "[PERSON_NAME]"
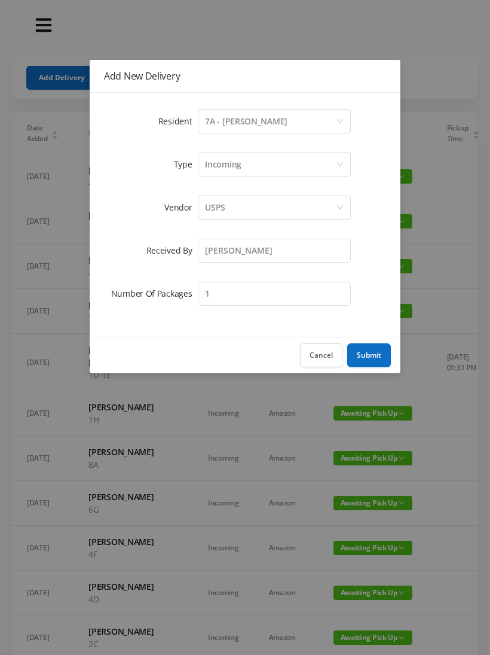
click at [371, 356] on button "Submit" at bounding box center [369, 355] width 44 height 24
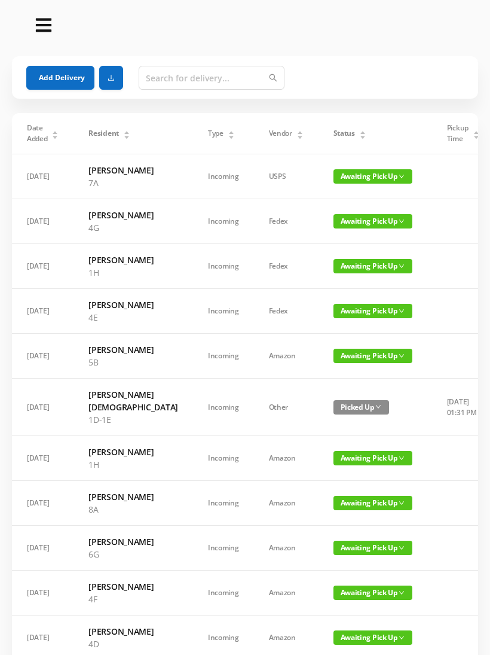
click at [334, 130] on div "Status" at bounding box center [350, 133] width 33 height 11
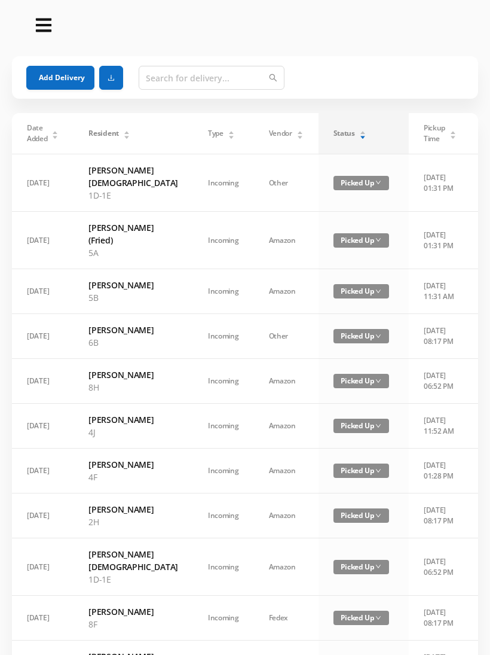
click at [334, 133] on div "Status" at bounding box center [350, 133] width 33 height 11
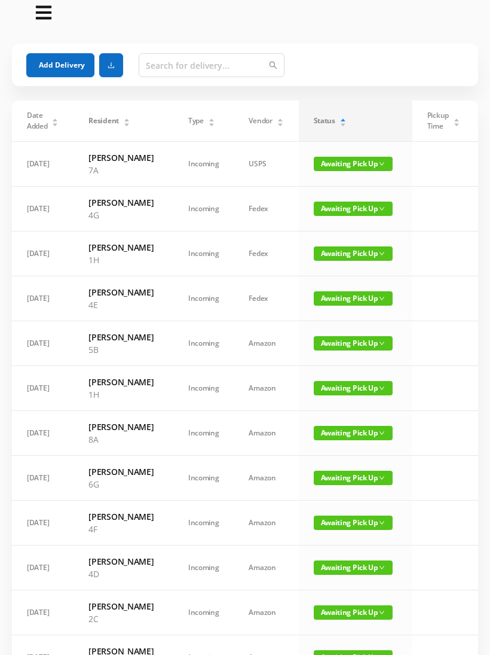
scroll to position [14, 0]
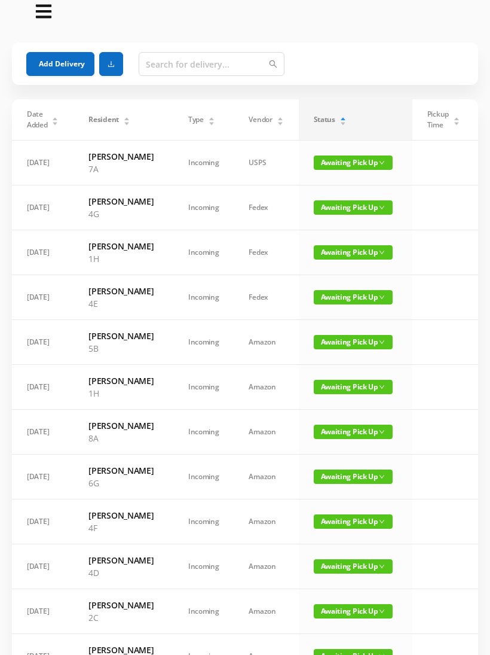
click at [338, 484] on span "Awaiting Pick Up" at bounding box center [353, 476] width 79 height 14
click at [333, 583] on link "Picked Up" at bounding box center [342, 575] width 78 height 19
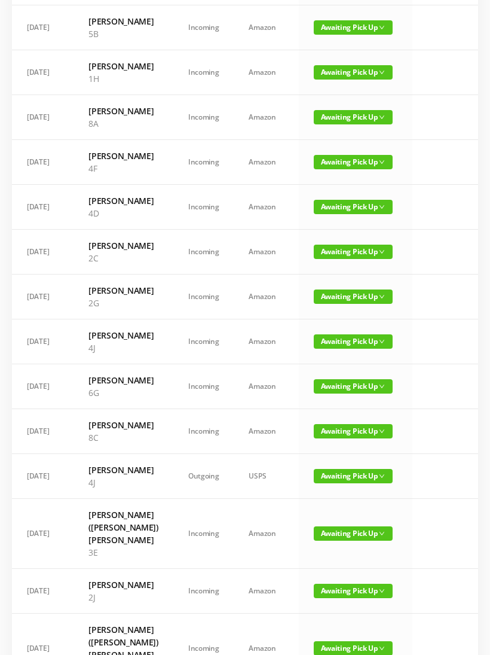
scroll to position [418, 0]
click at [342, 394] on span "Awaiting Pick Up" at bounding box center [353, 386] width 79 height 14
click at [332, 566] on link "Picked Up" at bounding box center [342, 560] width 78 height 19
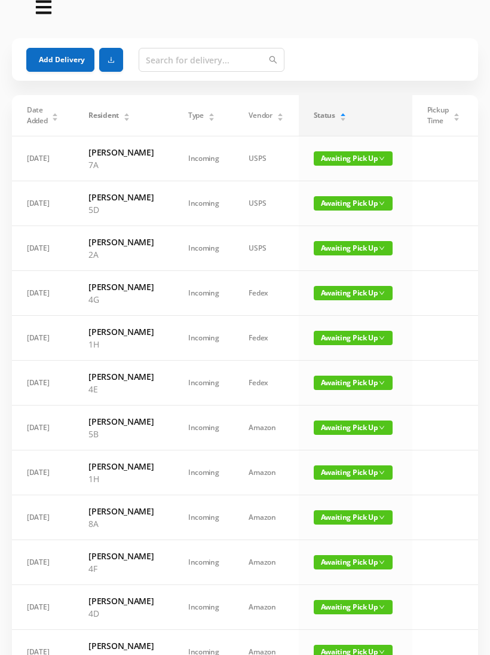
scroll to position [0, 0]
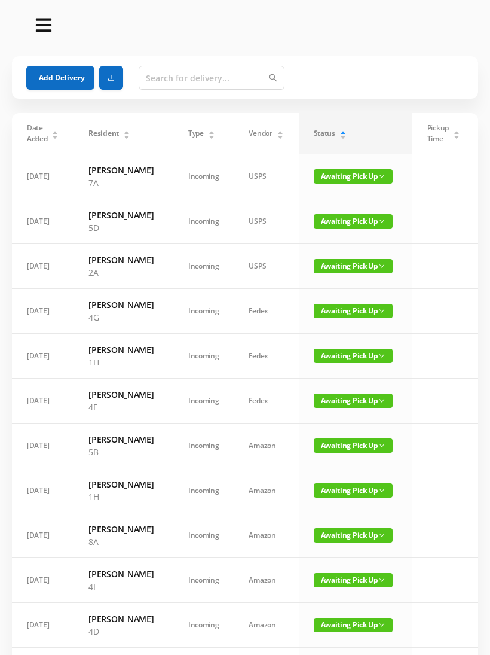
click at [334, 324] on td "Awaiting Pick Up" at bounding box center [356, 311] width 114 height 45
click at [348, 318] on span "Awaiting Pick Up" at bounding box center [353, 311] width 79 height 14
click at [340, 381] on link "Picked Up" at bounding box center [342, 378] width 78 height 19
click at [346, 318] on span "Awaiting Pick Up" at bounding box center [353, 311] width 79 height 14
click at [335, 388] on link "Picked Up" at bounding box center [342, 384] width 78 height 19
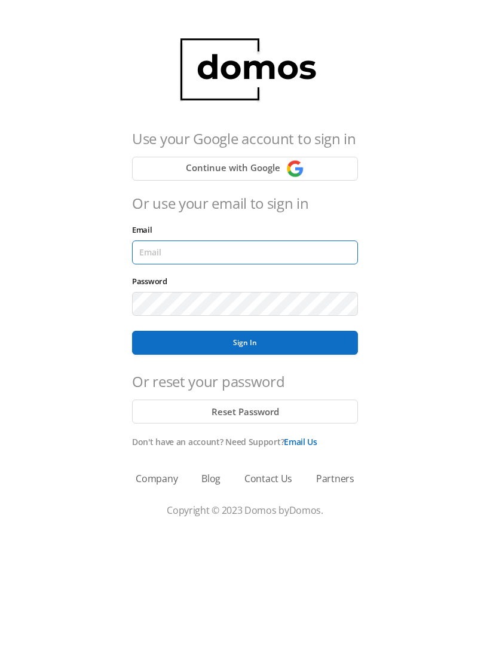
type input "[EMAIL_ADDRESS][DOMAIN_NAME]"
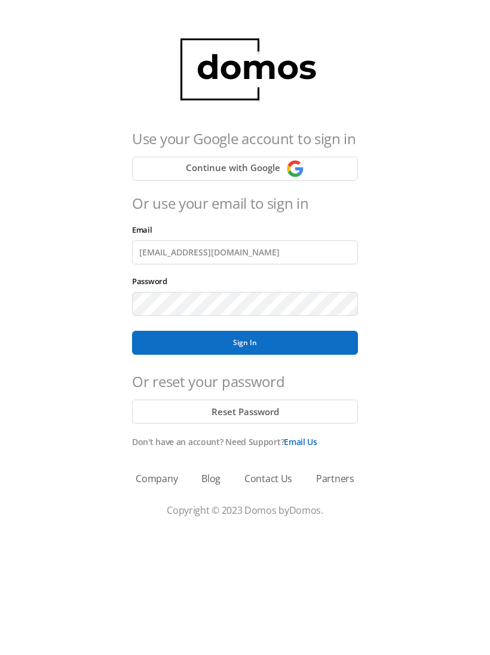
click at [245, 343] on button "Sign In" at bounding box center [245, 343] width 226 height 24
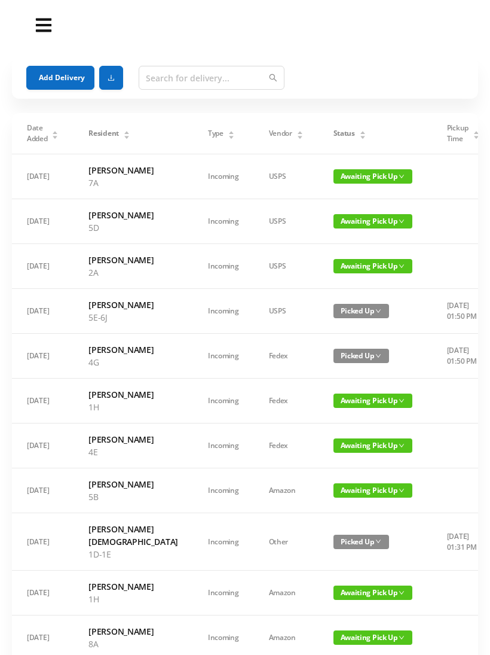
click at [352, 408] on span "Awaiting Pick Up" at bounding box center [373, 401] width 79 height 14
click at [338, 488] on link "Picked Up" at bounding box center [342, 486] width 78 height 19
click at [334, 128] on div "Status" at bounding box center [350, 133] width 33 height 11
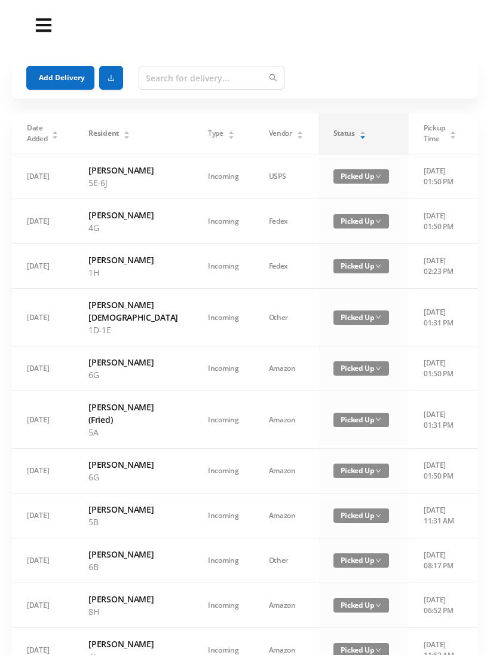
click at [334, 132] on span "Status" at bounding box center [345, 133] width 22 height 11
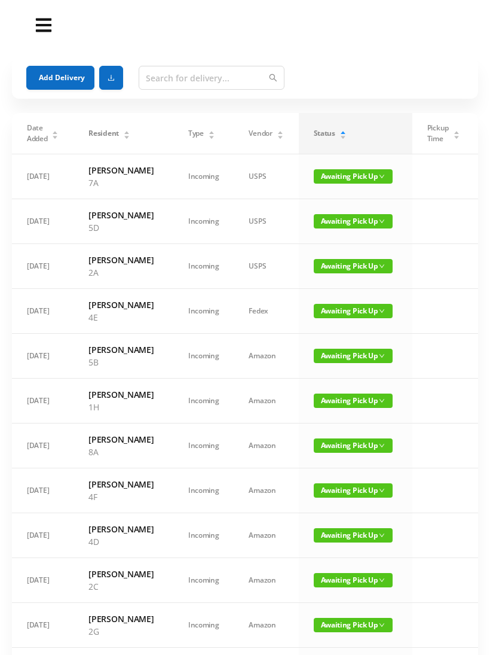
click at [348, 423] on td "Awaiting Pick Up" at bounding box center [356, 401] width 114 height 45
click at [336, 408] on span "Awaiting Pick Up" at bounding box center [353, 401] width 79 height 14
click at [336, 487] on link "Picked Up" at bounding box center [342, 486] width 78 height 19
click at [340, 136] on icon "icon: caret-down" at bounding box center [343, 137] width 7 height 7
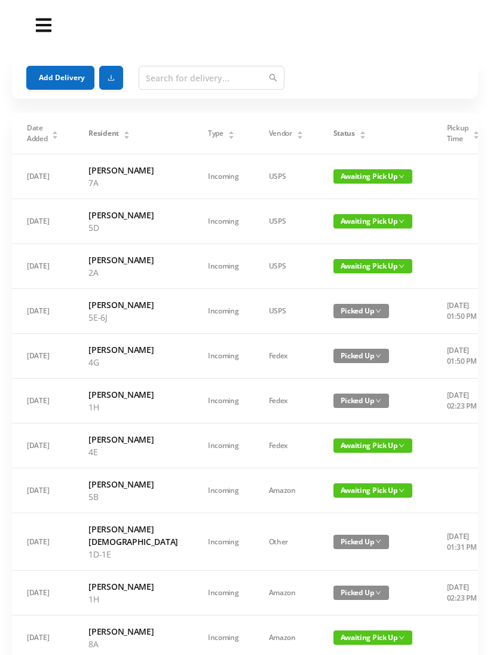
click at [334, 139] on div "Status" at bounding box center [350, 133] width 33 height 11
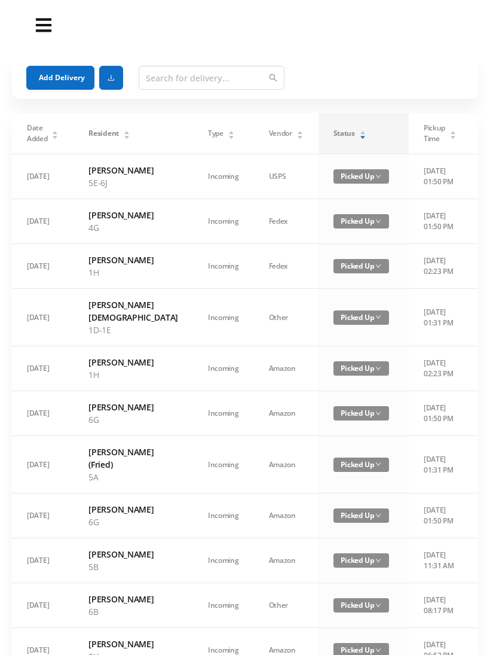
click at [359, 136] on icon "icon: caret-down" at bounding box center [362, 137] width 7 height 7
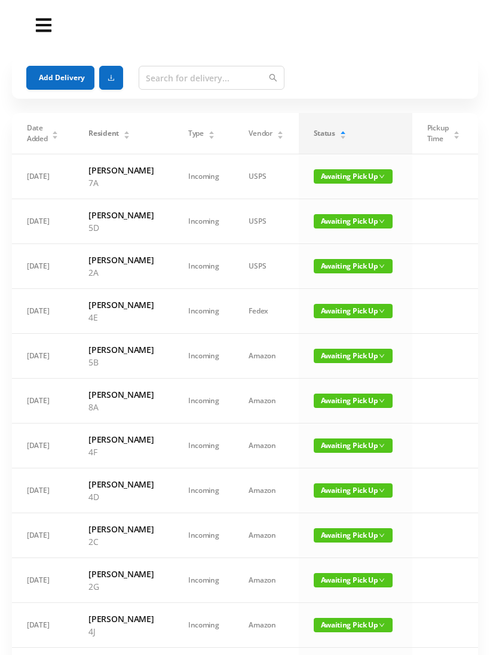
click at [347, 228] on span "Awaiting Pick Up" at bounding box center [353, 221] width 79 height 14
click at [330, 271] on link "Picked Up" at bounding box center [342, 269] width 78 height 19
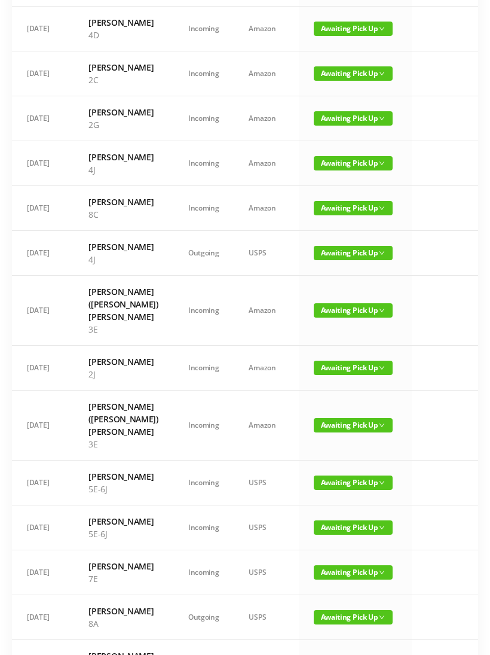
scroll to position [417, 0]
click at [336, 318] on span "Awaiting Pick Up" at bounding box center [353, 310] width 79 height 14
click at [335, 468] on link "Picked Up" at bounding box center [342, 465] width 78 height 19
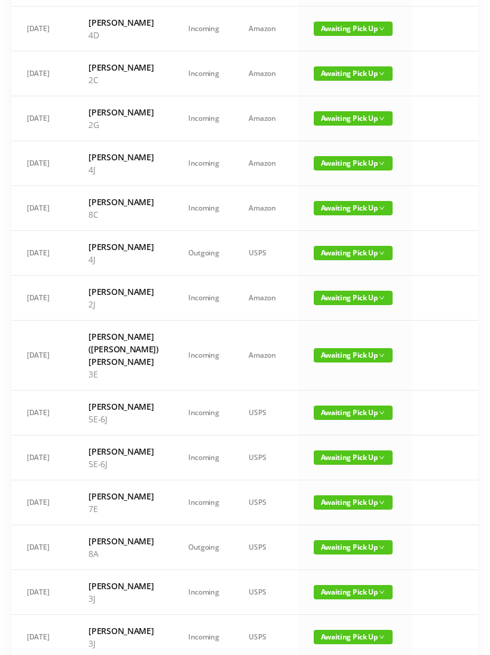
click at [339, 362] on span "Awaiting Pick Up" at bounding box center [353, 355] width 79 height 14
click at [335, 520] on link "Picked Up" at bounding box center [342, 523] width 78 height 19
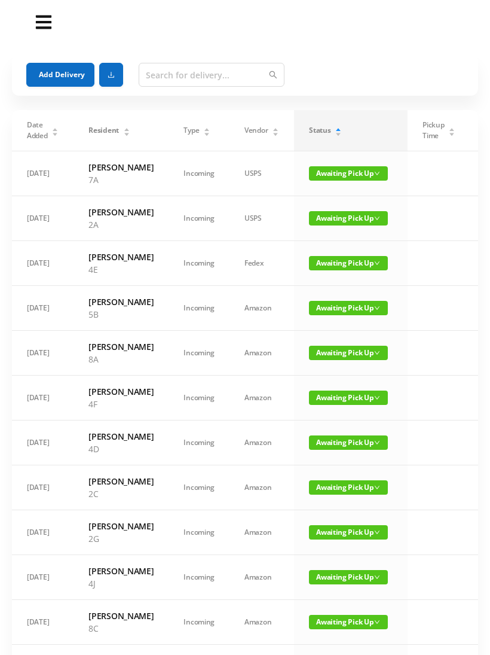
scroll to position [0, 0]
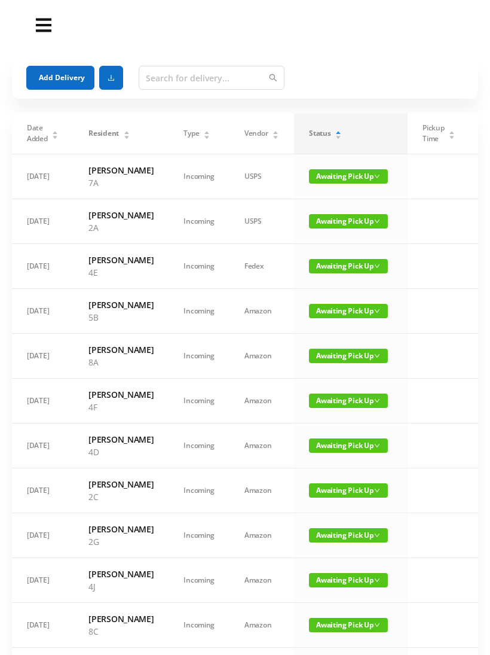
click at [336, 133] on icon "icon: caret-up" at bounding box center [338, 133] width 5 height 3
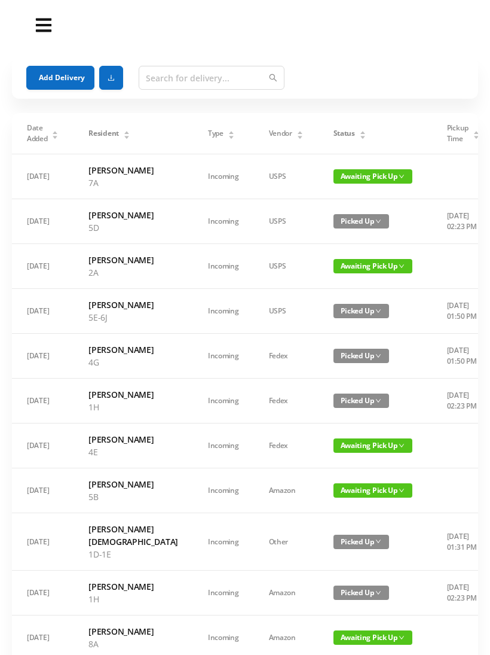
click at [359, 135] on icon "icon: caret-down" at bounding box center [362, 137] width 7 height 7
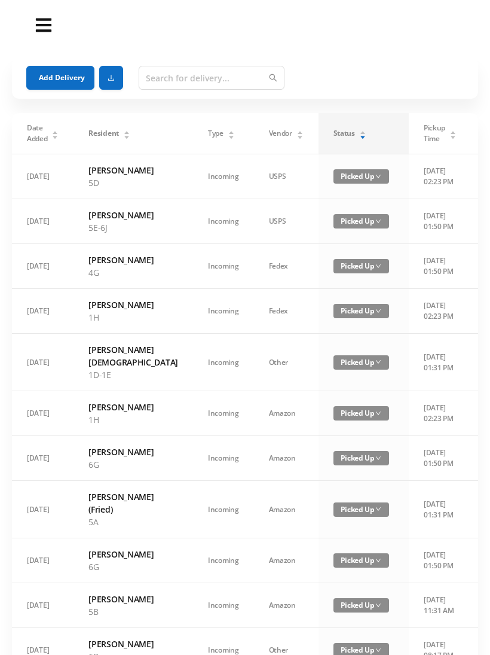
click at [334, 134] on div "Status" at bounding box center [350, 133] width 33 height 11
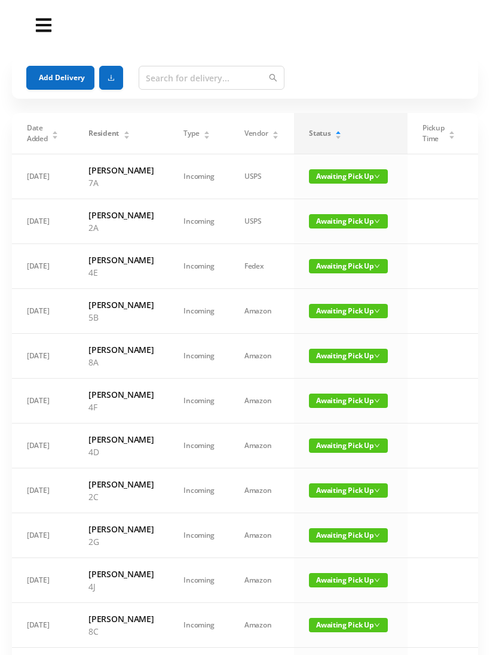
click at [49, 74] on button "Add Delivery" at bounding box center [60, 78] width 68 height 24
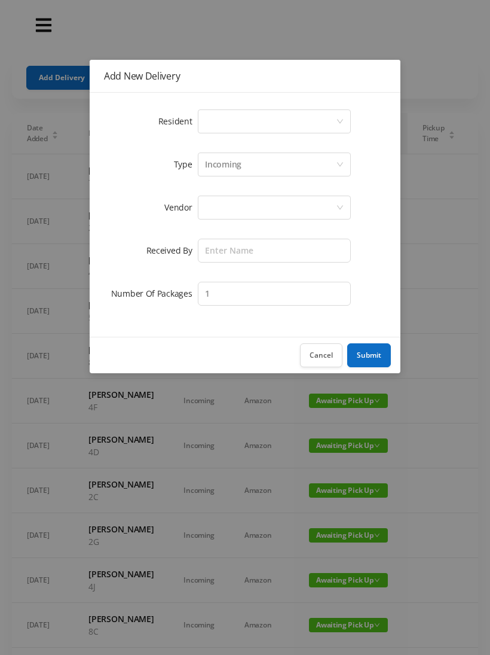
click at [221, 121] on div "Select a person" at bounding box center [270, 121] width 131 height 23
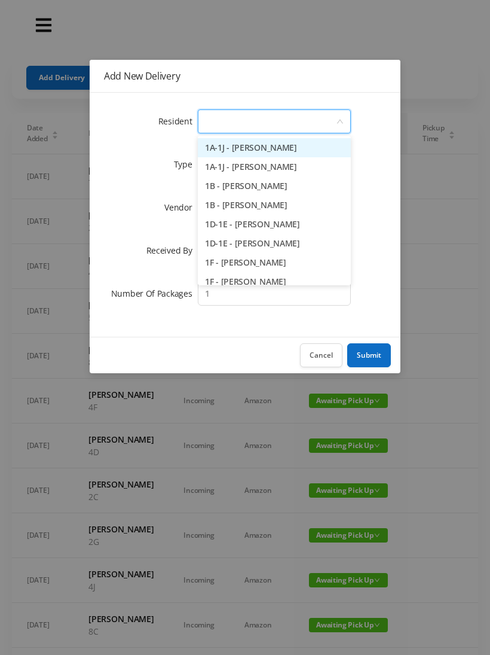
type input "8"
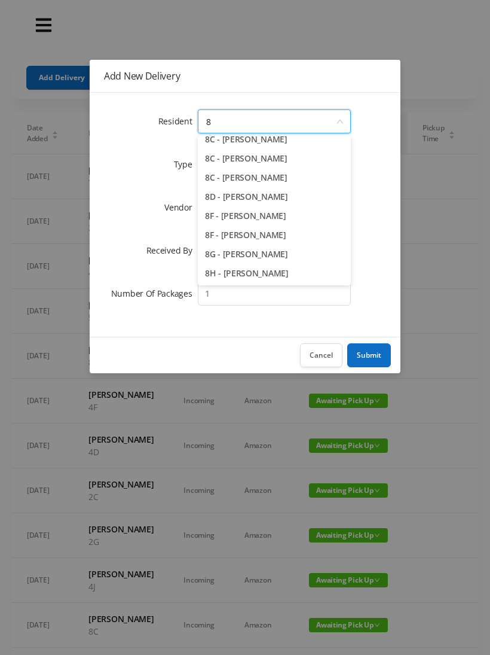
scroll to position [66, 0]
click at [259, 276] on li "8H - [PERSON_NAME]" at bounding box center [274, 273] width 153 height 19
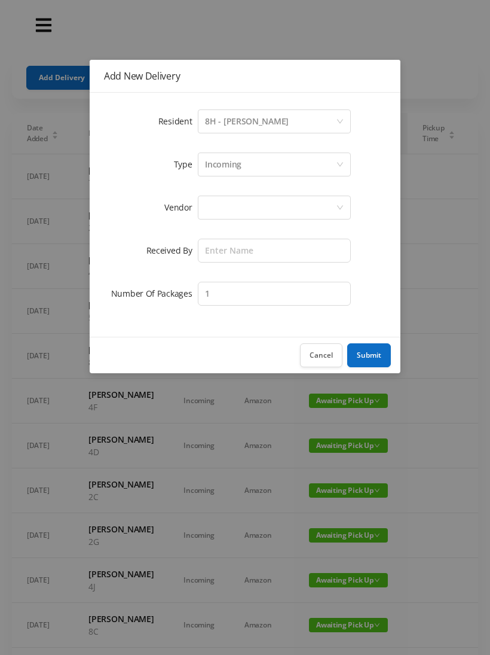
click at [222, 212] on div at bounding box center [270, 207] width 131 height 23
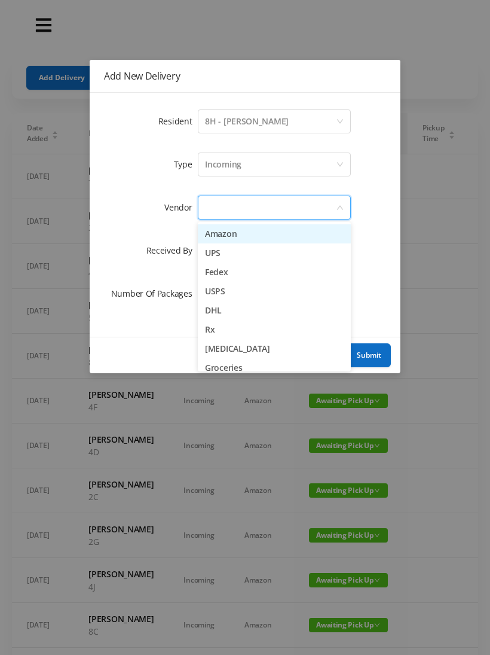
click at [240, 251] on li "UPS" at bounding box center [274, 252] width 153 height 19
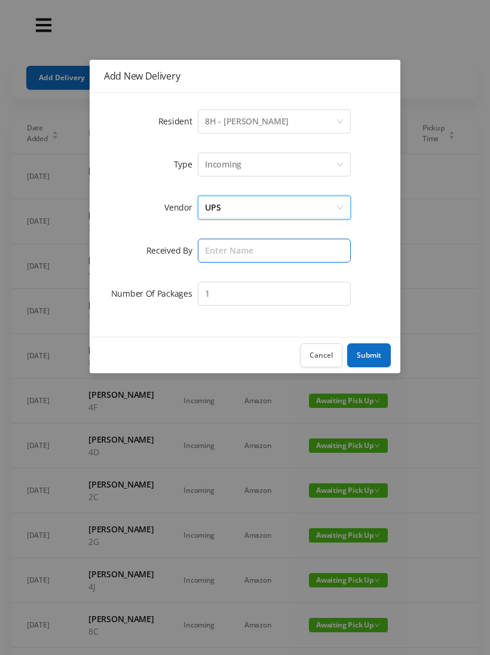
click at [223, 247] on input "text" at bounding box center [274, 251] width 153 height 24
type input "[PERSON_NAME]"
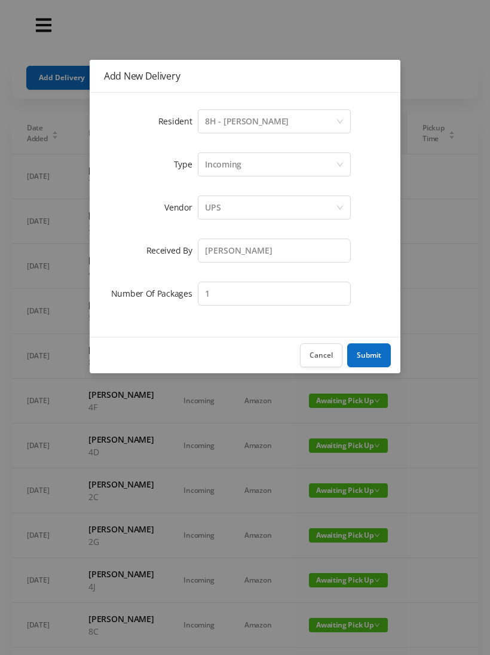
click at [370, 356] on button "Submit" at bounding box center [369, 355] width 44 height 24
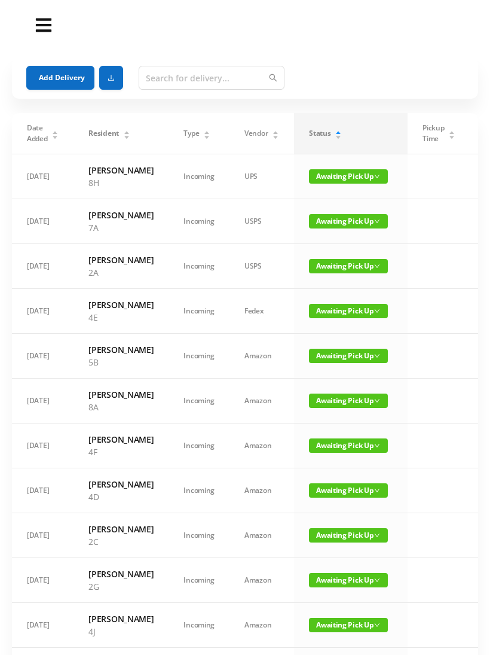
click at [51, 77] on button "Add Delivery" at bounding box center [60, 78] width 68 height 24
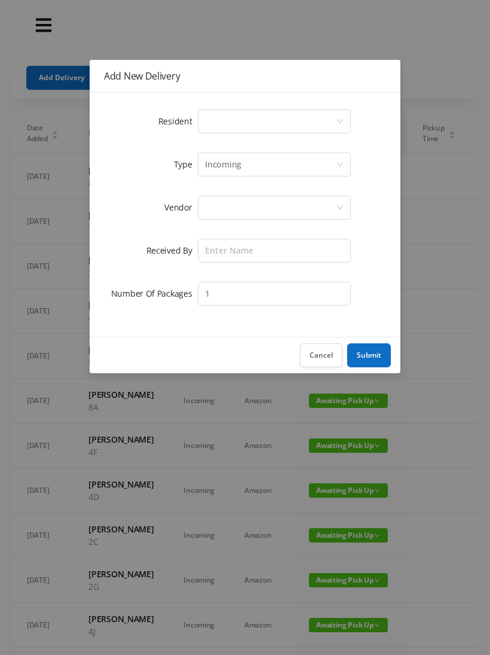
click at [219, 115] on div "Select a person" at bounding box center [270, 121] width 131 height 23
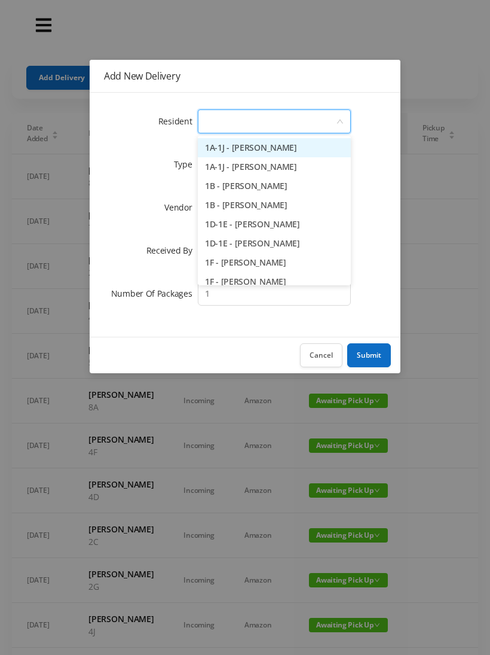
type input "4"
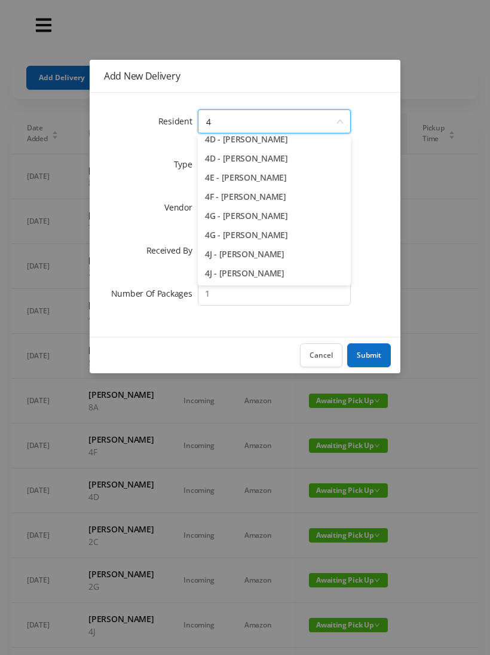
scroll to position [142, 0]
click at [273, 197] on li "4F - [PERSON_NAME]" at bounding box center [274, 196] width 153 height 19
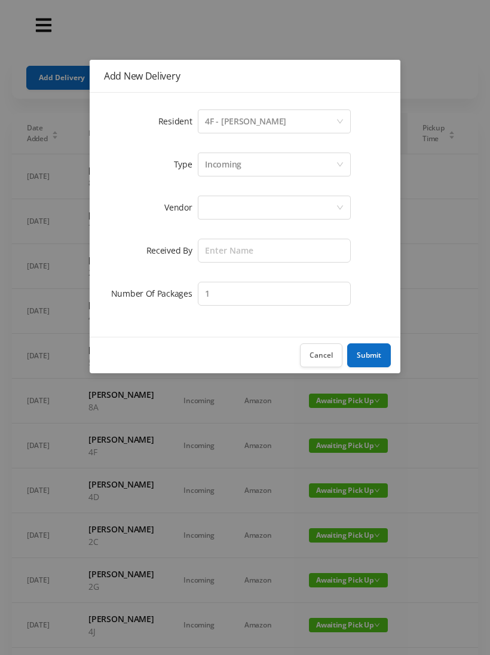
click at [223, 208] on div at bounding box center [270, 207] width 131 height 23
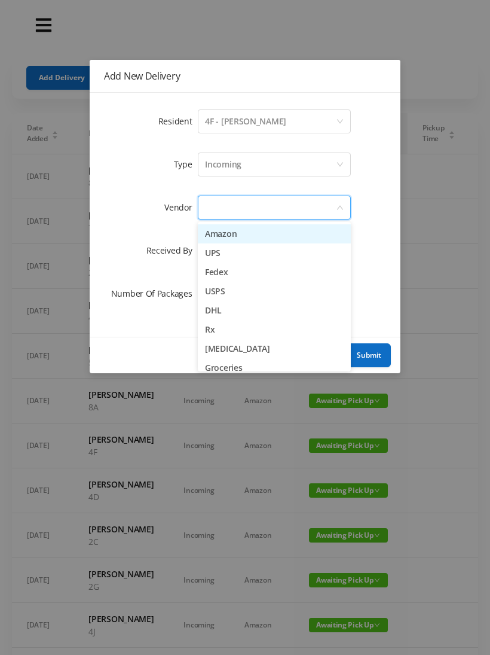
click at [243, 251] on li "UPS" at bounding box center [274, 252] width 153 height 19
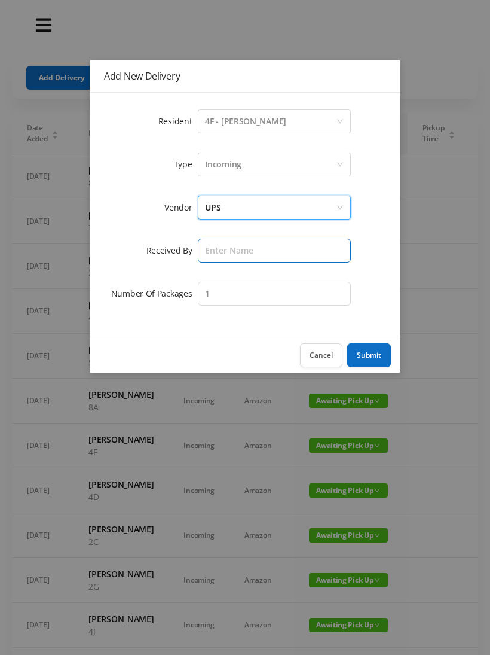
click at [221, 252] on input "text" at bounding box center [274, 251] width 153 height 24
type input "[PERSON_NAME]"
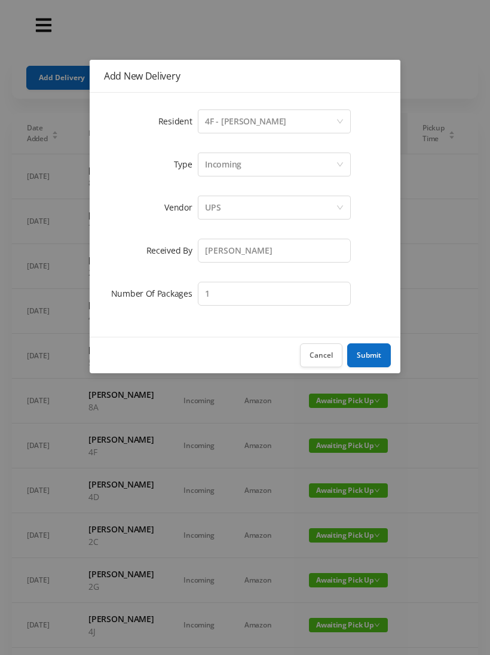
click at [378, 351] on button "Submit" at bounding box center [369, 355] width 44 height 24
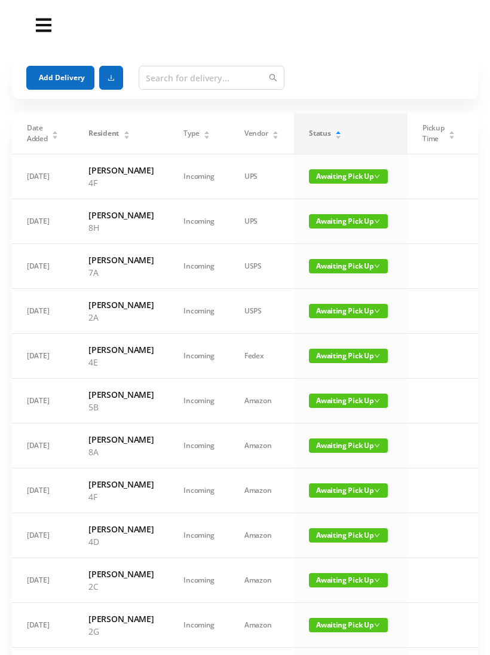
click at [60, 78] on button "Add Delivery" at bounding box center [60, 78] width 68 height 24
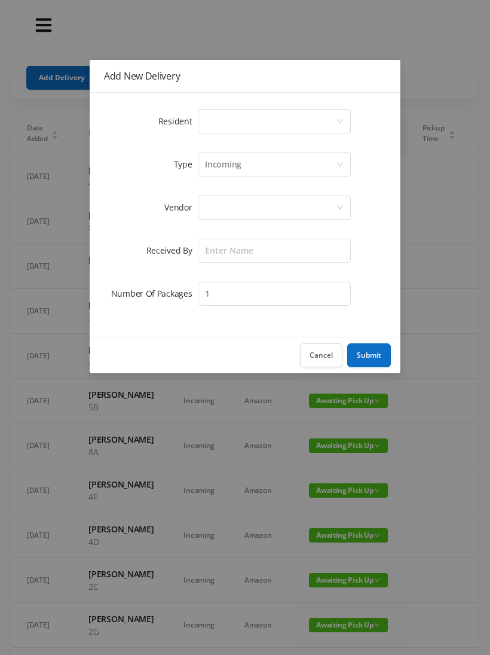
click at [217, 115] on div "Select a person" at bounding box center [270, 121] width 131 height 23
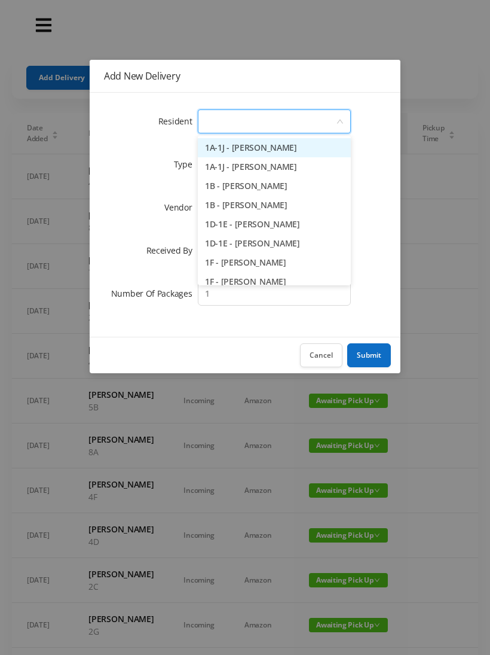
type input "7"
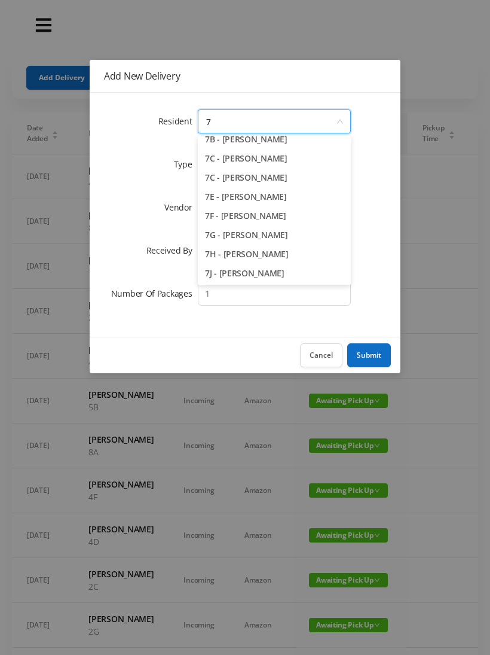
scroll to position [47, 0]
click at [267, 274] on li "7J - [PERSON_NAME]" at bounding box center [274, 273] width 153 height 19
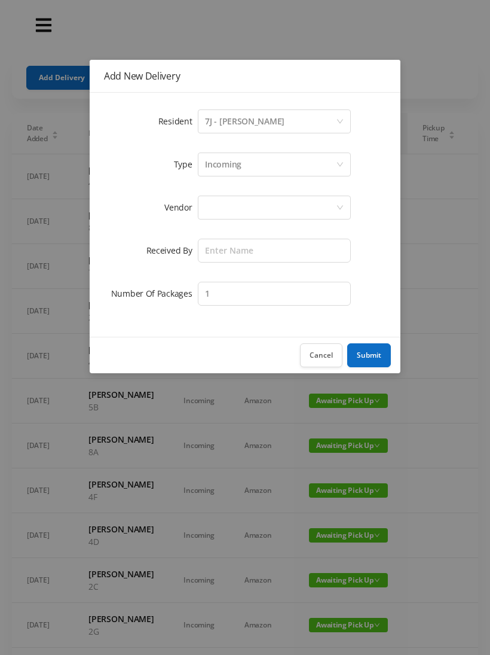
click at [224, 212] on div at bounding box center [270, 207] width 131 height 23
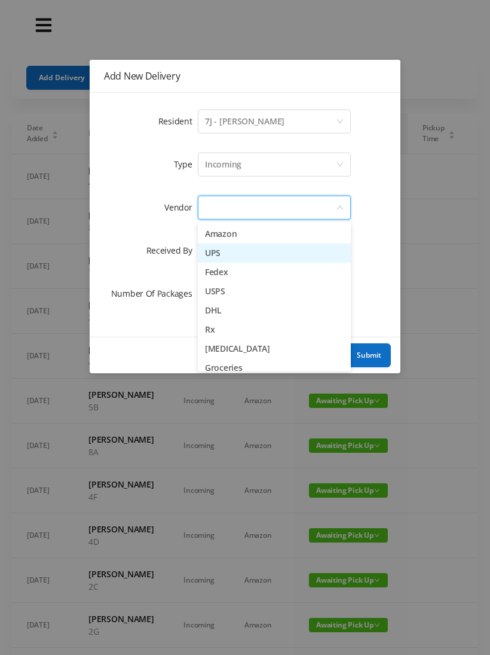
click at [248, 255] on li "UPS" at bounding box center [274, 252] width 153 height 19
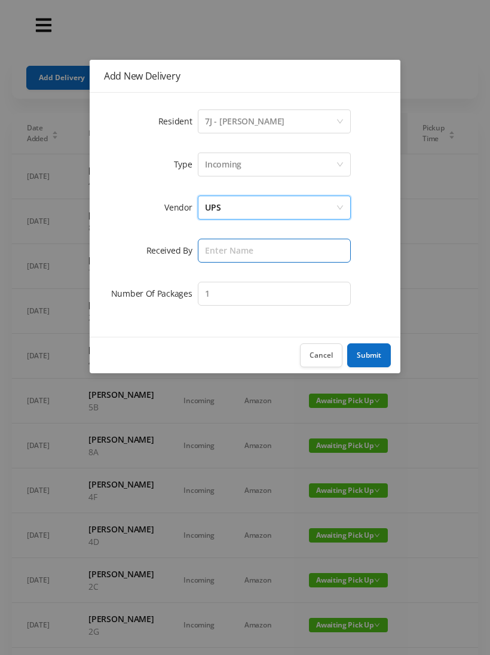
click at [219, 250] on input "text" at bounding box center [274, 251] width 153 height 24
type input "[PERSON_NAME]"
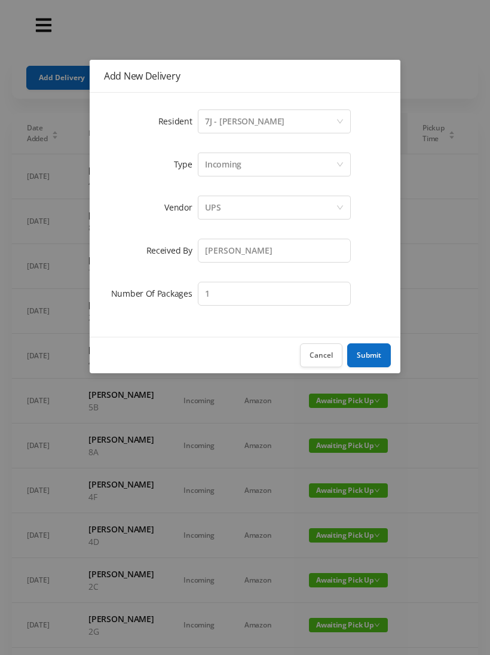
click at [376, 349] on button "Submit" at bounding box center [369, 355] width 44 height 24
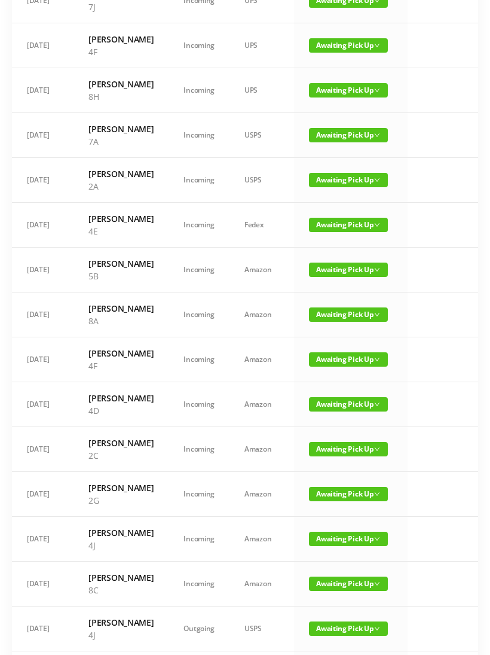
scroll to position [0, 0]
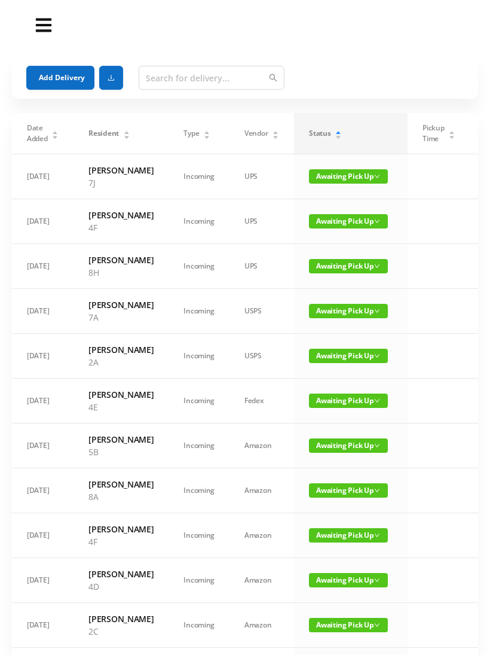
click at [62, 81] on button "Add Delivery" at bounding box center [60, 78] width 68 height 24
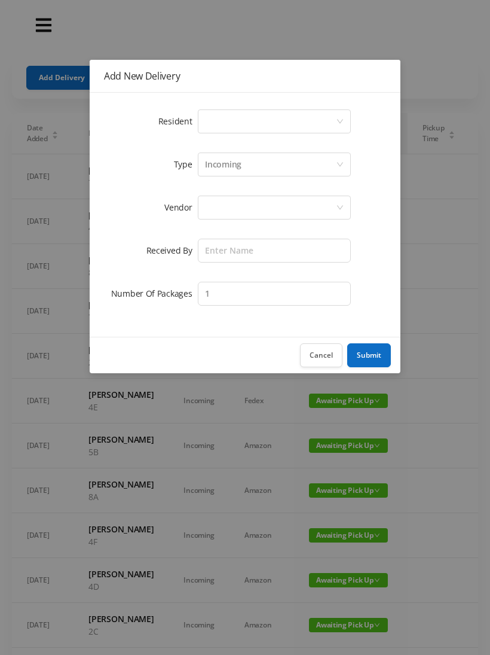
click at [221, 114] on div "Select a person" at bounding box center [270, 121] width 131 height 23
click at [322, 352] on button "Cancel" at bounding box center [321, 355] width 42 height 24
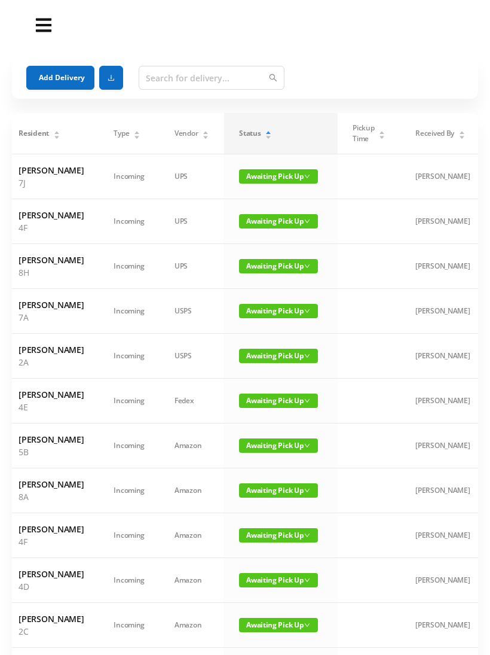
click at [486, 231] on section "Add Delivery Date Added Resident Type Vendor Status Pickup Time Received By Pac…" at bounding box center [245, 570] width 490 height 1140
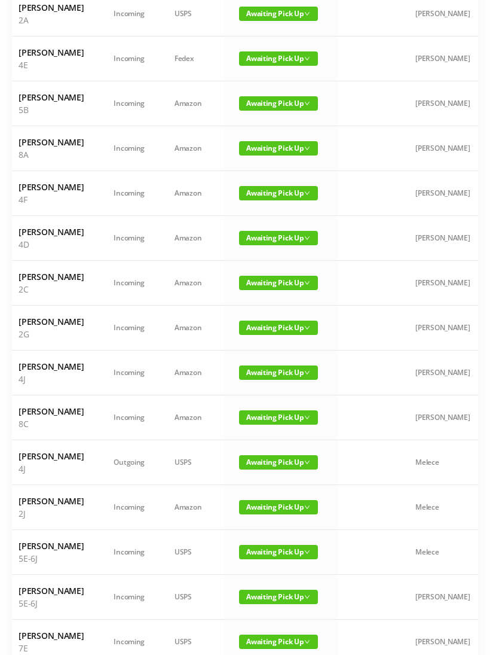
scroll to position [341, 0]
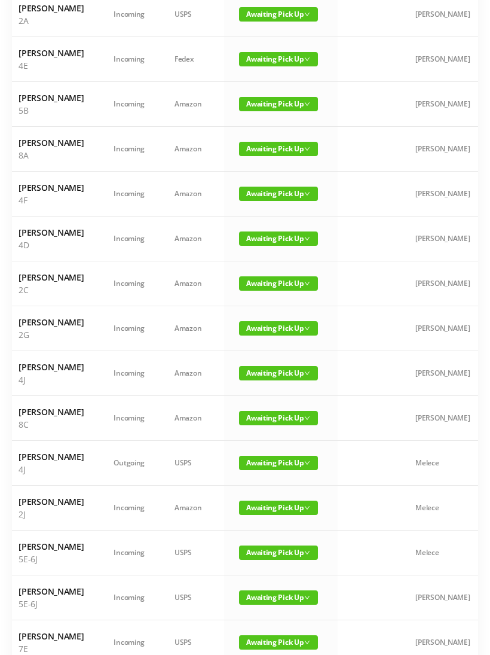
click at [264, 396] on td "Awaiting Pick Up" at bounding box center [281, 373] width 114 height 45
click at [271, 380] on span "Awaiting Pick Up" at bounding box center [278, 373] width 79 height 14
click at [264, 539] on link "Picked Up" at bounding box center [272, 534] width 78 height 19
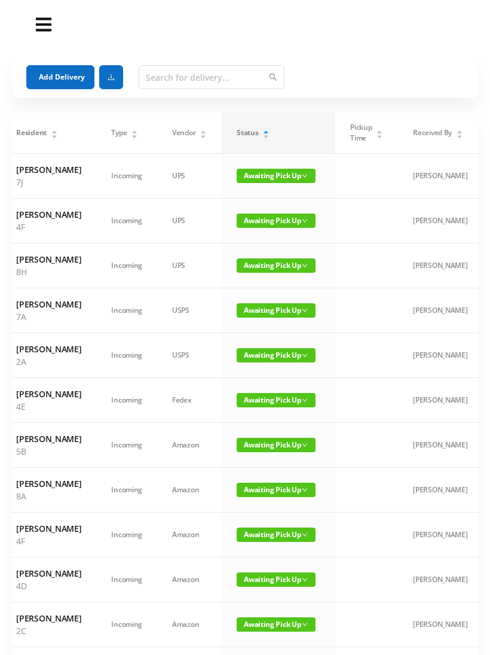
scroll to position [0, 0]
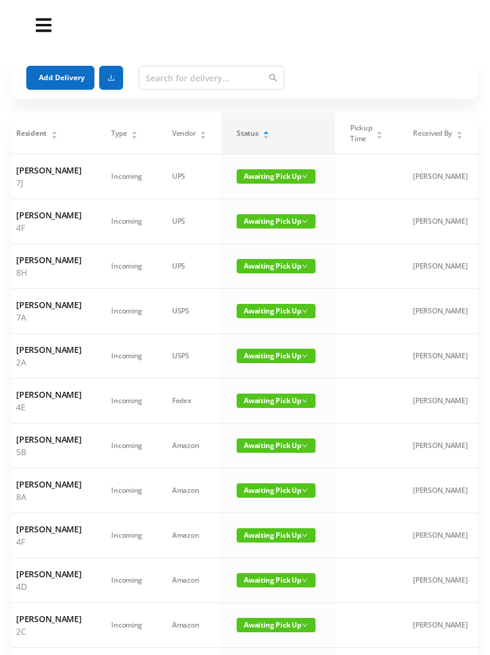
click at [486, 280] on section "Add Delivery Date Added Resident Type Vendor Status Pickup Time Received By Pac…" at bounding box center [245, 570] width 490 height 1140
click at [53, 82] on button "Add Delivery" at bounding box center [60, 78] width 68 height 24
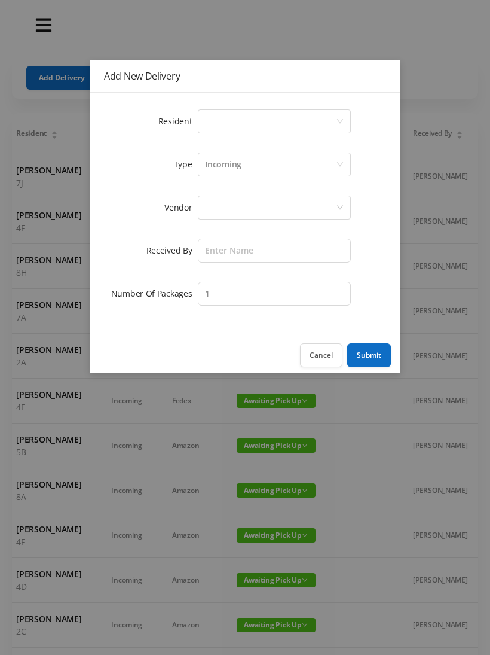
click at [218, 127] on div "Select a person" at bounding box center [270, 121] width 131 height 23
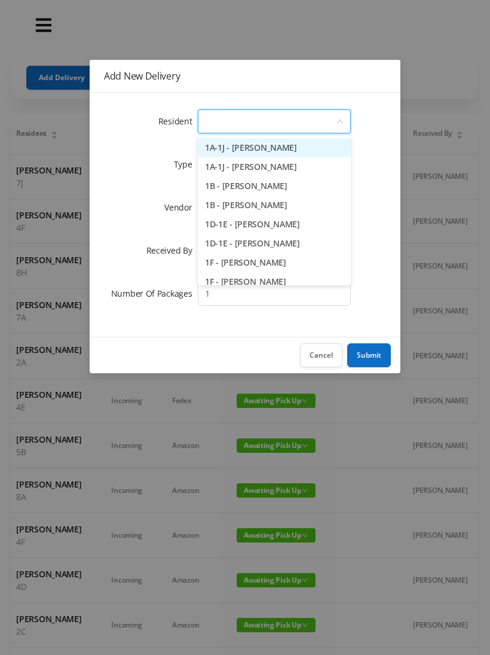
type input "3"
click at [270, 186] on li "3B - [PERSON_NAME]" at bounding box center [274, 185] width 153 height 19
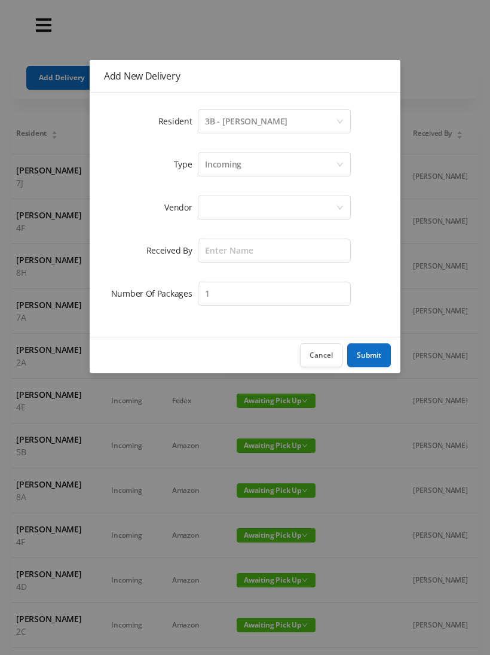
click at [217, 205] on div at bounding box center [270, 207] width 131 height 23
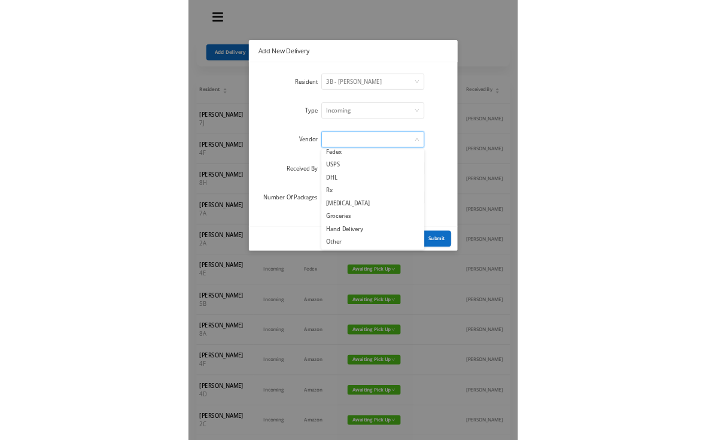
scroll to position [47, 0]
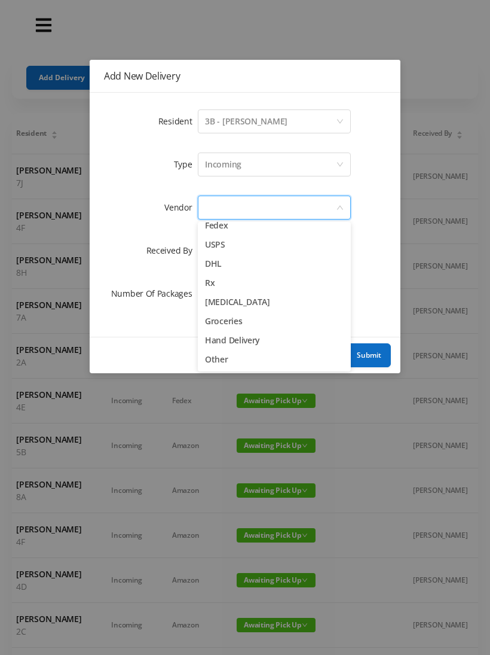
click at [259, 347] on li "Hand Delivery" at bounding box center [274, 340] width 153 height 19
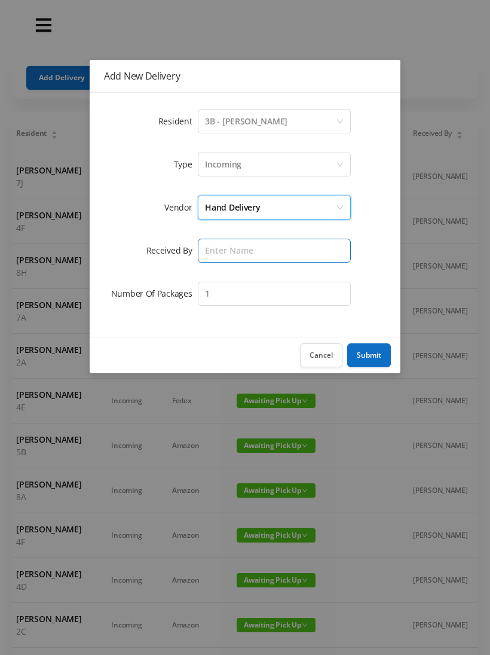
click at [215, 249] on input "text" at bounding box center [274, 251] width 153 height 24
type input "[PERSON_NAME]"
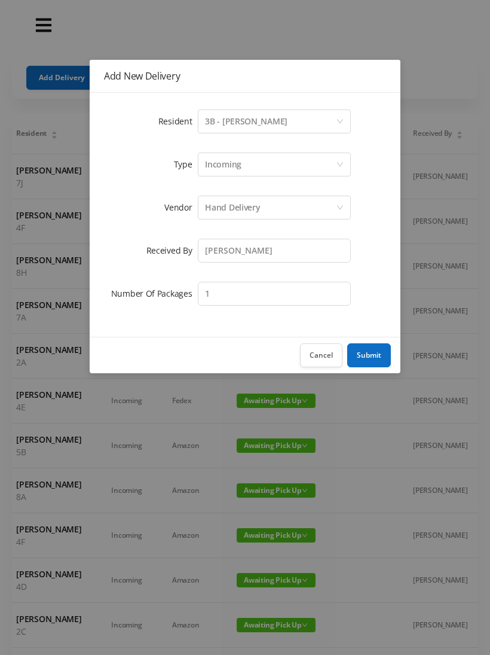
click at [379, 353] on button "Submit" at bounding box center [369, 355] width 44 height 24
